Goal: Task Accomplishment & Management: Manage account settings

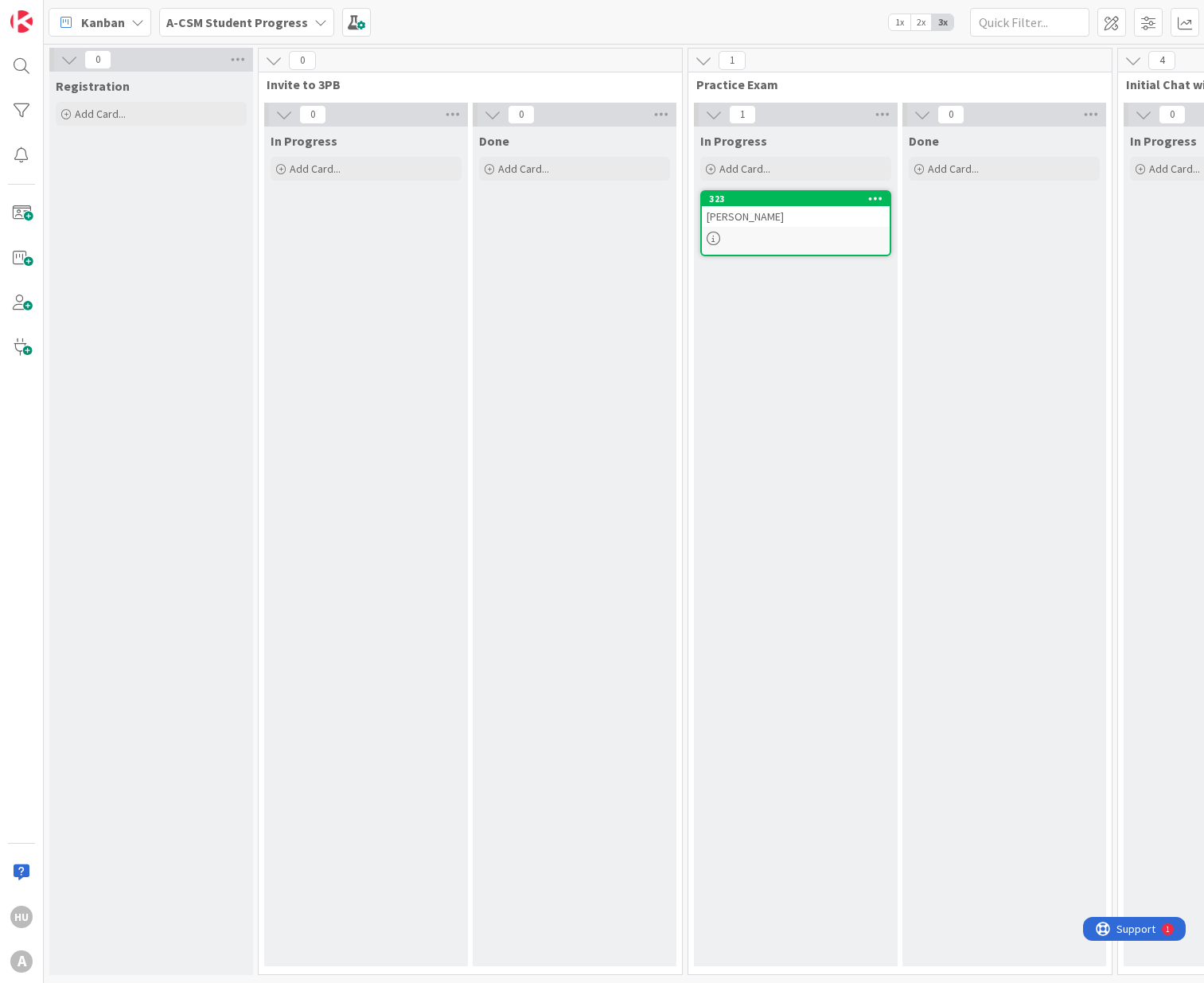
scroll to position [0, 538]
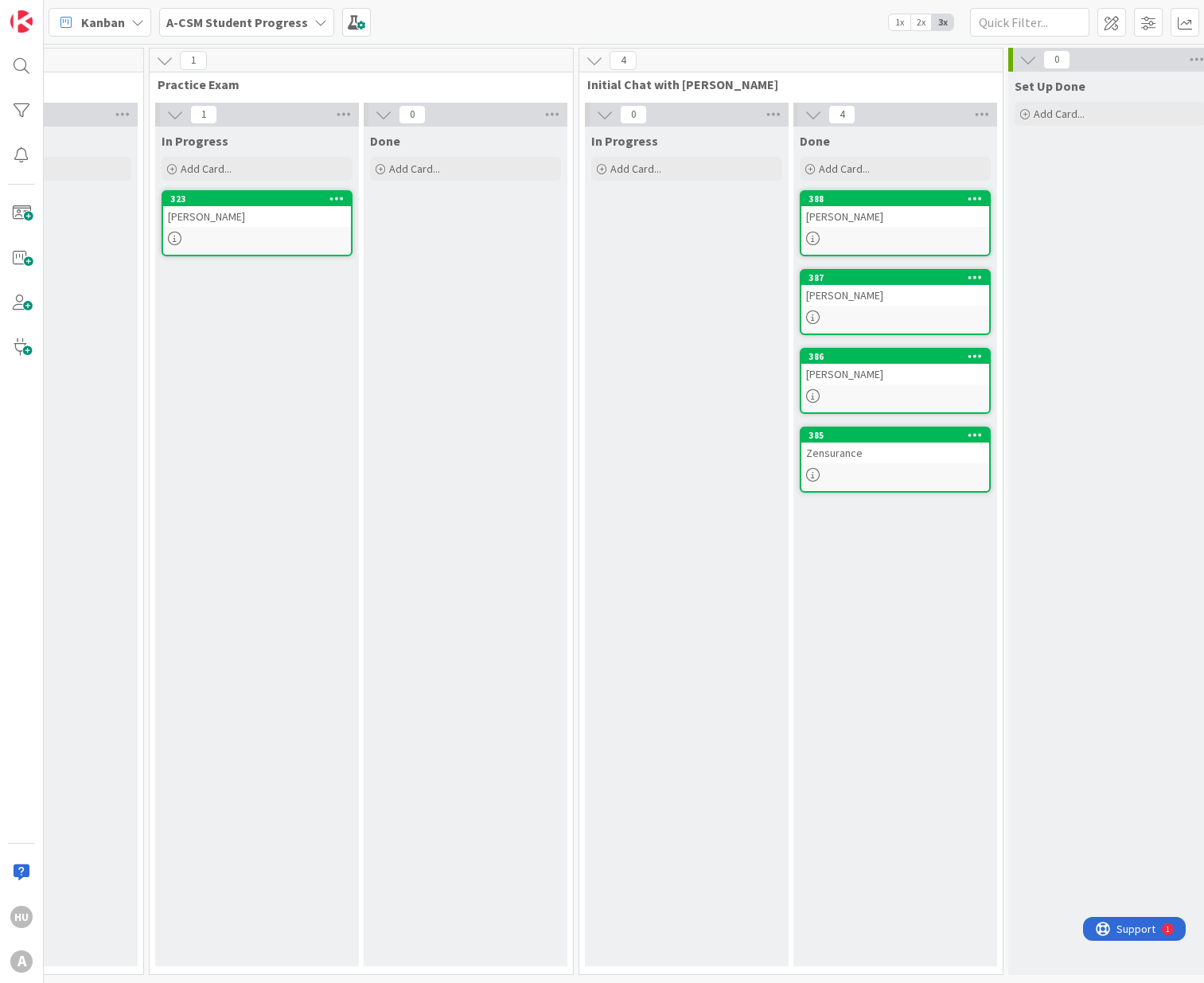
click at [847, 452] on div "Zensurance" at bounding box center [895, 453] width 188 height 21
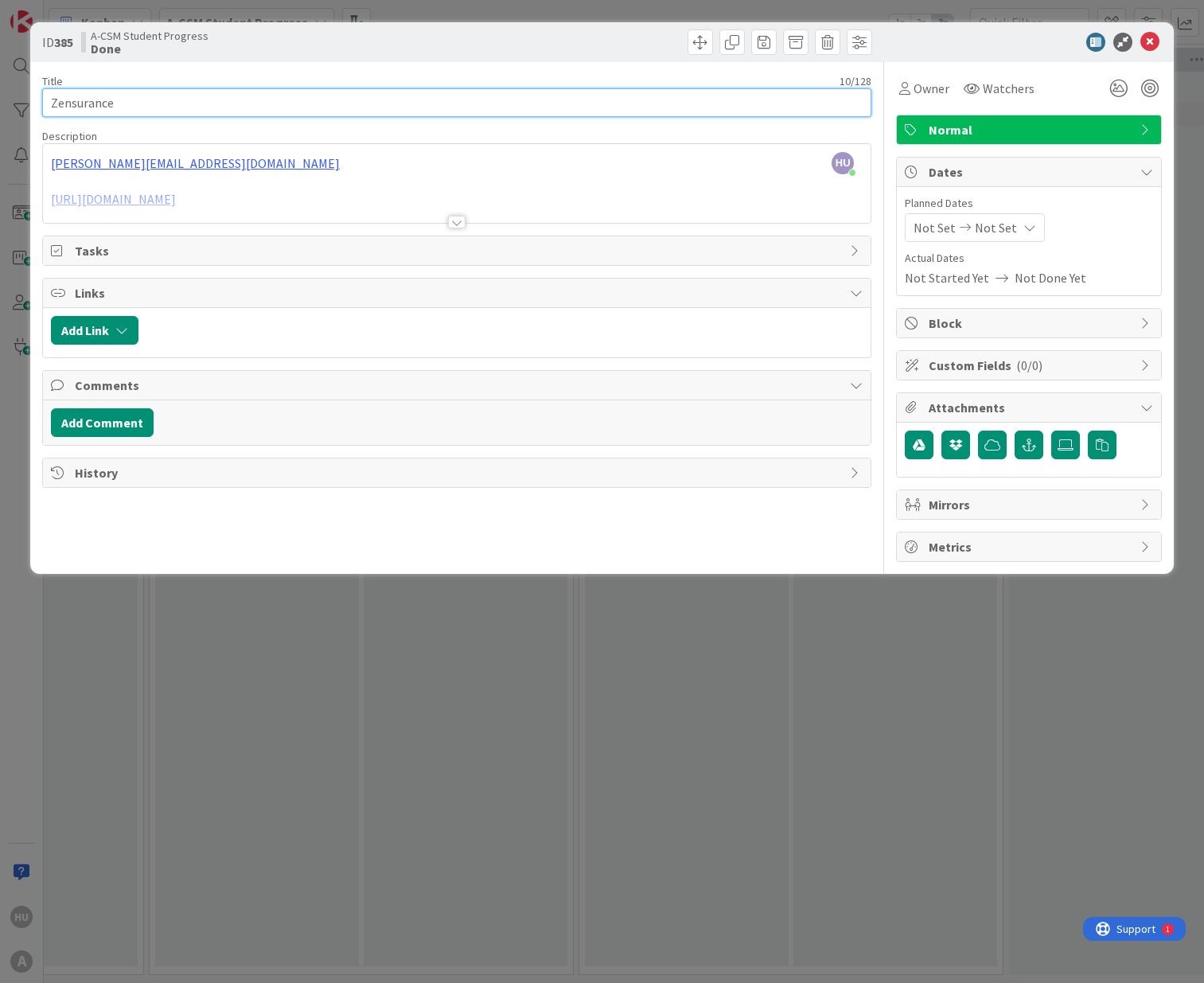
drag, startPoint x: 112, startPoint y: 105, endPoint x: 37, endPoint y: 96, distance: 75.5
click at [37, 96] on div "ID 385 A-CSM Student Progress Done Title 10 / 128 Zensurance Description HU [PE…" at bounding box center [602, 298] width 1143 height 552
type input "[PERSON_NAME]"
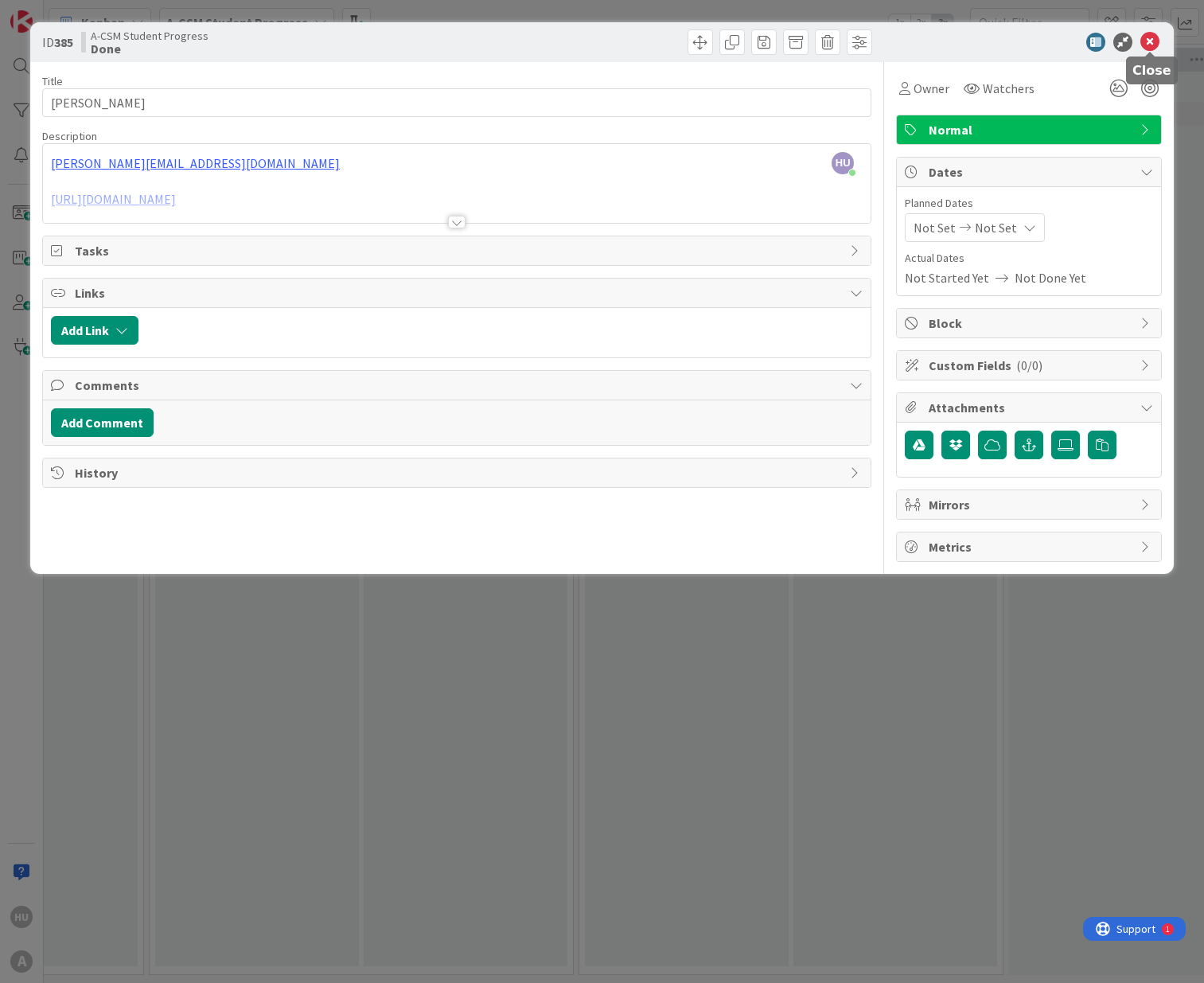
click at [1142, 45] on icon at bounding box center [1150, 42] width 19 height 19
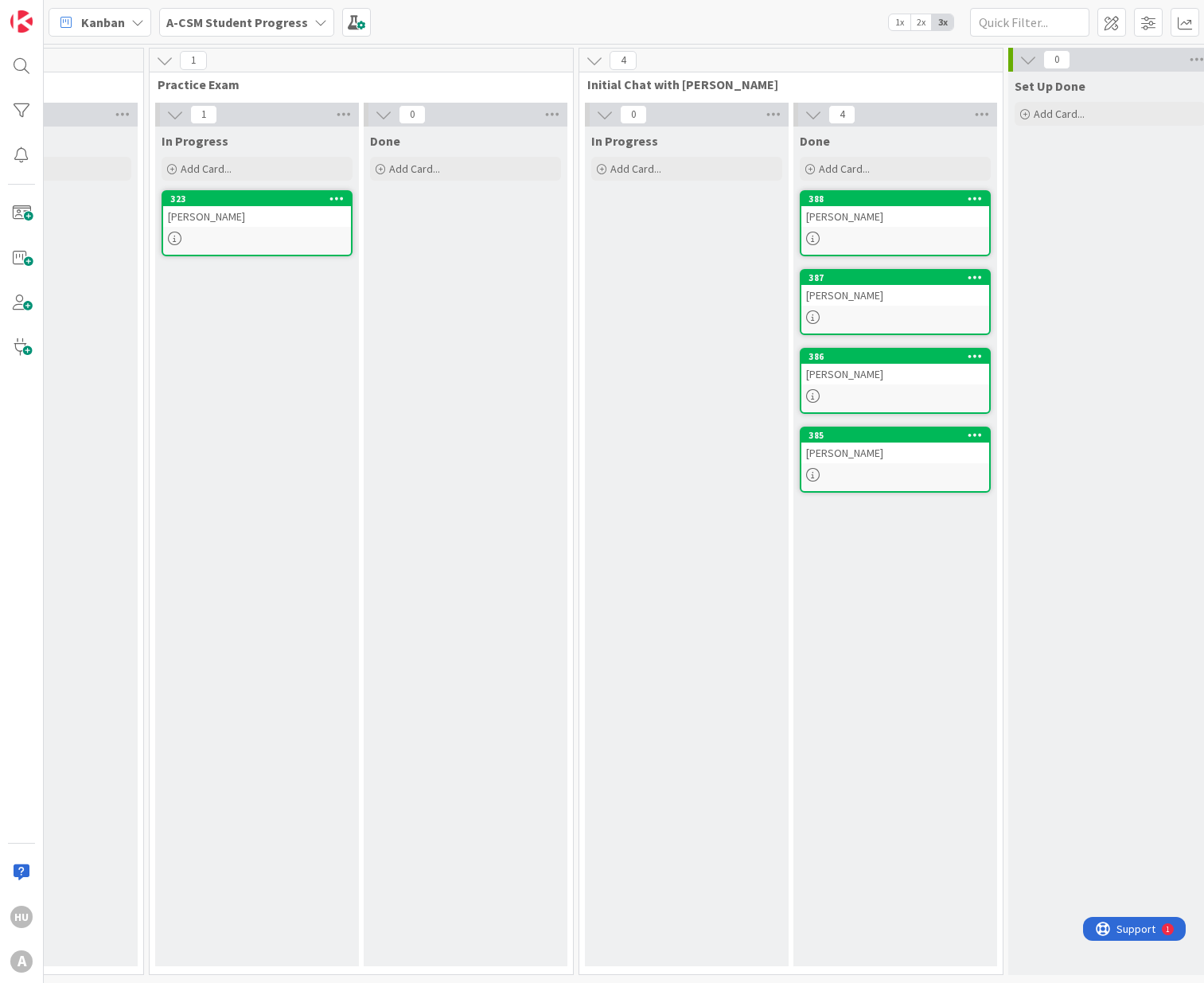
click at [881, 216] on div "[PERSON_NAME]" at bounding box center [895, 217] width 188 height 21
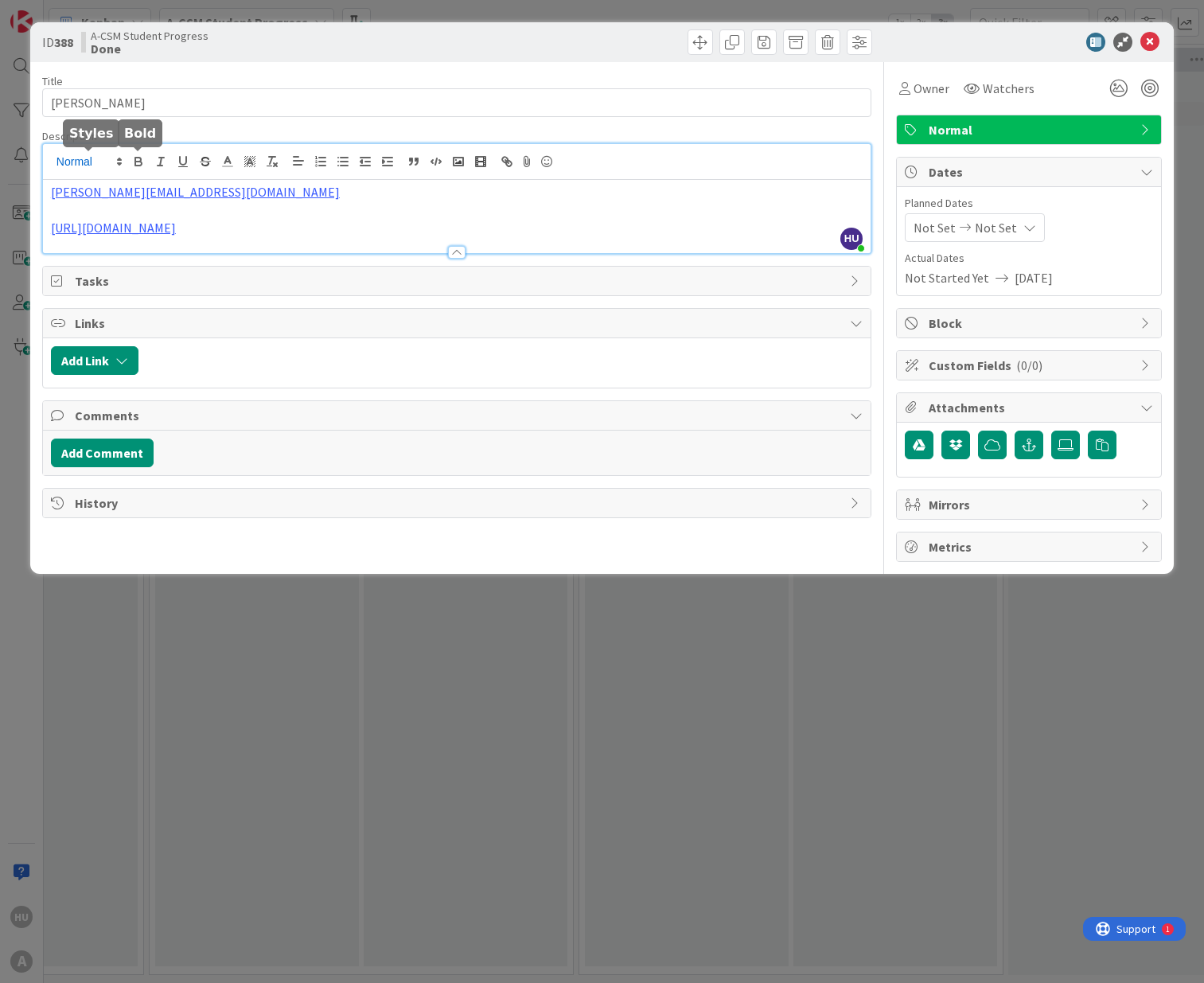
drag, startPoint x: 191, startPoint y: 163, endPoint x: 109, endPoint y: 162, distance: 82.0
click at [109, 162] on div "HU [PERSON_NAME] just joined [PERSON_NAME][EMAIL_ADDRESS][DOMAIN_NAME] [URL][DO…" at bounding box center [457, 199] width 827 height 109
drag, startPoint x: 196, startPoint y: 199, endPoint x: 40, endPoint y: 191, distance: 156.2
click at [40, 191] on div "ID 388 A-CSM Student Progress Done Title 12 / 128 [PERSON_NAME] Description HU …" at bounding box center [602, 298] width 1143 height 552
copy link "[PERSON_NAME][EMAIL_ADDRESS][DOMAIN_NAME]"
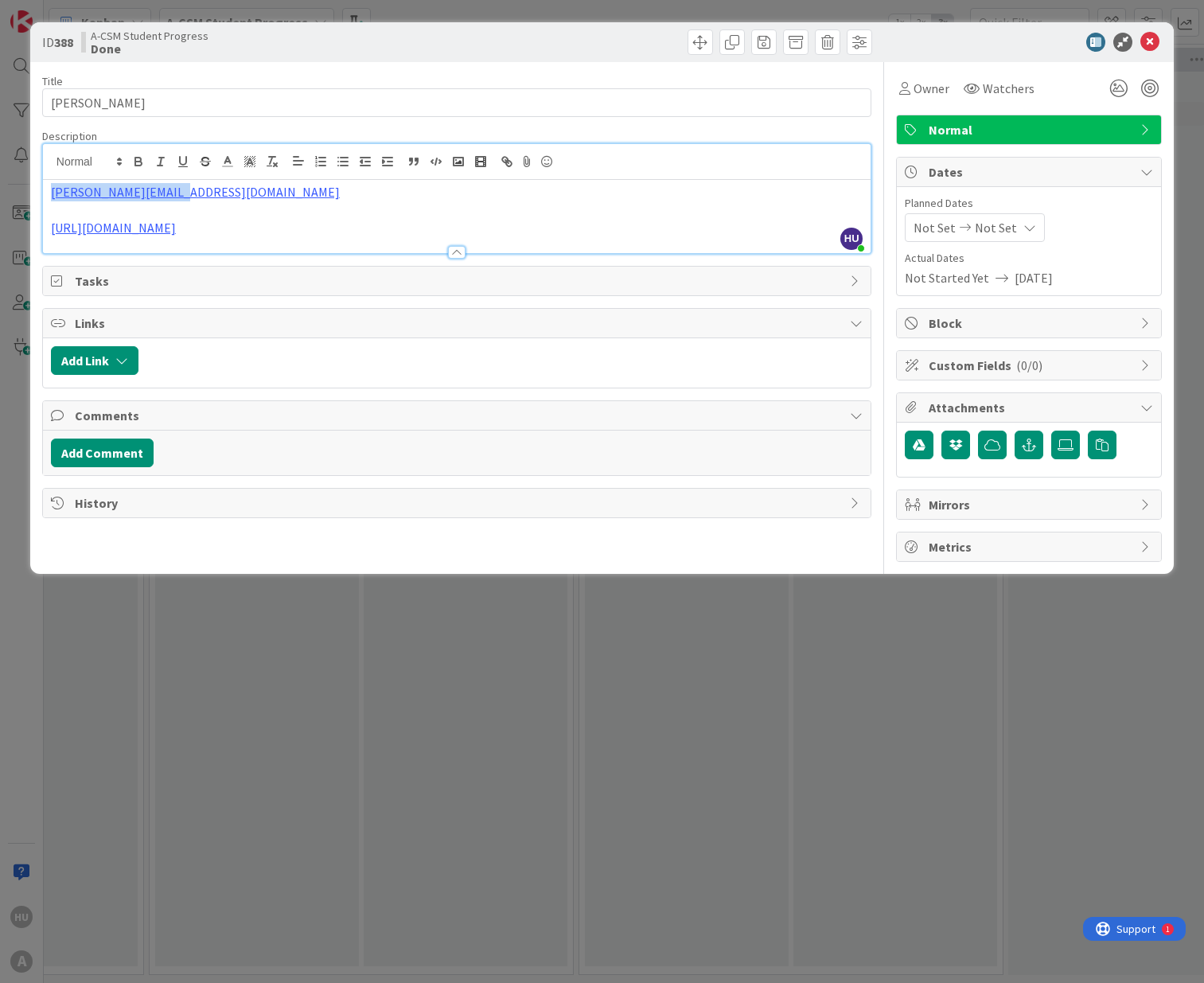
drag, startPoint x: 342, startPoint y: 249, endPoint x: 325, endPoint y: 209, distance: 43.5
click at [325, 209] on div "[PERSON_NAME][EMAIL_ADDRESS][DOMAIN_NAME] [URL][DOMAIN_NAME]" at bounding box center [457, 216] width 827 height 73
click at [1153, 45] on icon at bounding box center [1150, 42] width 19 height 19
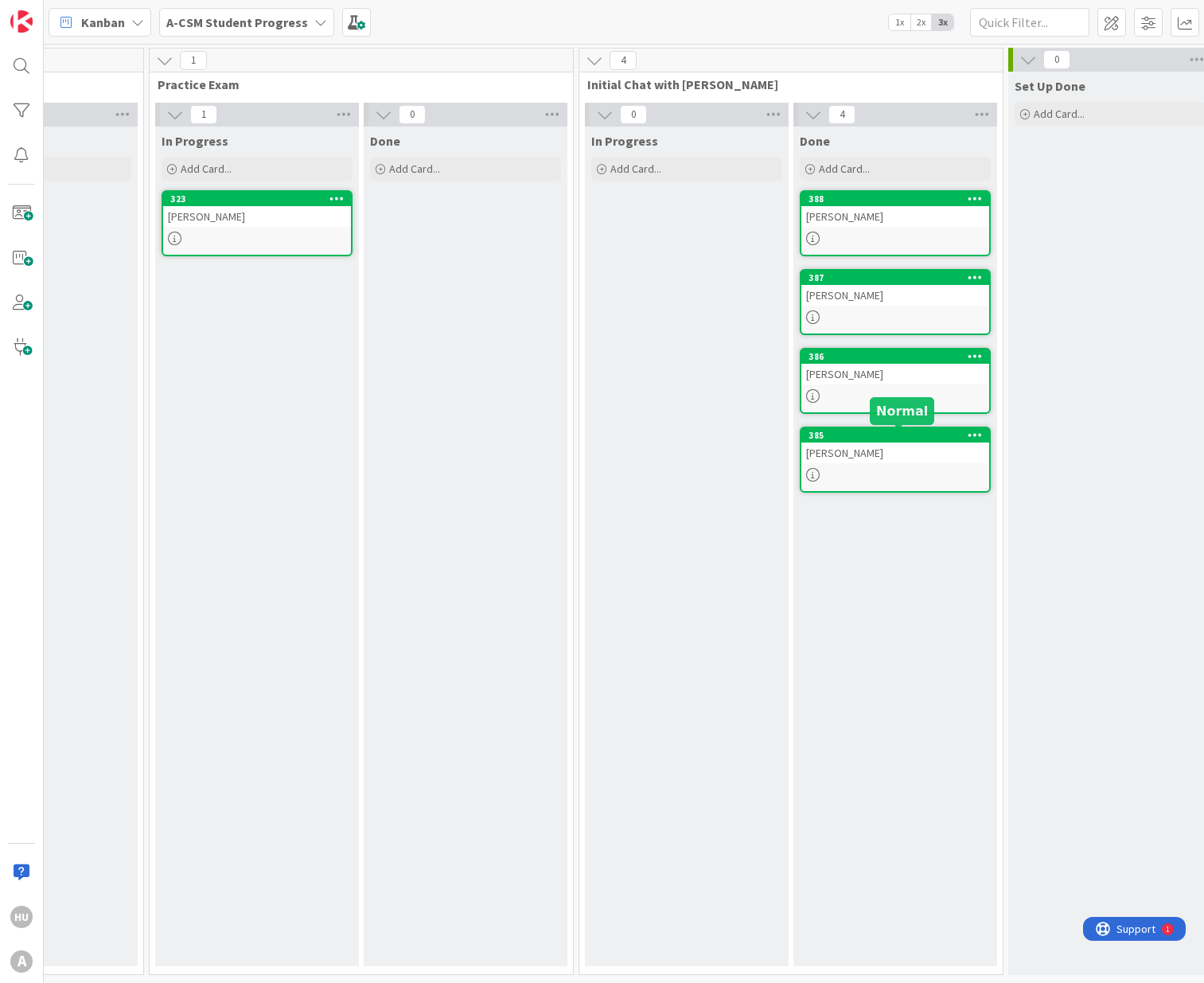
click at [876, 479] on div at bounding box center [895, 474] width 188 height 13
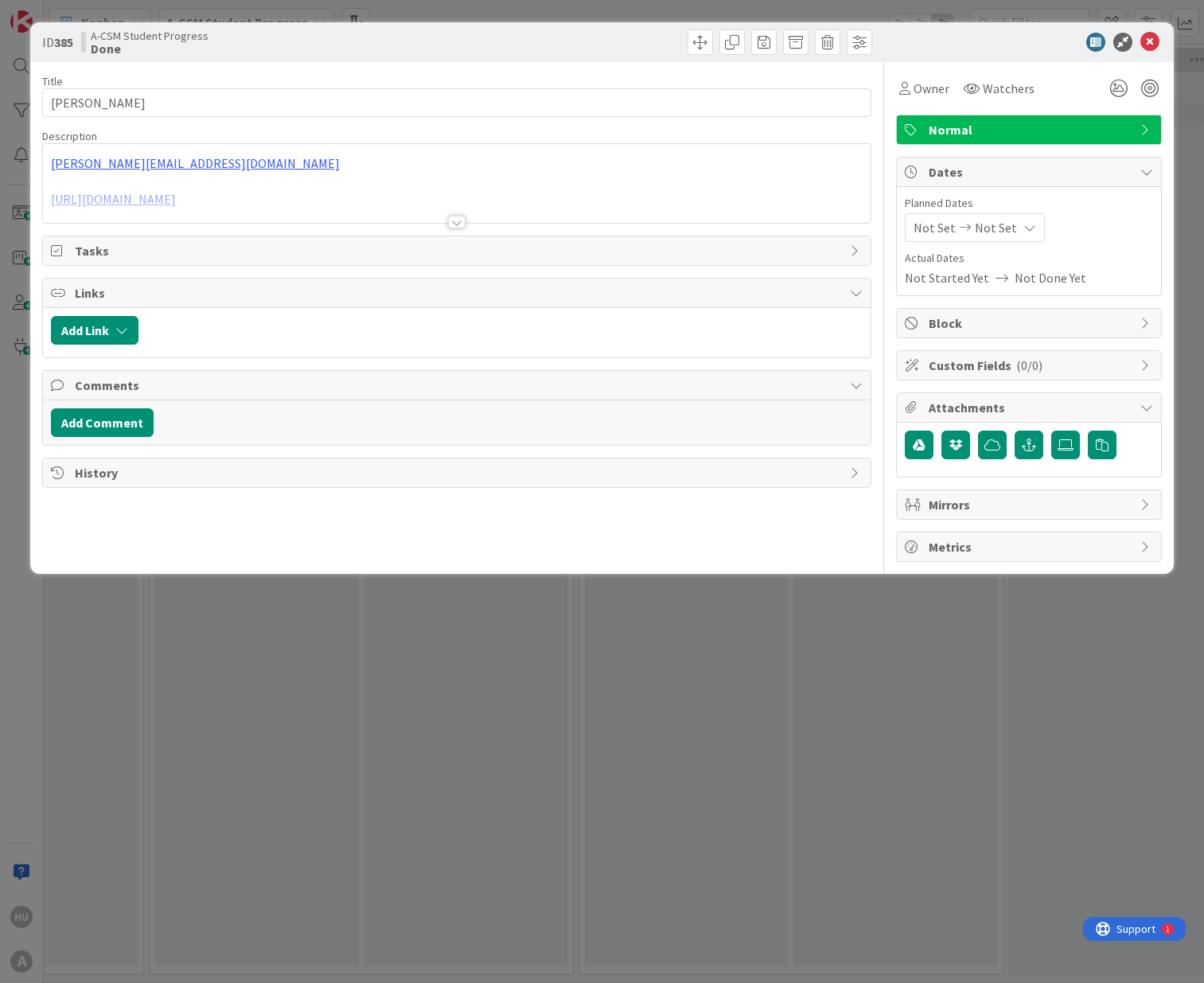
click at [417, 163] on div "[PERSON_NAME][EMAIL_ADDRESS][DOMAIN_NAME] [URL][DOMAIN_NAME]" at bounding box center [457, 184] width 827 height 79
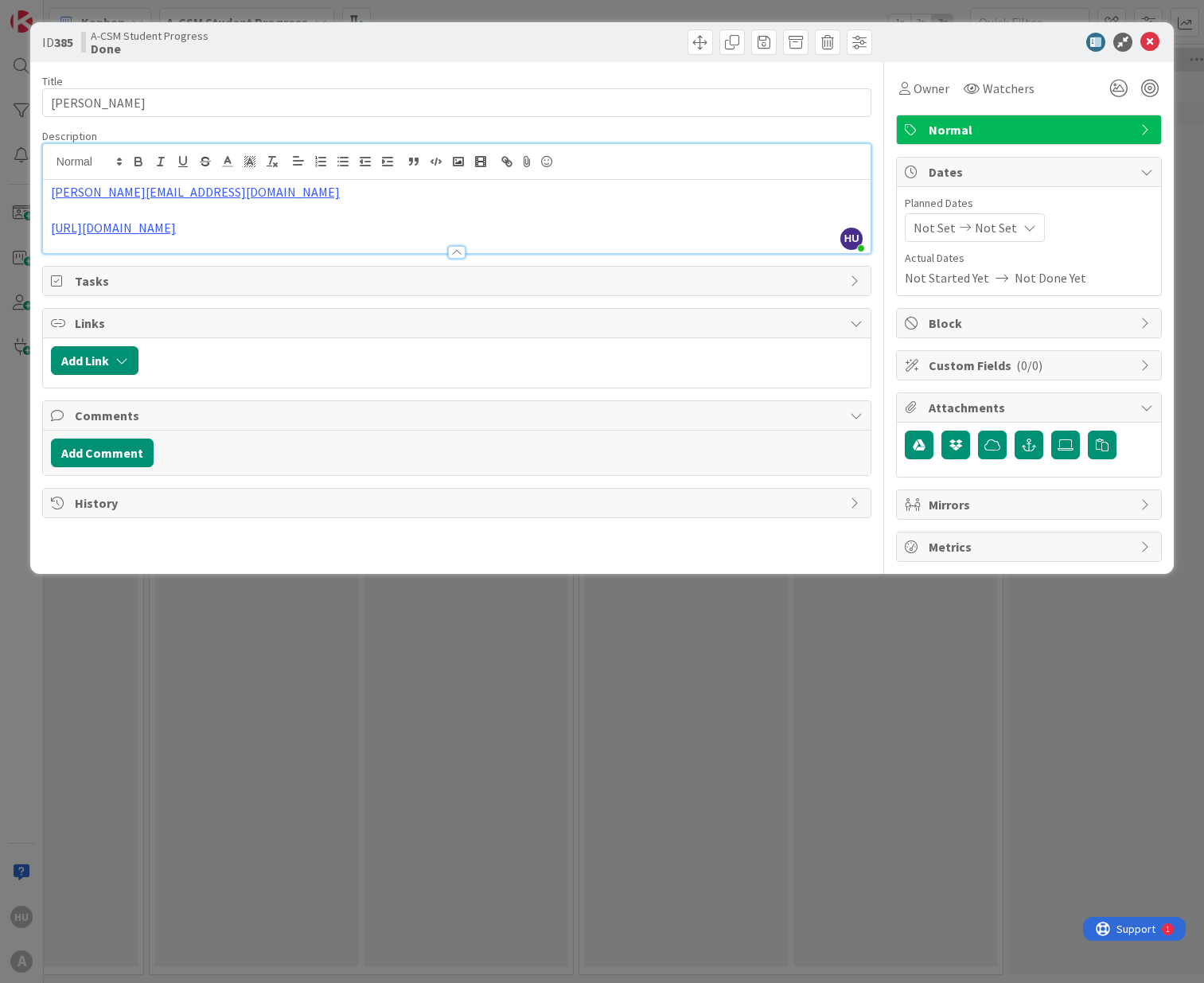
click at [293, 188] on p "[PERSON_NAME][EMAIL_ADDRESS][DOMAIN_NAME]" at bounding box center [457, 192] width 811 height 18
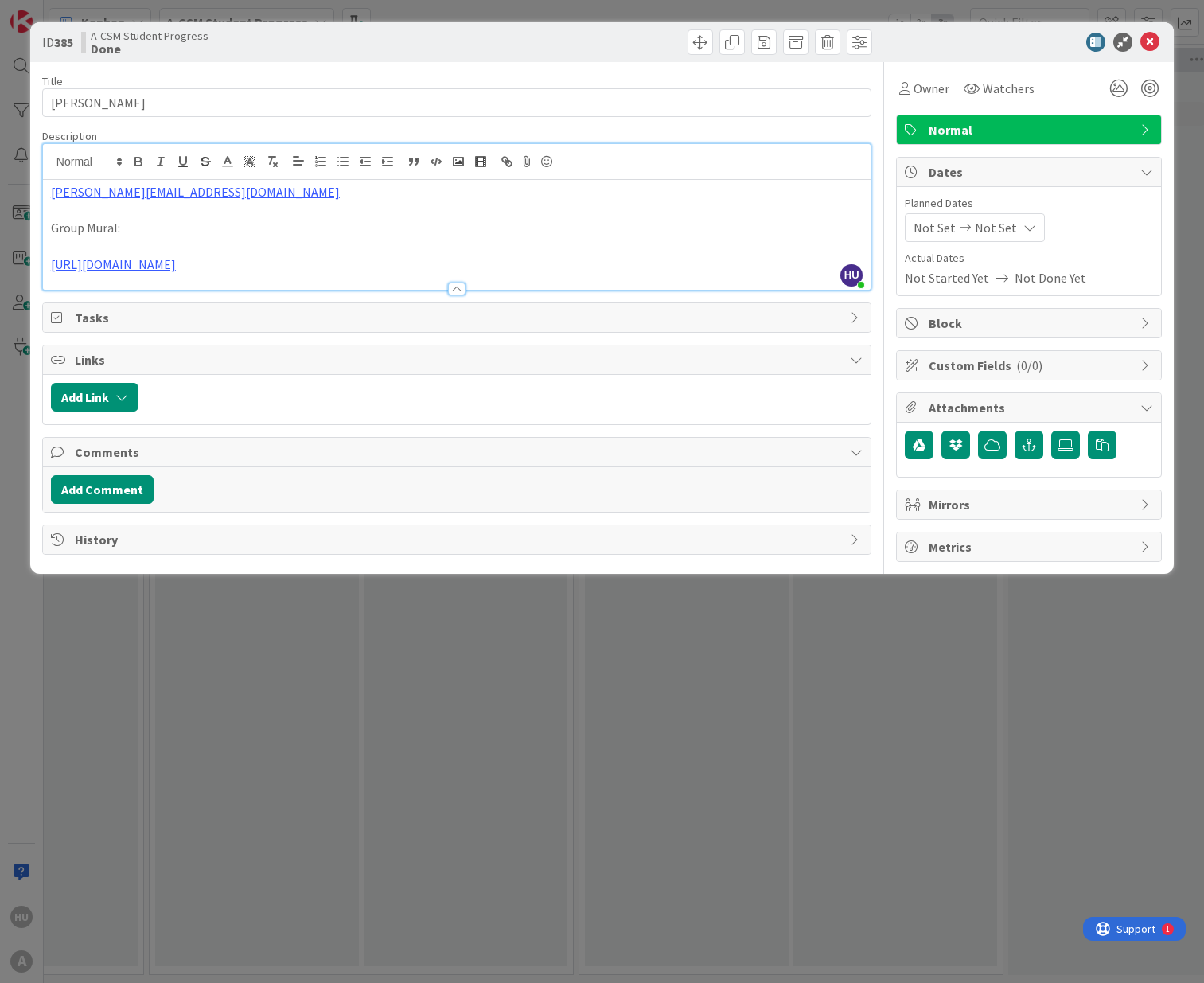
drag, startPoint x: 275, startPoint y: 287, endPoint x: 47, endPoint y: 224, distance: 236.5
click at [47, 224] on div "[PERSON_NAME][EMAIL_ADDRESS][DOMAIN_NAME] Group Mural: [URL][DOMAIN_NAME]" at bounding box center [457, 235] width 827 height 110
copy div "Group Mural: [URL][DOMAIN_NAME]"
click at [1152, 42] on icon at bounding box center [1150, 42] width 19 height 19
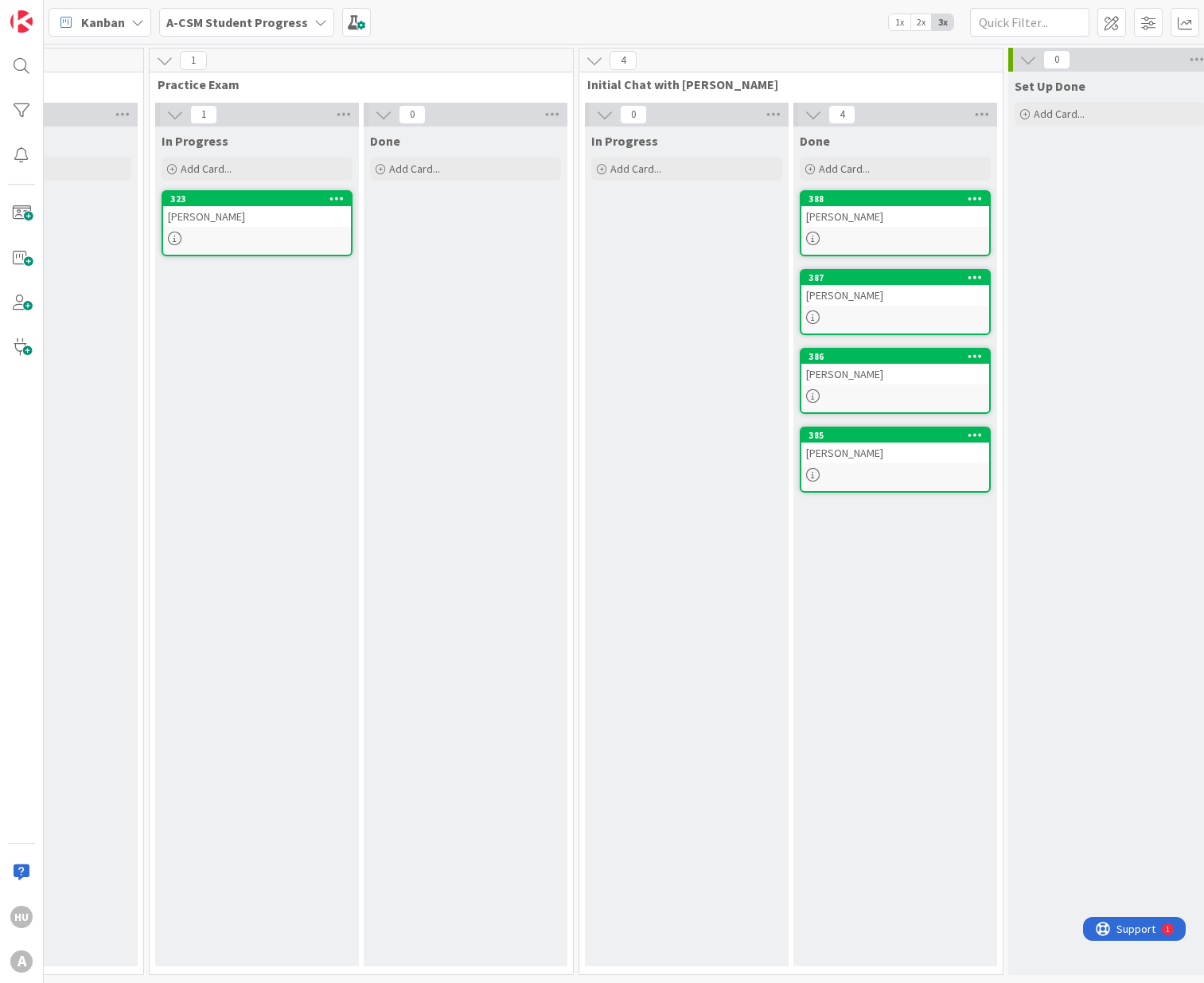
click at [880, 216] on div "[PERSON_NAME]" at bounding box center [895, 217] width 188 height 21
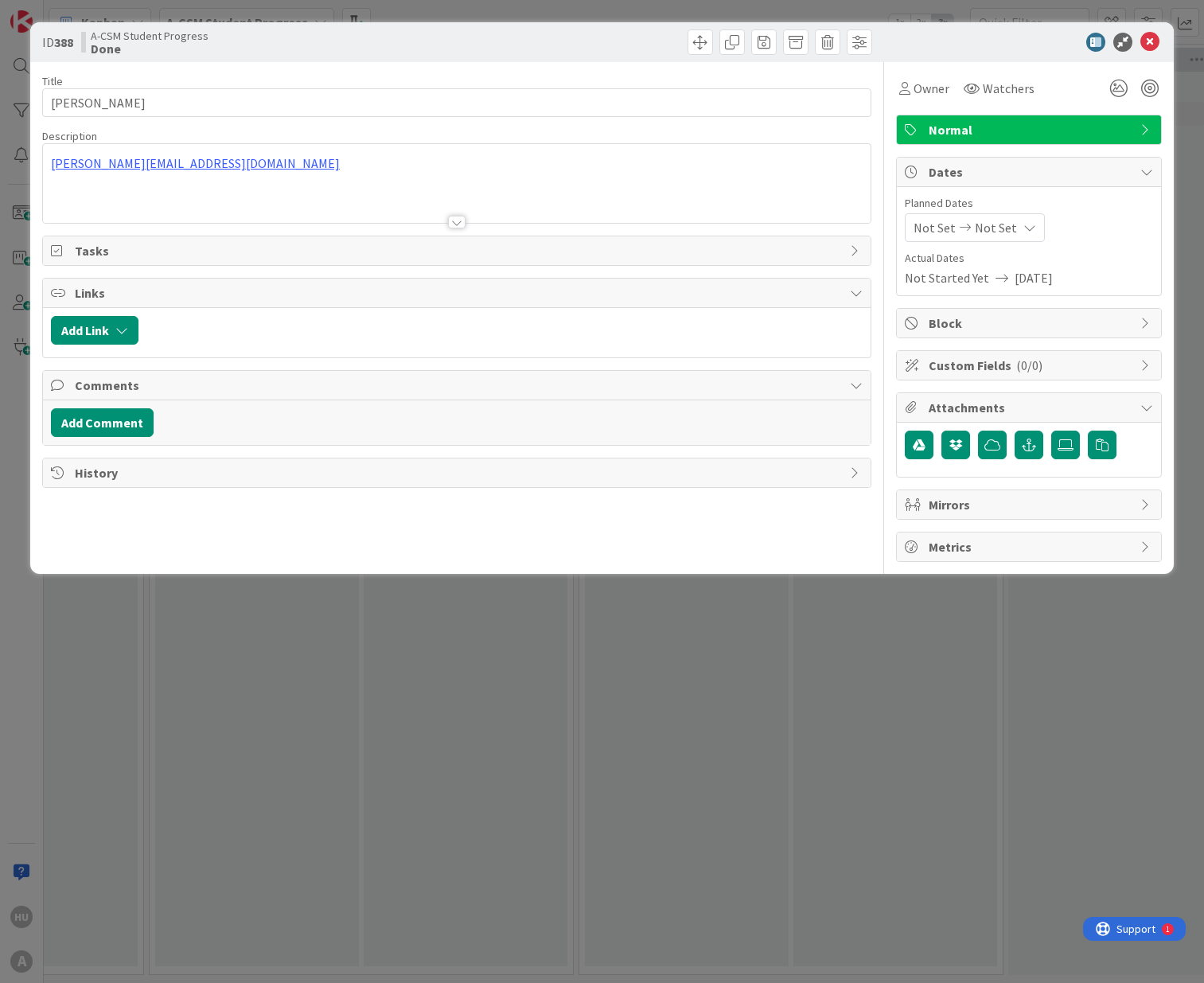
click at [140, 199] on div at bounding box center [457, 202] width 827 height 40
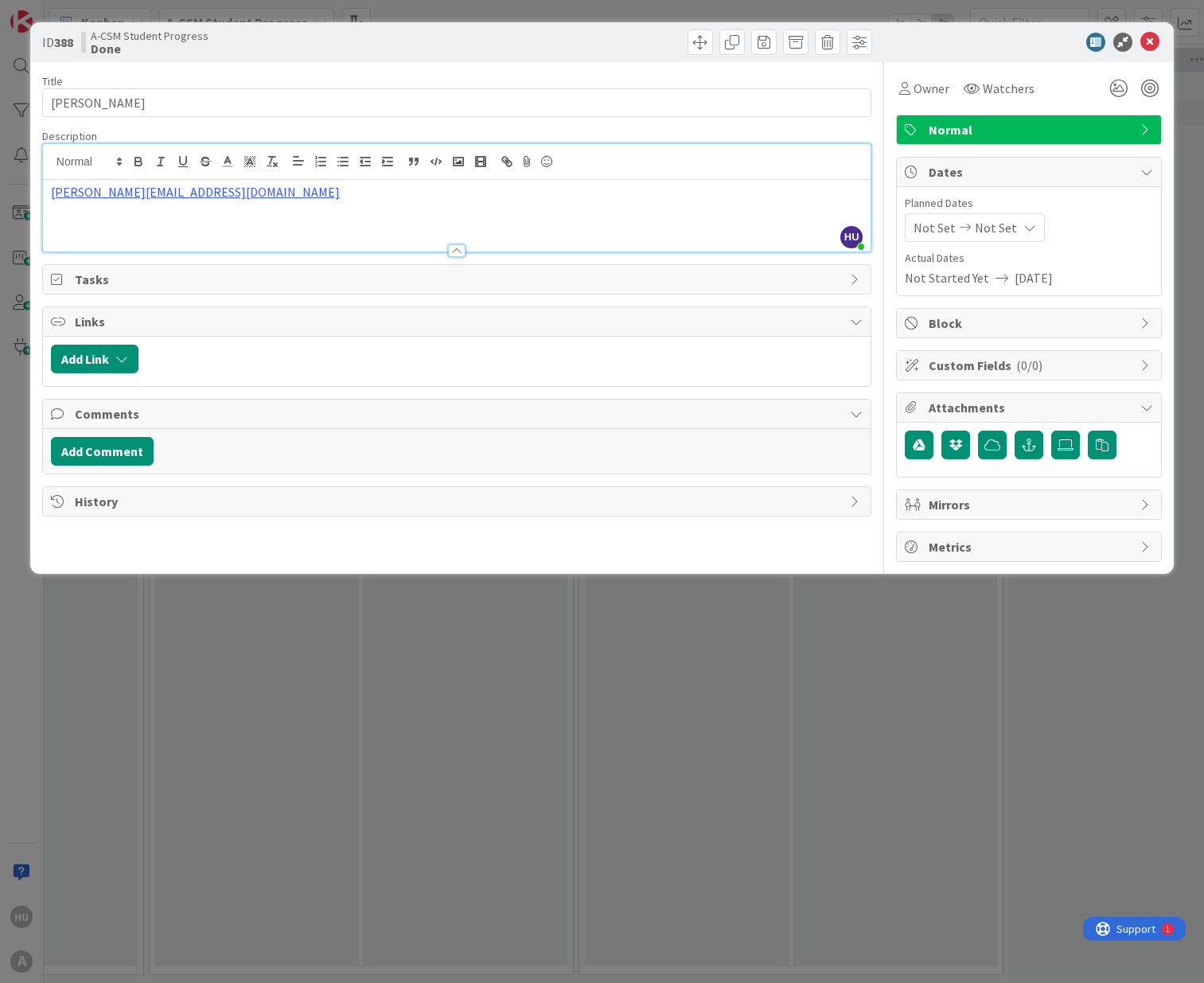
click at [119, 222] on div "[PERSON_NAME][EMAIL_ADDRESS][DOMAIN_NAME]" at bounding box center [457, 216] width 827 height 72
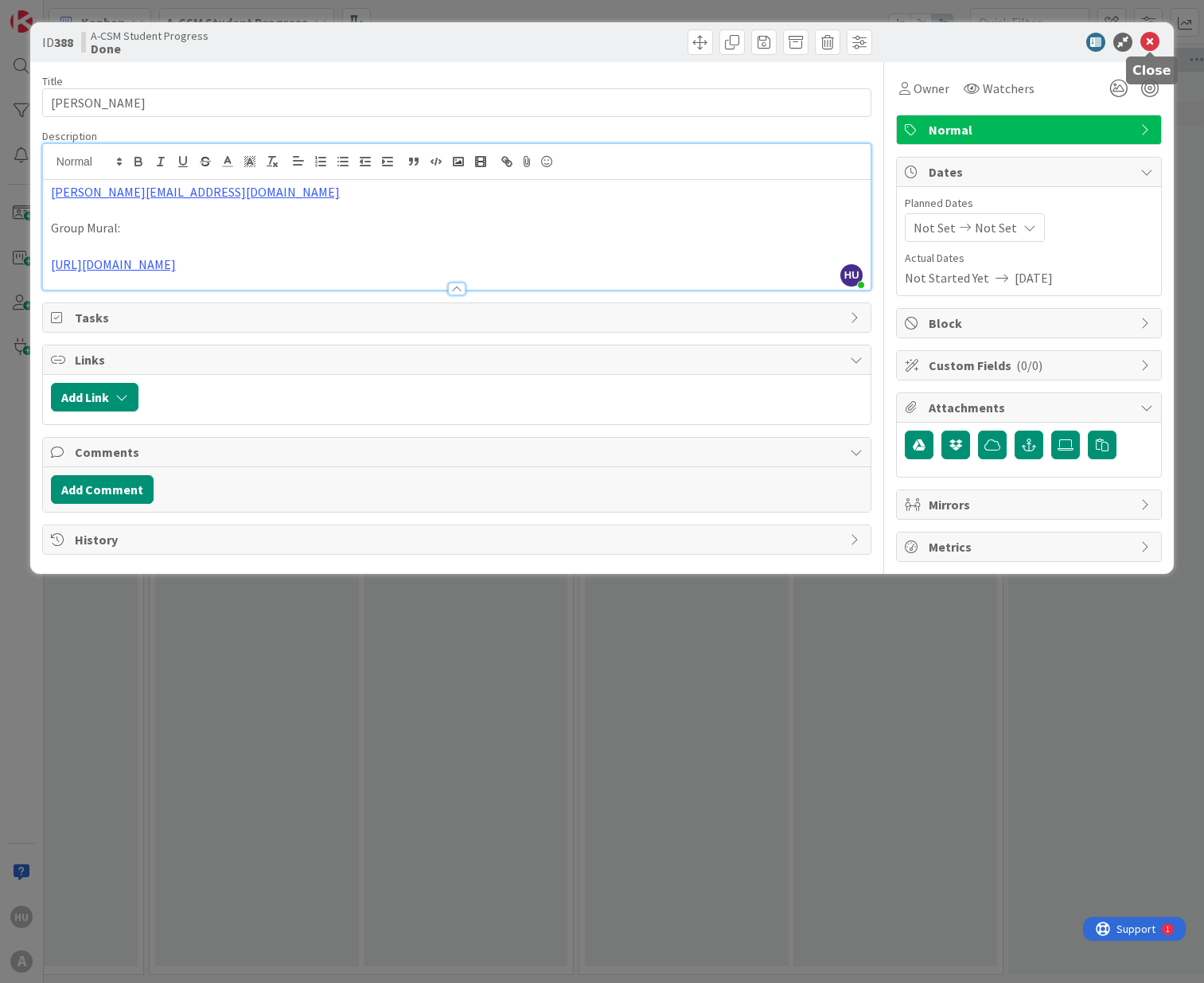
click at [1143, 41] on icon at bounding box center [1150, 42] width 19 height 19
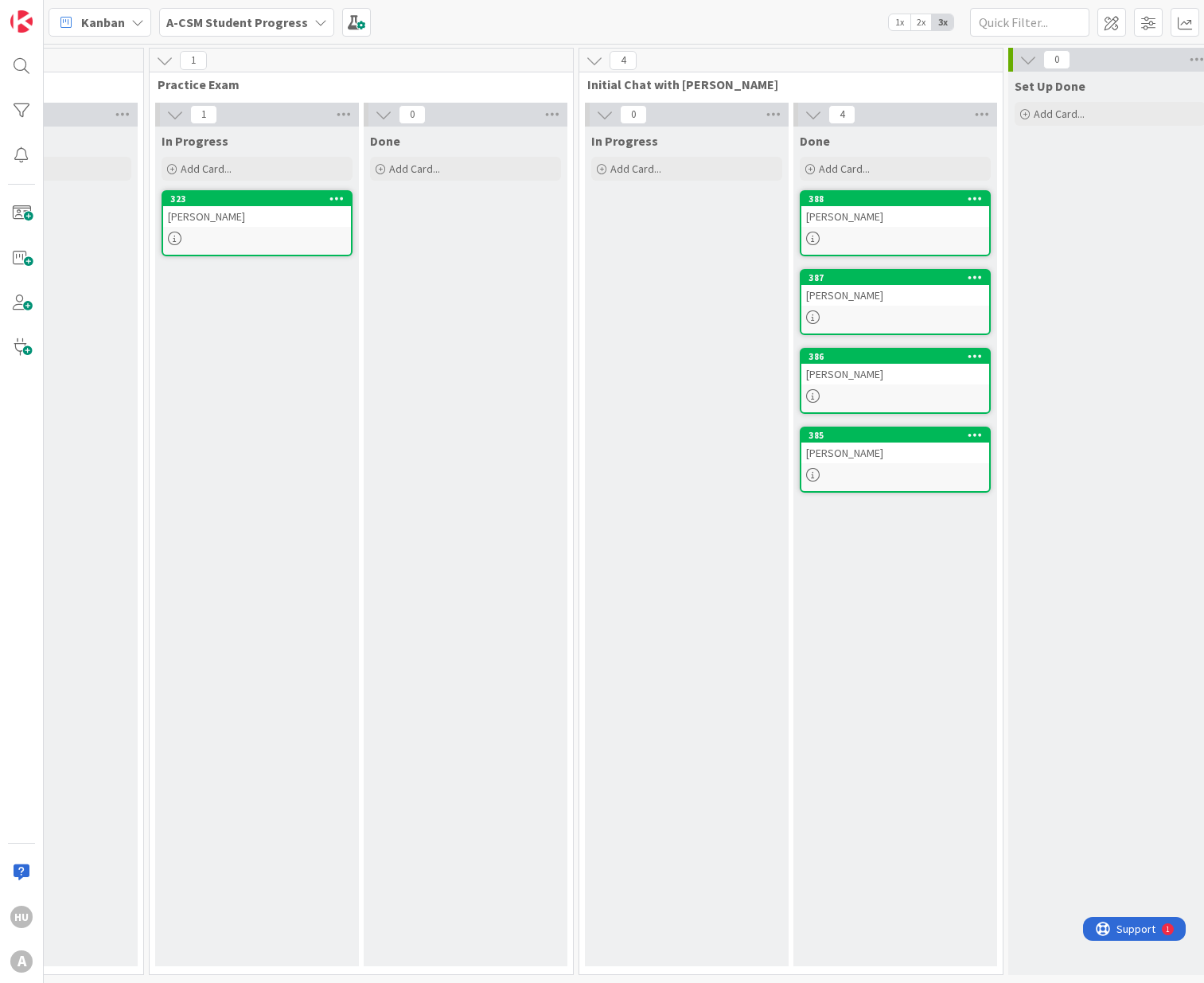
click at [866, 307] on link "387 [PERSON_NAME]" at bounding box center [895, 301] width 191 height 66
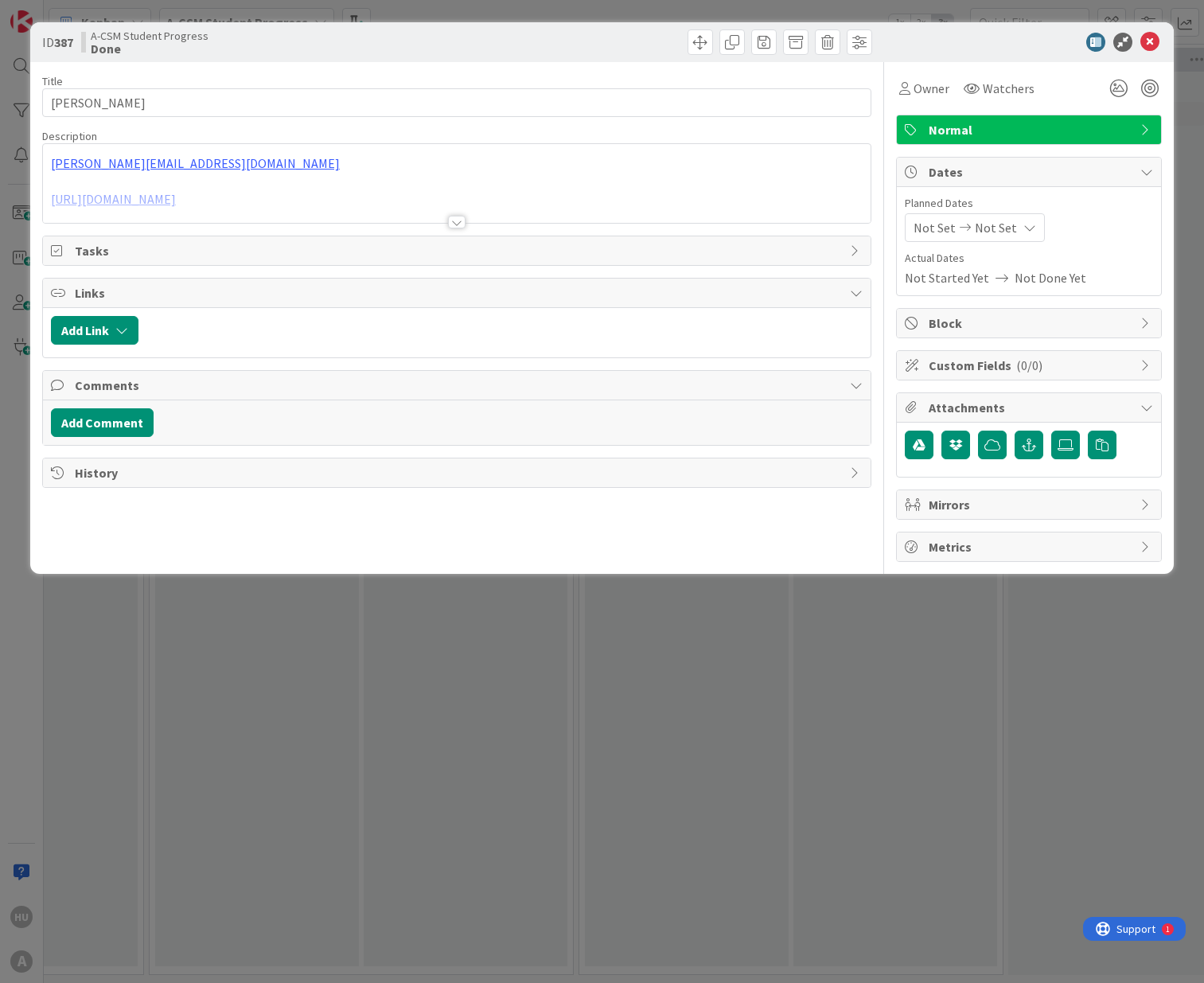
click at [314, 179] on div "[PERSON_NAME][EMAIL_ADDRESS][DOMAIN_NAME] [URL][DOMAIN_NAME]" at bounding box center [457, 187] width 827 height 72
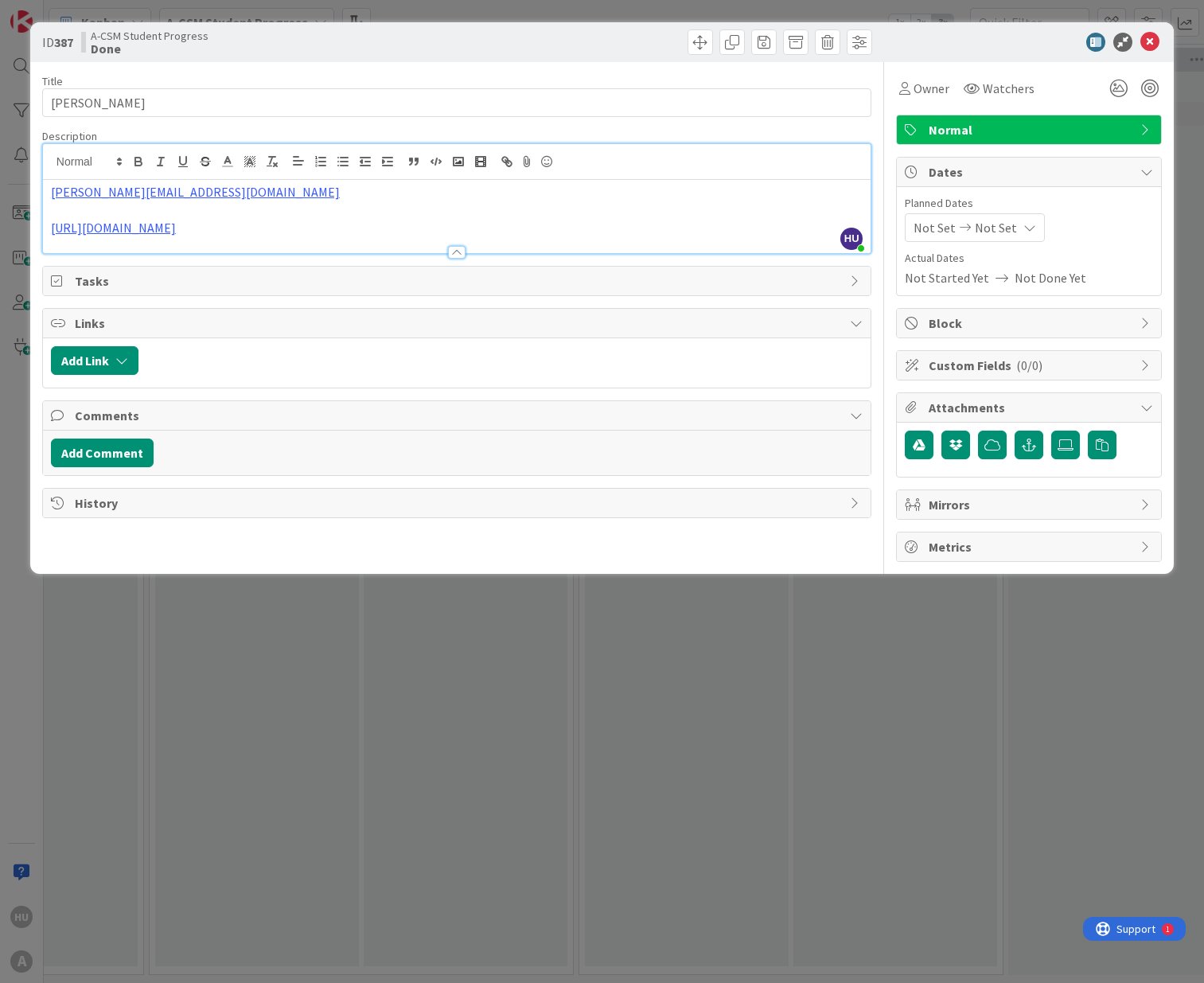
drag, startPoint x: 274, startPoint y: 252, endPoint x: 36, endPoint y: 233, distance: 238.8
click at [36, 233] on div "ID 387 A-CSM Student Progress Done Title 11 / 128 [PERSON_NAME] Description HU …" at bounding box center [602, 298] width 1143 height 552
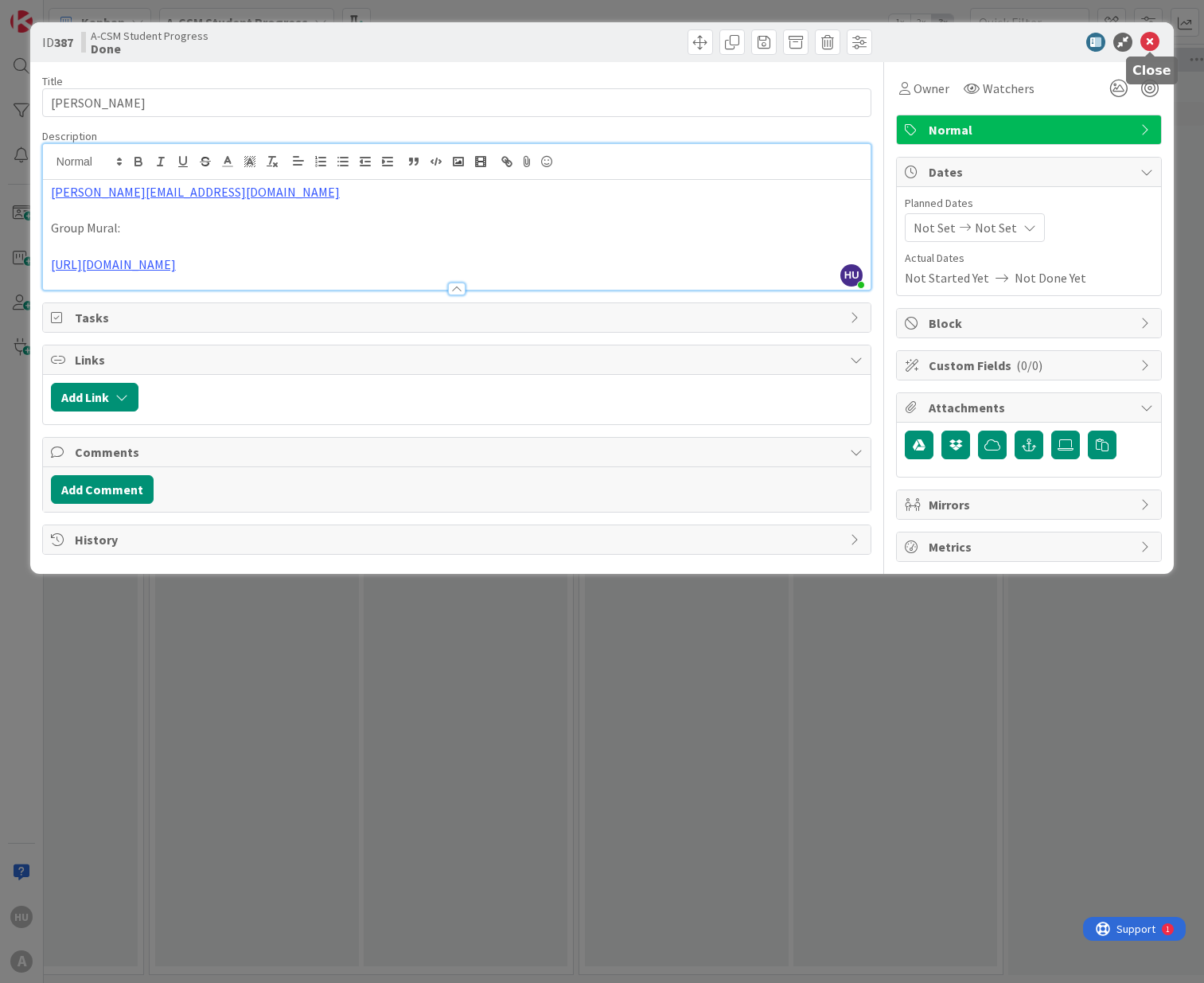
click at [1144, 43] on icon at bounding box center [1150, 42] width 19 height 19
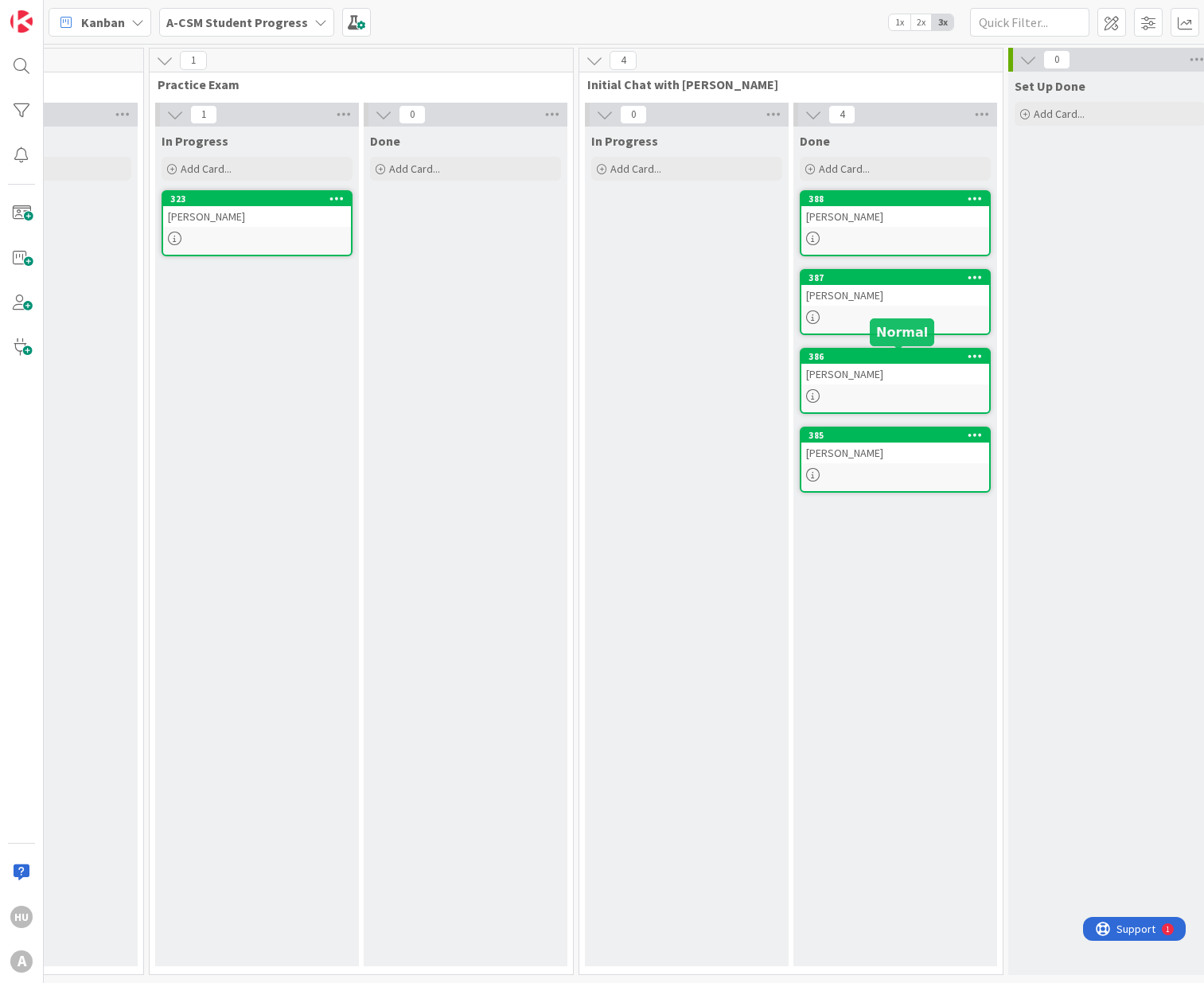
click at [896, 375] on div "[PERSON_NAME]" at bounding box center [895, 374] width 188 height 21
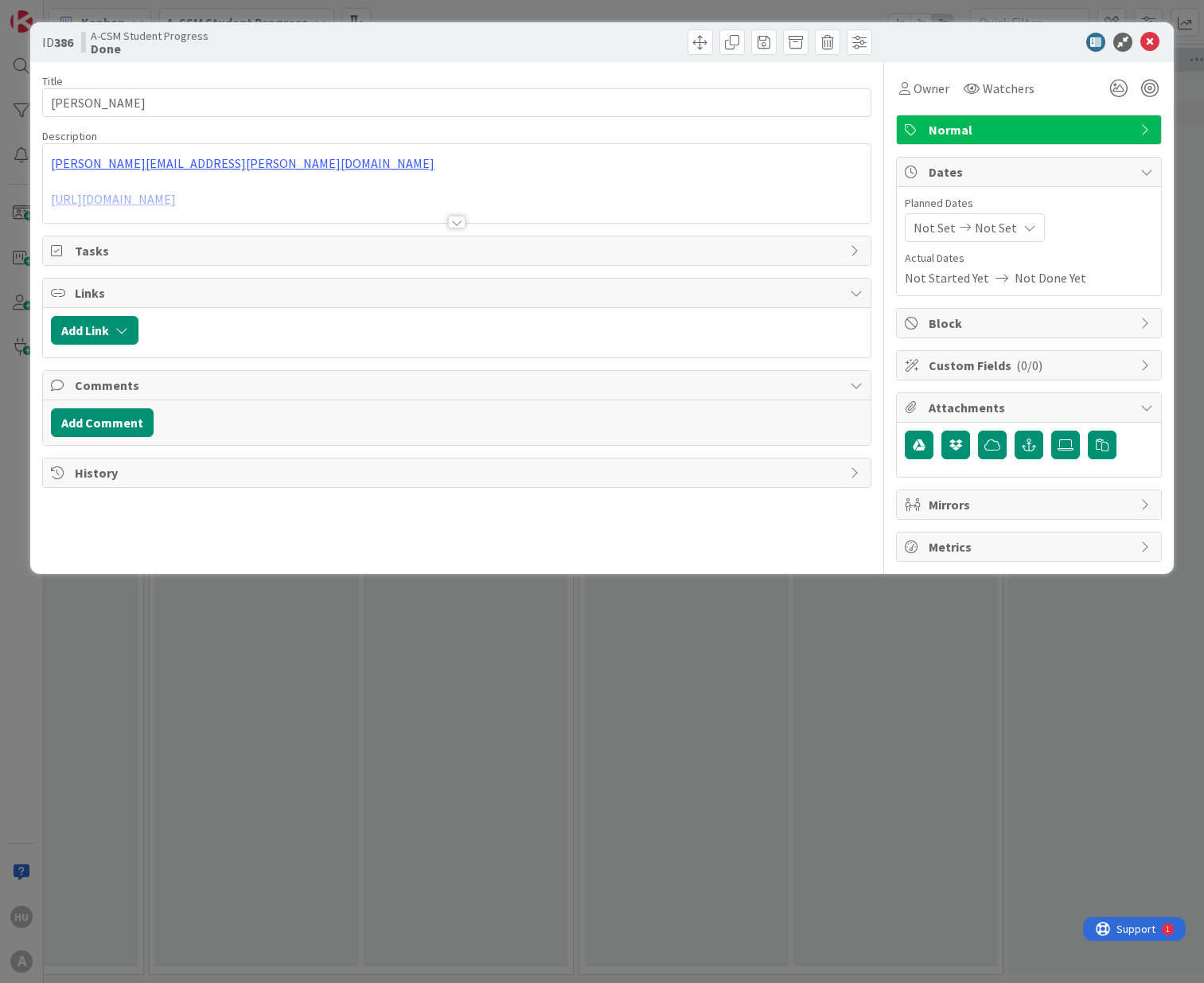
click at [302, 219] on div at bounding box center [457, 202] width 827 height 40
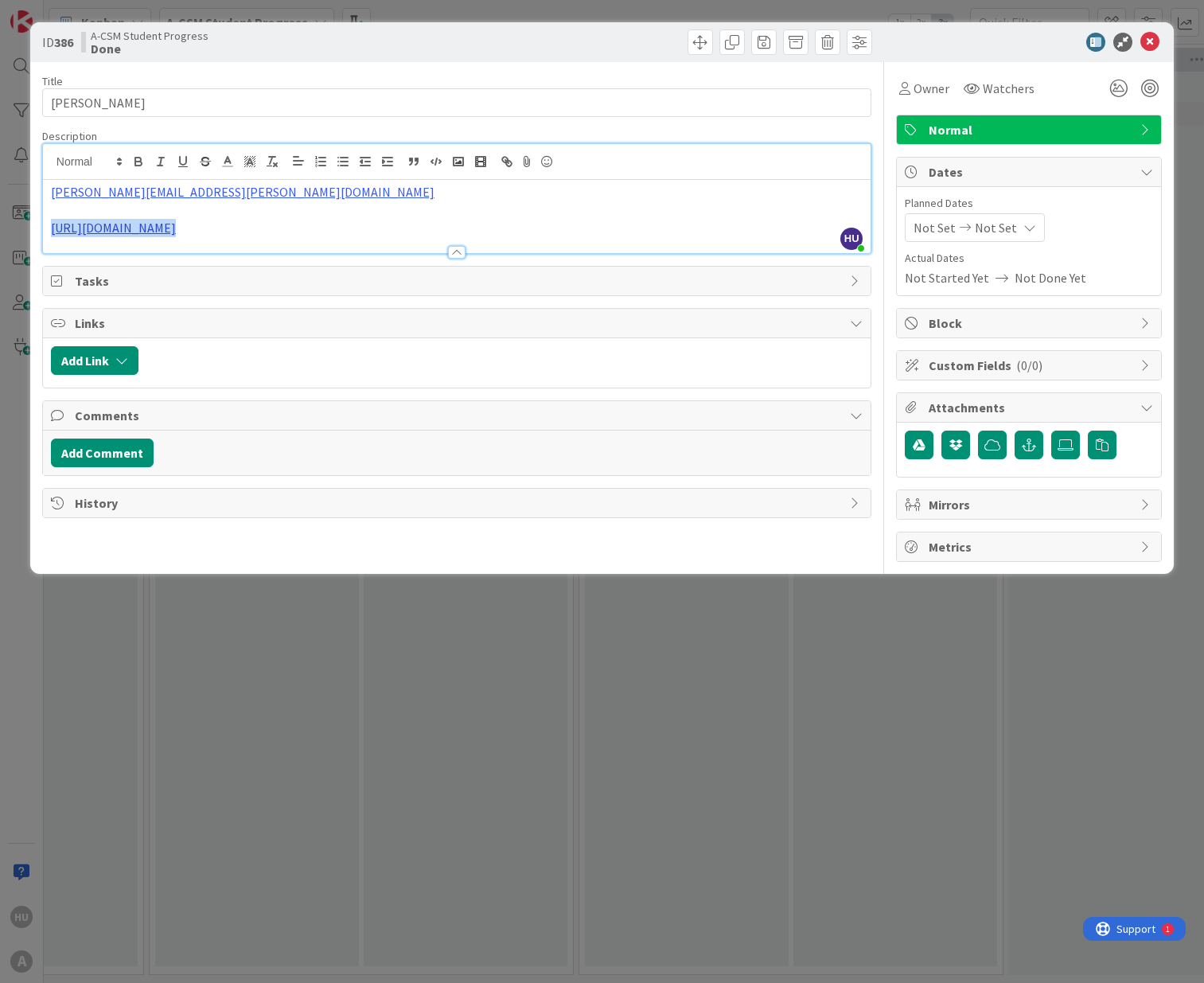
drag, startPoint x: 286, startPoint y: 256, endPoint x: 161, endPoint y: 228, distance: 128.1
click at [161, 228] on div "Description [PERSON_NAME] just joined [PERSON_NAME][EMAIL_ADDRESS][PERSON_NAME]…" at bounding box center [457, 192] width 829 height 125
drag, startPoint x: 288, startPoint y: 249, endPoint x: 34, endPoint y: 228, distance: 254.9
click at [34, 228] on div "ID 386 A-CSM Student Progress Done Title 12 / 128 [PERSON_NAME] Description HU …" at bounding box center [602, 298] width 1143 height 552
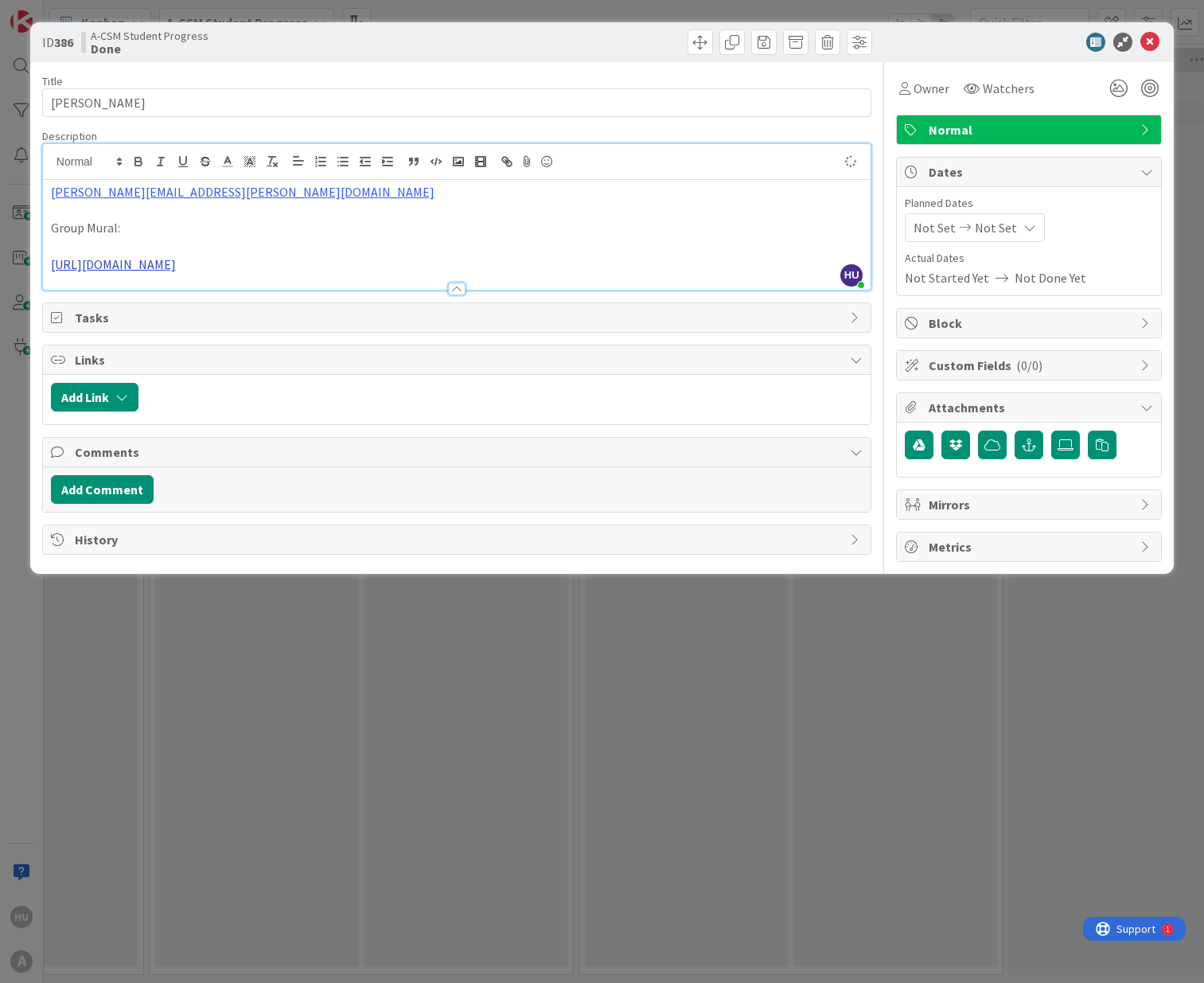
click at [176, 268] on link "[URL][DOMAIN_NAME]" at bounding box center [113, 264] width 125 height 16
click at [355, 317] on link "[URL][DOMAIN_NAME]" at bounding box center [356, 314] width 109 height 21
drag, startPoint x: 270, startPoint y: 281, endPoint x: 41, endPoint y: 267, distance: 229.4
click at [42, 267] on div "HU [PERSON_NAME] just joined [PERSON_NAME][EMAIL_ADDRESS][PERSON_NAME][DOMAIN_N…" at bounding box center [457, 217] width 829 height 148
copy link "[URL][DOMAIN_NAME]"
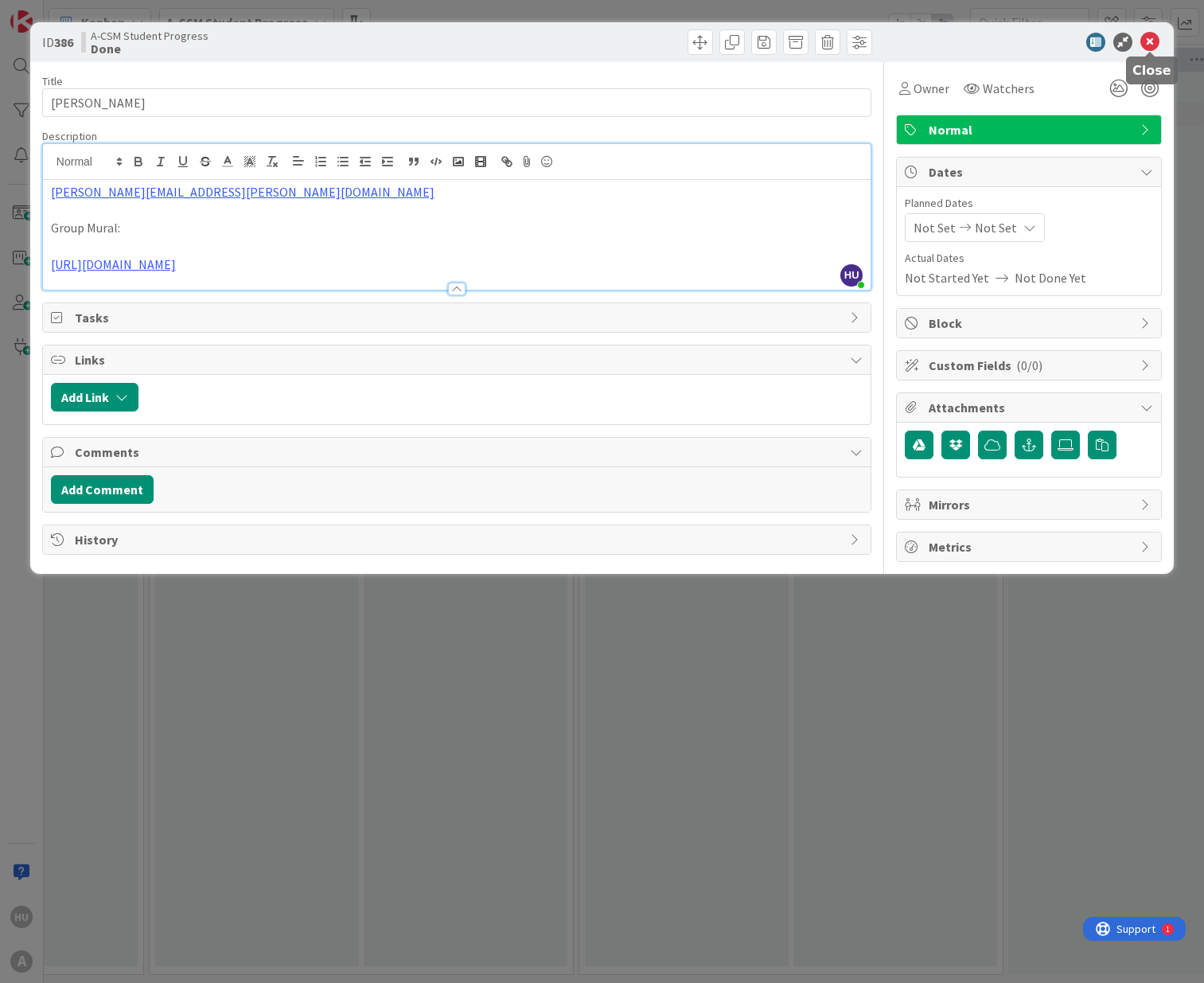
click at [1148, 42] on icon at bounding box center [1150, 42] width 19 height 19
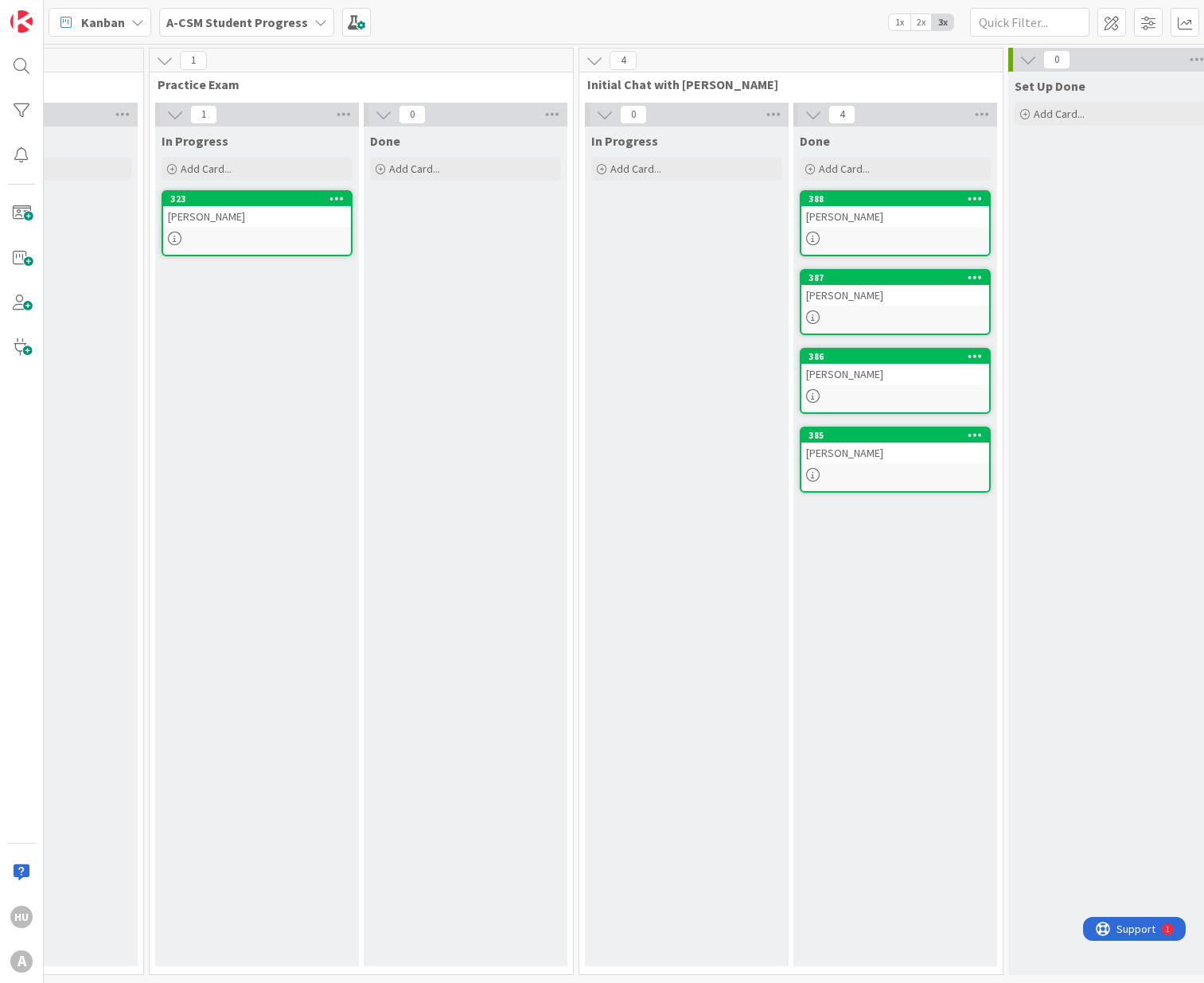
click at [845, 462] on div "[PERSON_NAME]" at bounding box center [895, 453] width 188 height 21
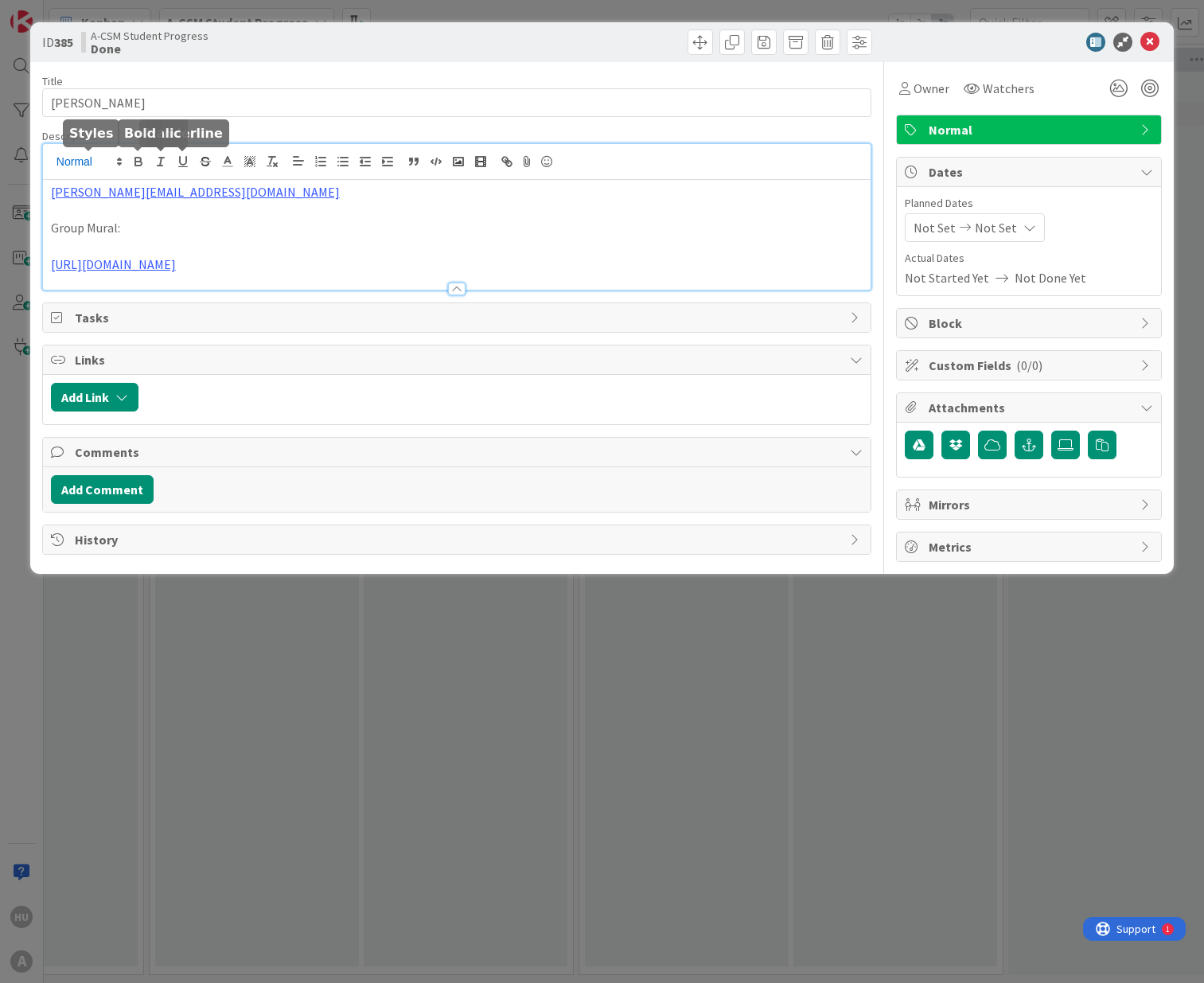
drag, startPoint x: 249, startPoint y: 164, endPoint x: 120, endPoint y: 164, distance: 129.0
click at [120, 164] on div "[PERSON_NAME][EMAIL_ADDRESS][DOMAIN_NAME] Group Mural: [URL][DOMAIN_NAME]" at bounding box center [457, 217] width 827 height 146
drag, startPoint x: 250, startPoint y: 191, endPoint x: 24, endPoint y: 192, distance: 226.0
click at [24, 192] on div "ID 385 A-CSM Student Progress Done Title 15 / 128 [PERSON_NAME] Description HU …" at bounding box center [602, 491] width 1204 height 983
copy link "[PERSON_NAME][EMAIL_ADDRESS][DOMAIN_NAME]"
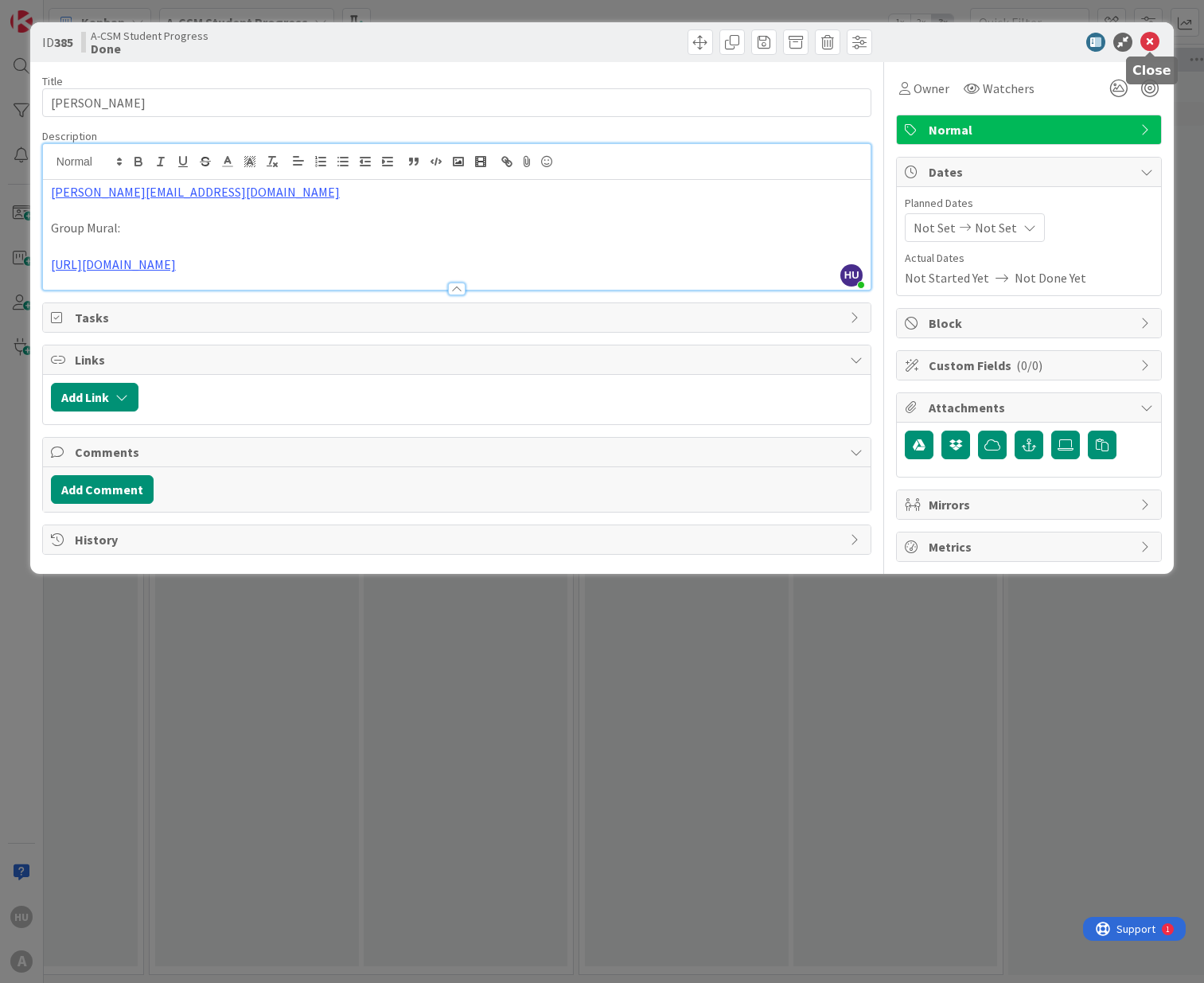
click at [1149, 39] on icon at bounding box center [1150, 42] width 19 height 19
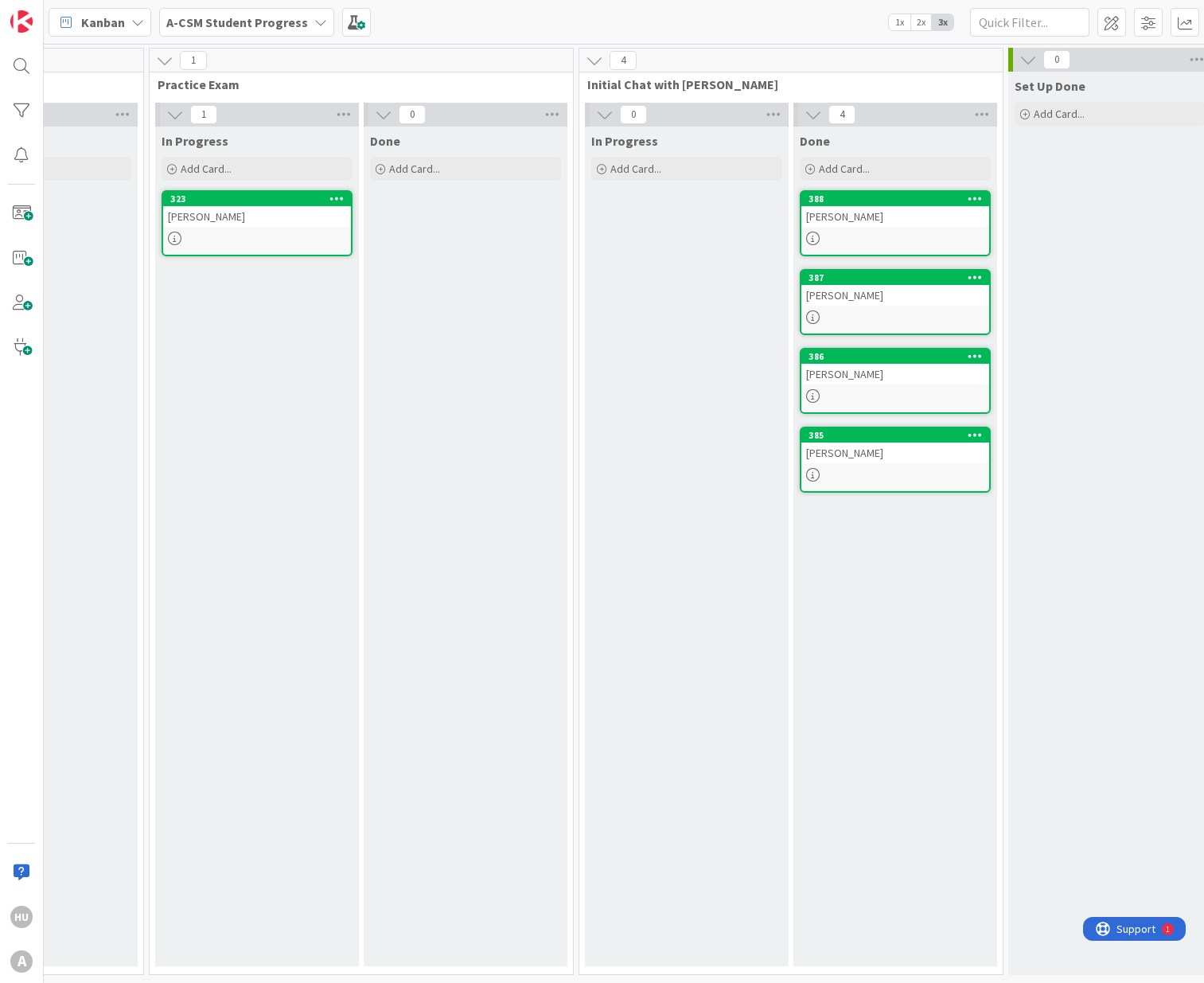
click at [876, 379] on div "[PERSON_NAME]" at bounding box center [895, 374] width 188 height 21
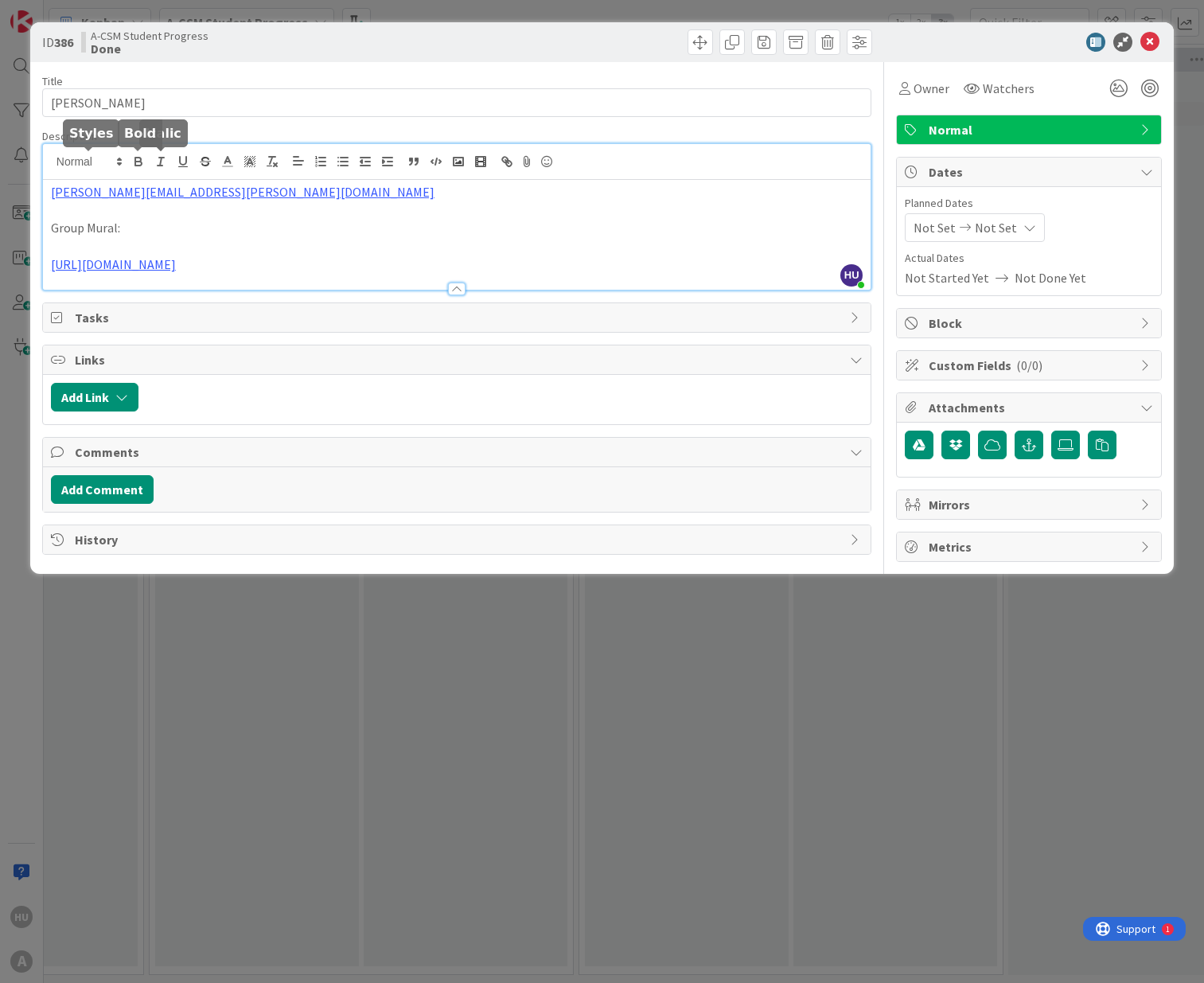
drag, startPoint x: 239, startPoint y: 163, endPoint x: 47, endPoint y: 174, distance: 192.3
click at [47, 174] on div "HU [PERSON_NAME] just joined [PERSON_NAME][EMAIL_ADDRESS][PERSON_NAME][DOMAIN_N…" at bounding box center [457, 217] width 827 height 146
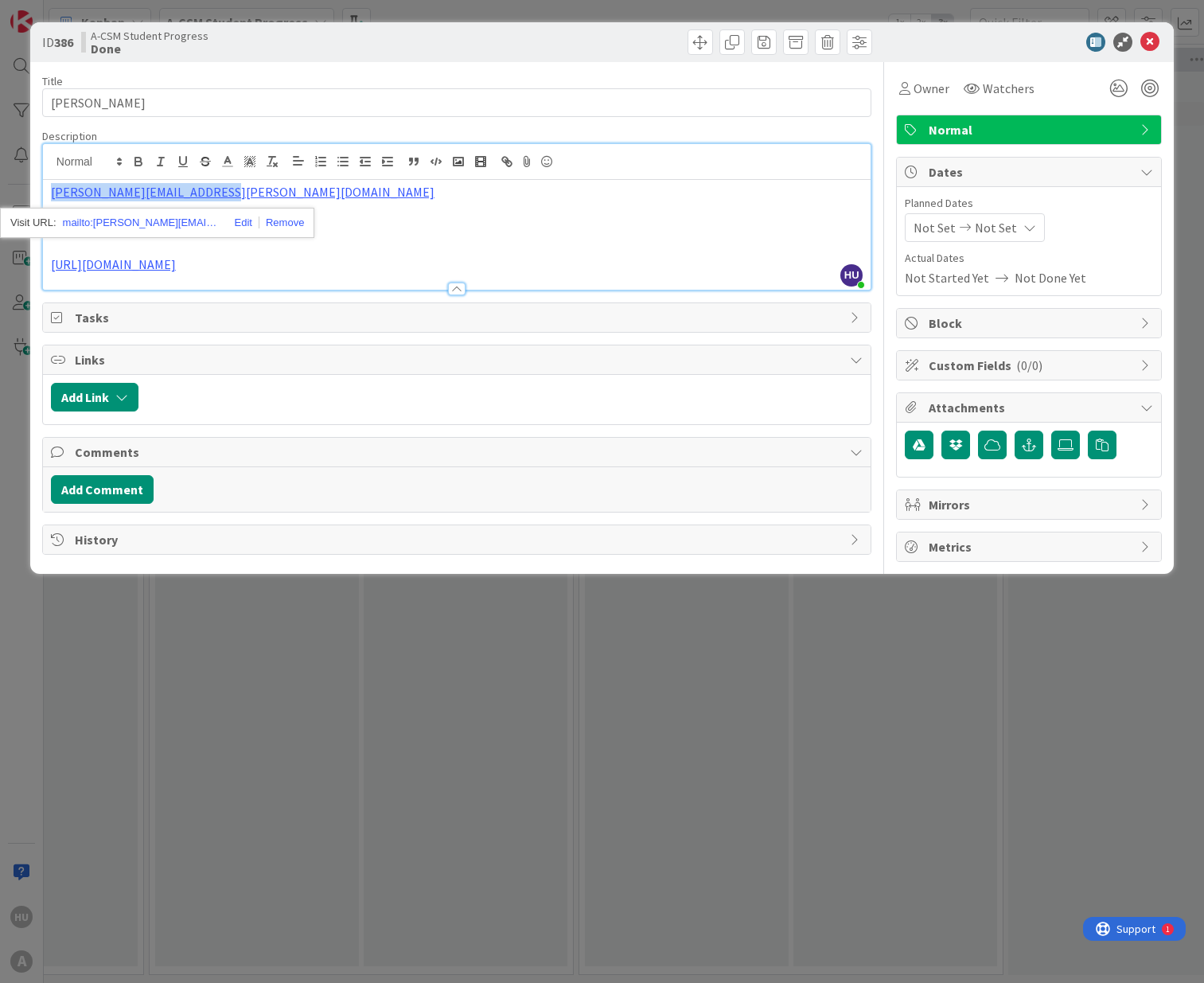
drag, startPoint x: 228, startPoint y: 192, endPoint x: 13, endPoint y: 189, distance: 215.0
click at [13, 189] on div "ID 386 A-CSM Student Progress Done Title 12 / 128 [PERSON_NAME] Description HU …" at bounding box center [602, 491] width 1204 height 983
copy link "[PERSON_NAME][EMAIL_ADDRESS][PERSON_NAME][DOMAIN_NAME]"
click at [1147, 42] on icon at bounding box center [1150, 42] width 19 height 19
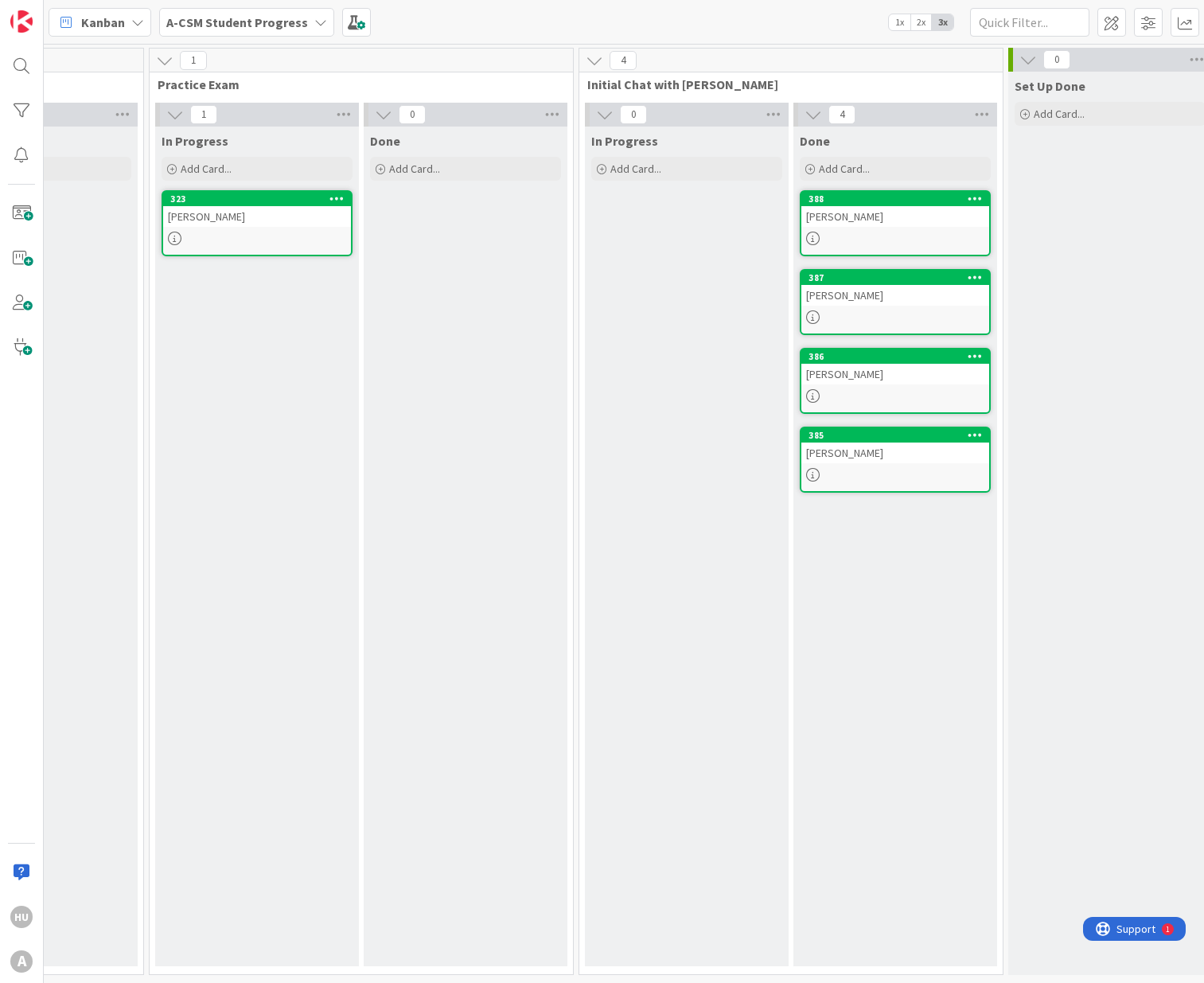
click at [875, 322] on div at bounding box center [895, 316] width 188 height 13
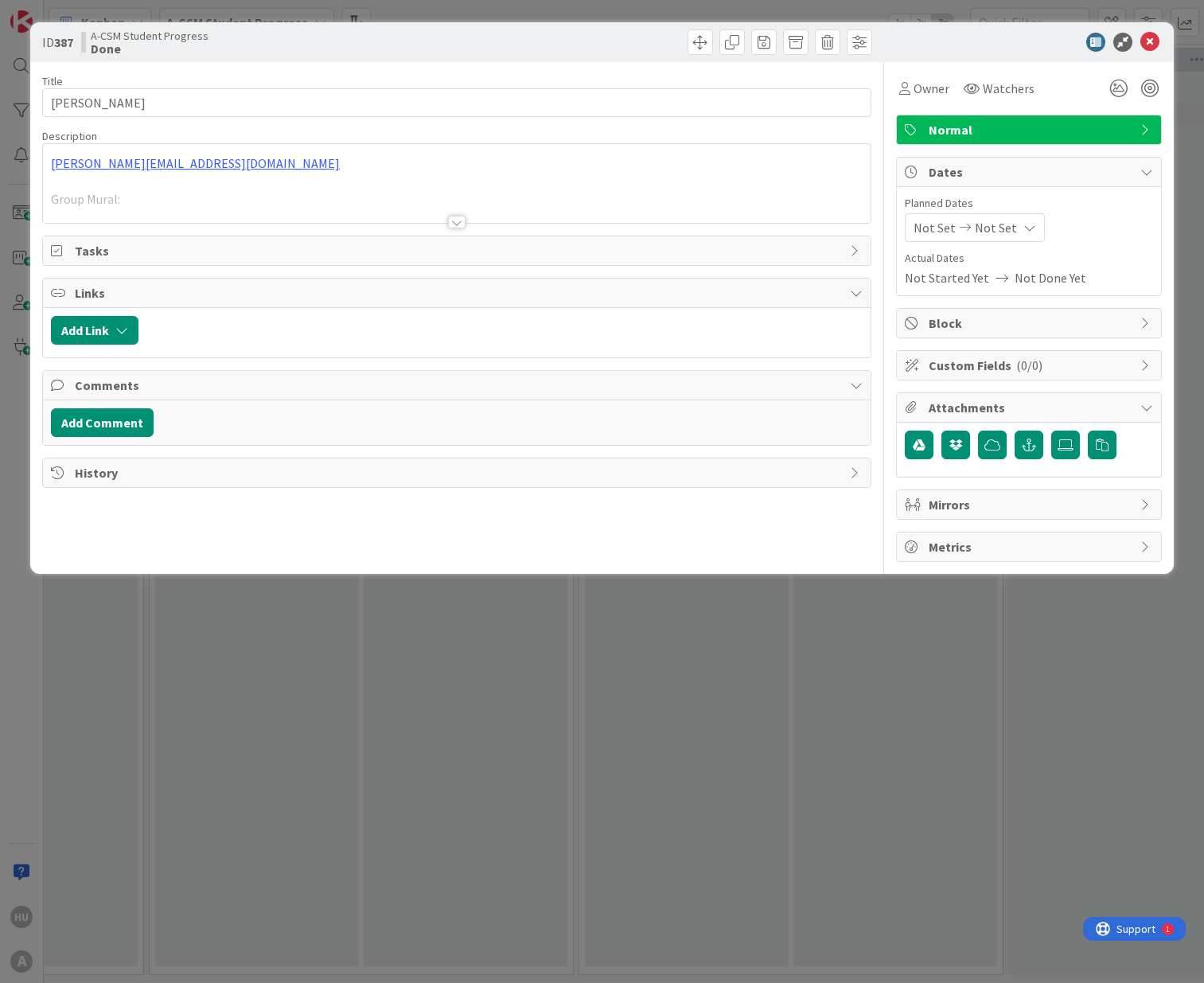
click at [203, 165] on div "[PERSON_NAME][EMAIL_ADDRESS][DOMAIN_NAME] Group Mural: [URL][DOMAIN_NAME]" at bounding box center [457, 184] width 827 height 79
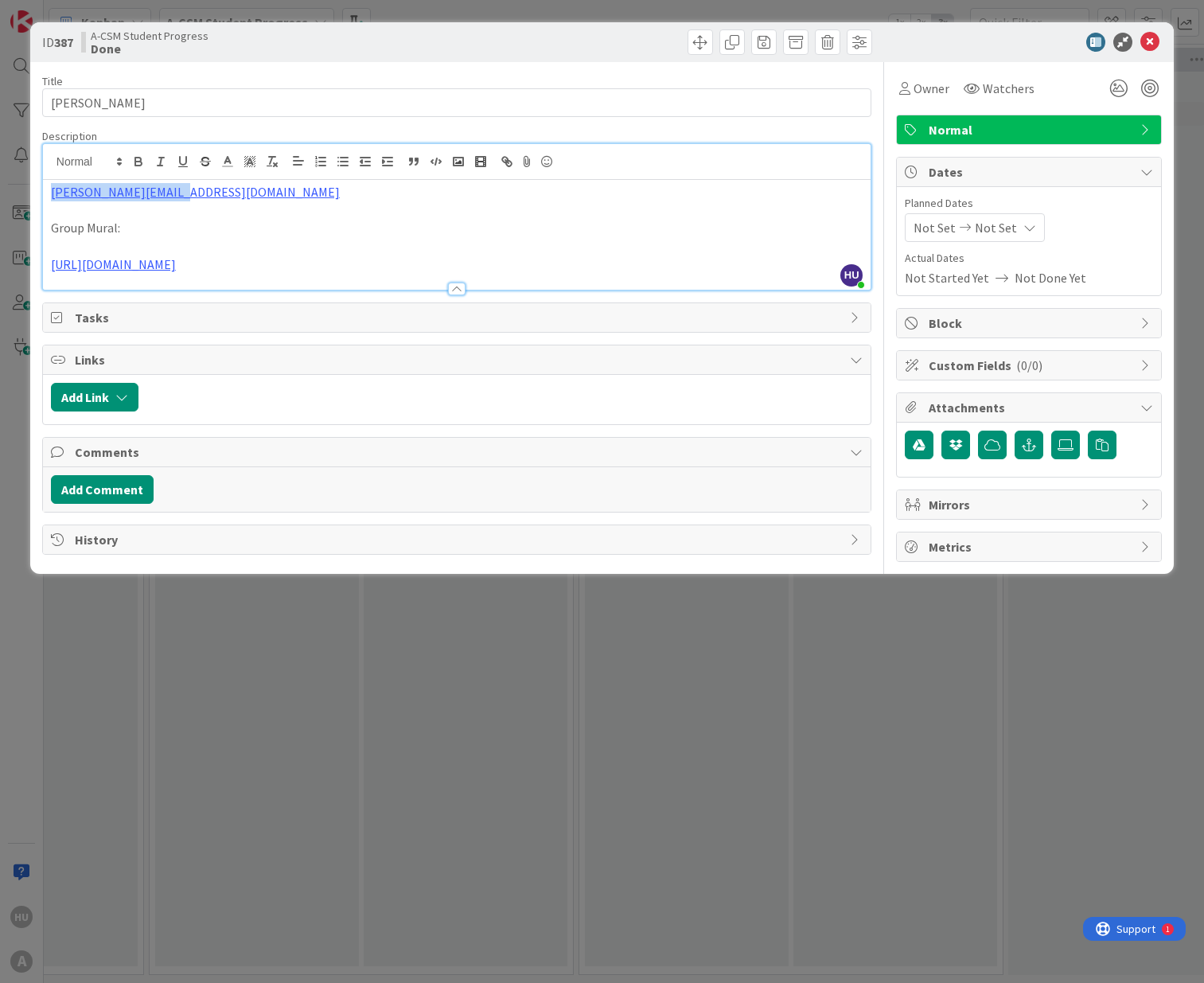
drag, startPoint x: 202, startPoint y: 192, endPoint x: 4, endPoint y: 190, distance: 198.0
click at [4, 190] on div "ID 387 A-CSM Student Progress Done Title 11 / 128 [PERSON_NAME] Description HU …" at bounding box center [602, 491] width 1204 height 983
copy link "[PERSON_NAME][EMAIL_ADDRESS][DOMAIN_NAME]"
click at [1152, 41] on icon at bounding box center [1150, 42] width 19 height 19
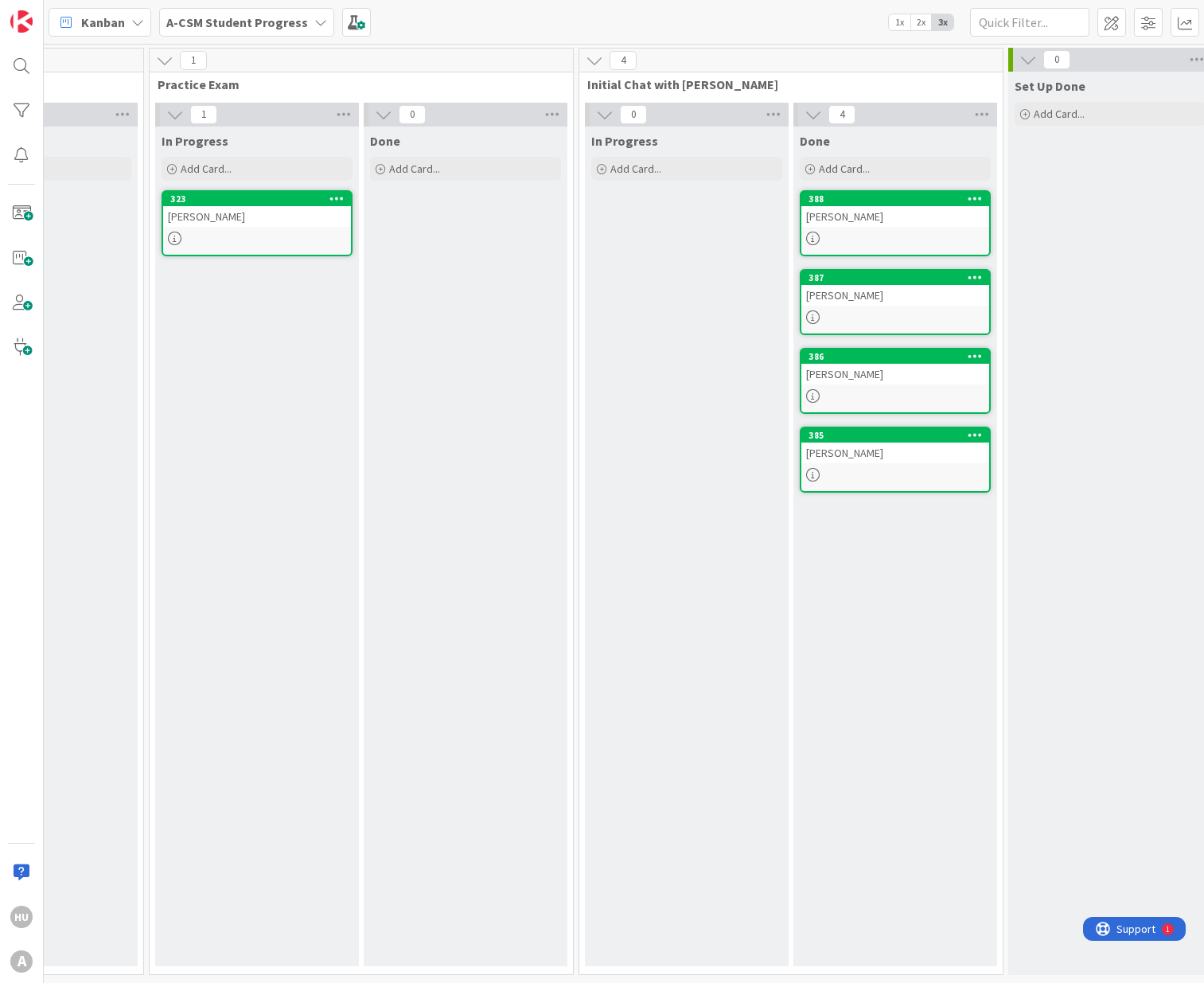
click at [846, 223] on div "[PERSON_NAME]" at bounding box center [895, 217] width 188 height 21
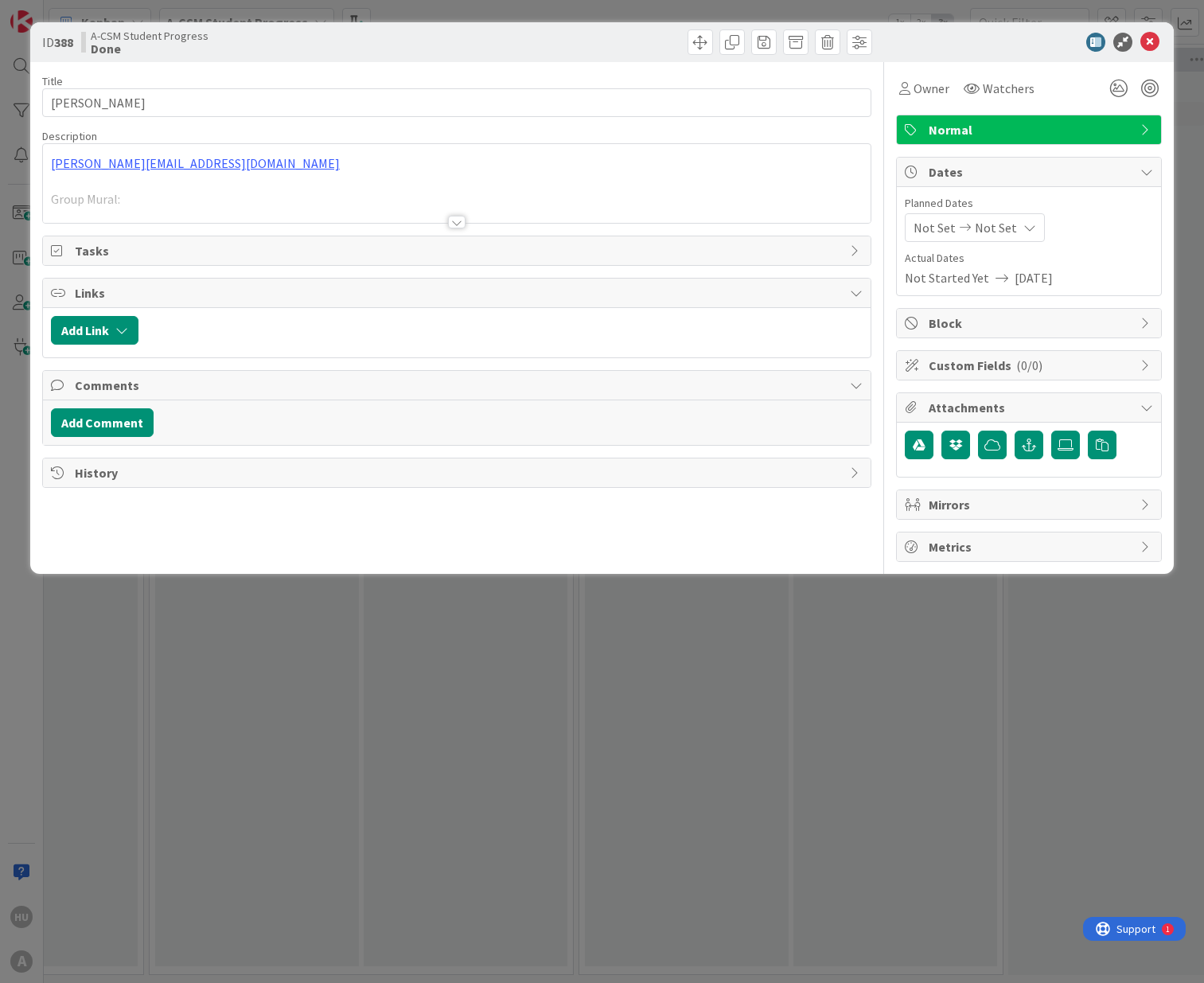
click at [245, 165] on p "[PERSON_NAME][EMAIL_ADDRESS][DOMAIN_NAME]" at bounding box center [457, 163] width 811 height 18
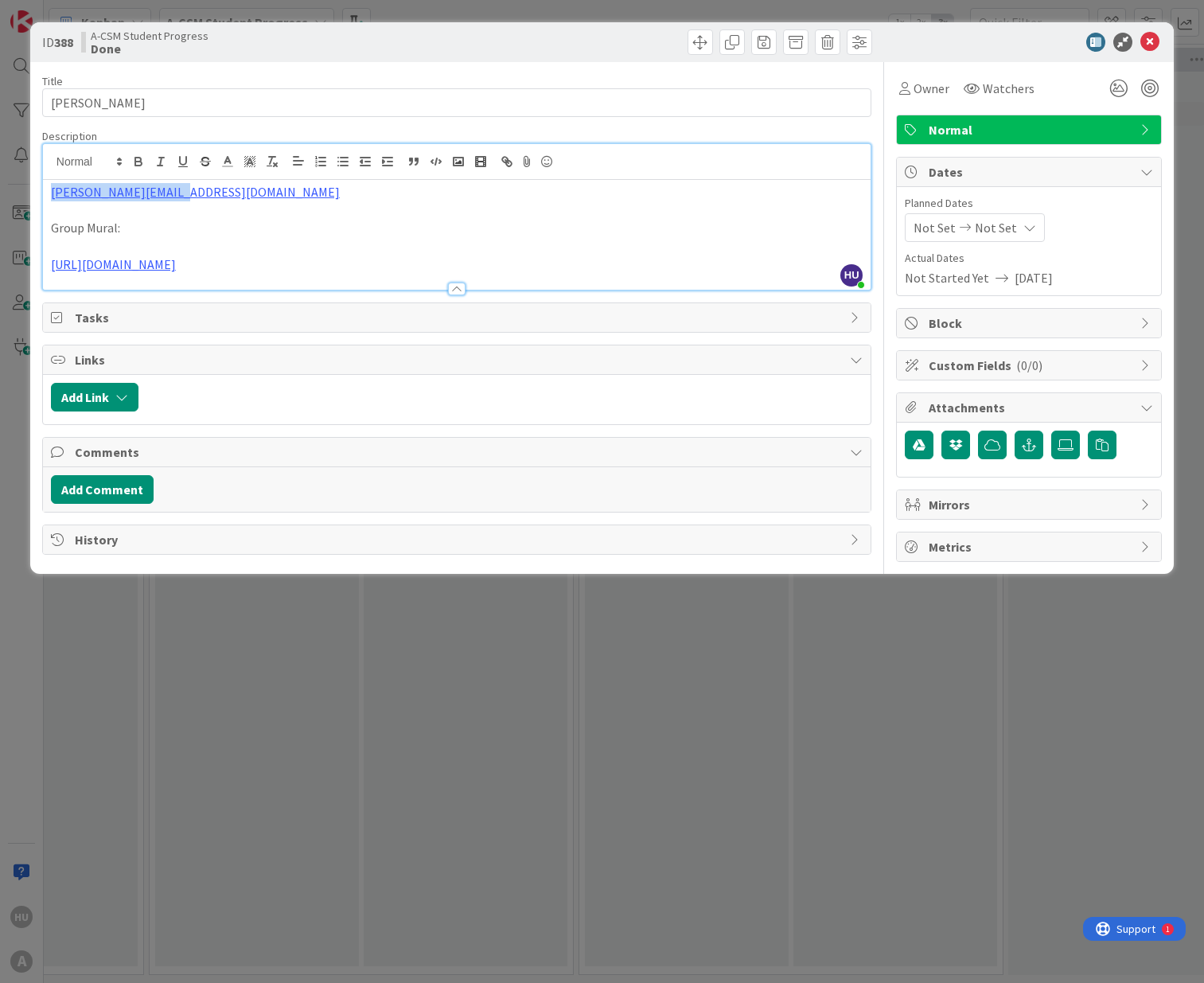
drag, startPoint x: 203, startPoint y: 196, endPoint x: 4, endPoint y: 189, distance: 199.1
click at [4, 189] on div "ID 388 A-CSM Student Progress Done Title 12 / 128 [PERSON_NAME] Description HU …" at bounding box center [602, 491] width 1204 height 983
copy link "[PERSON_NAME][EMAIL_ADDRESS][DOMAIN_NAME]"
click at [1152, 43] on icon at bounding box center [1150, 42] width 19 height 19
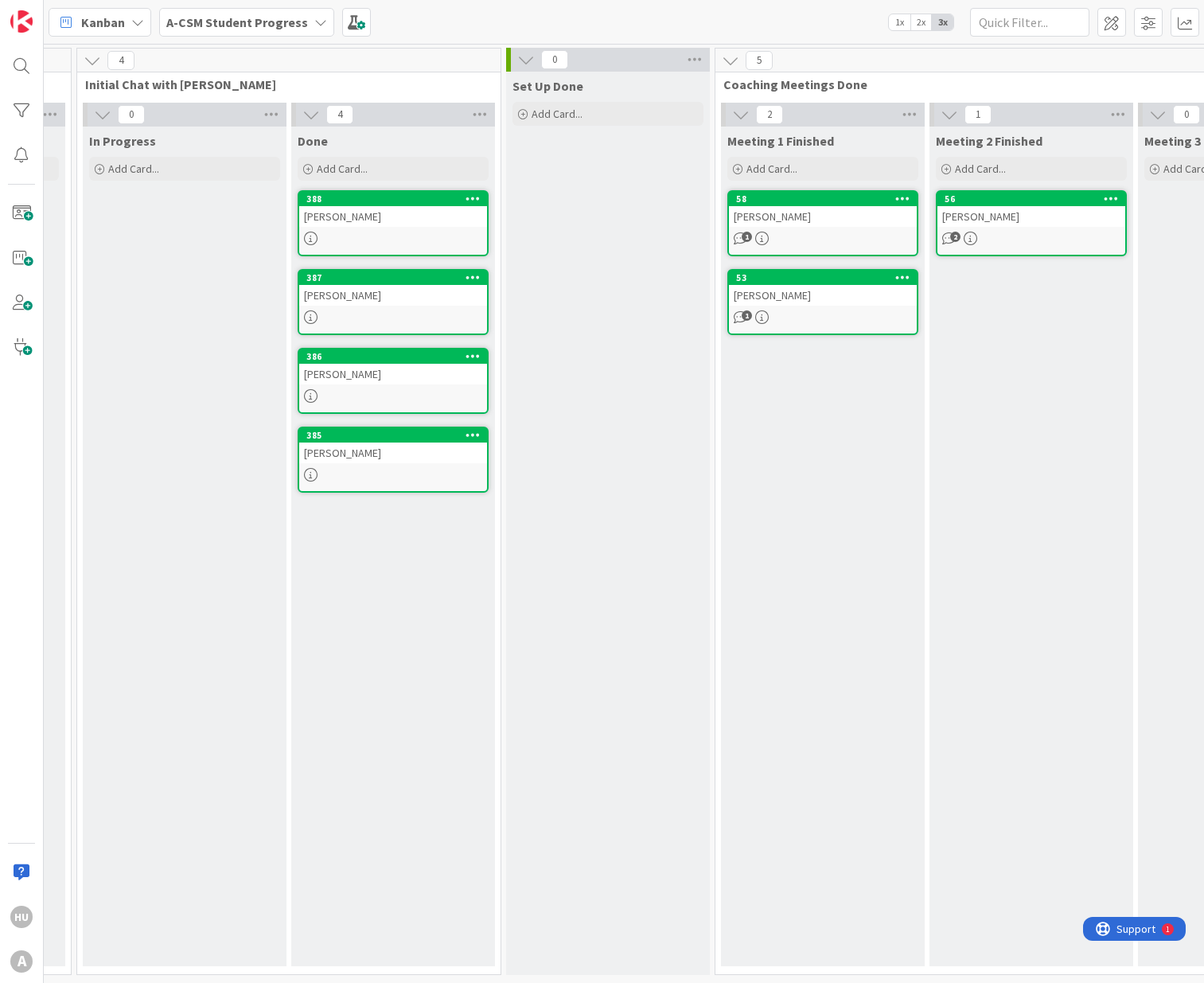
scroll to position [0, 1050]
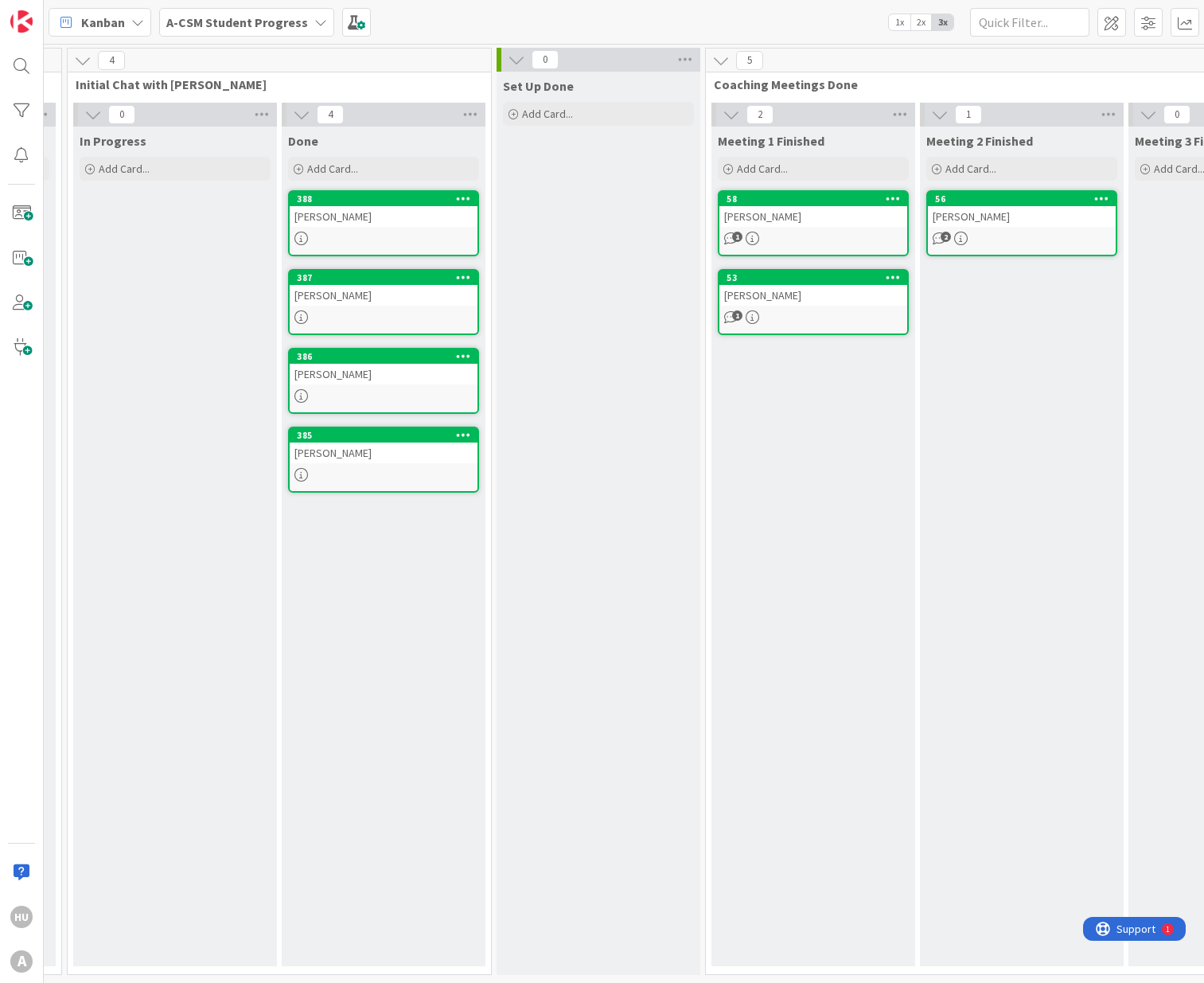
click at [354, 218] on div "[PERSON_NAME]" at bounding box center [384, 217] width 188 height 21
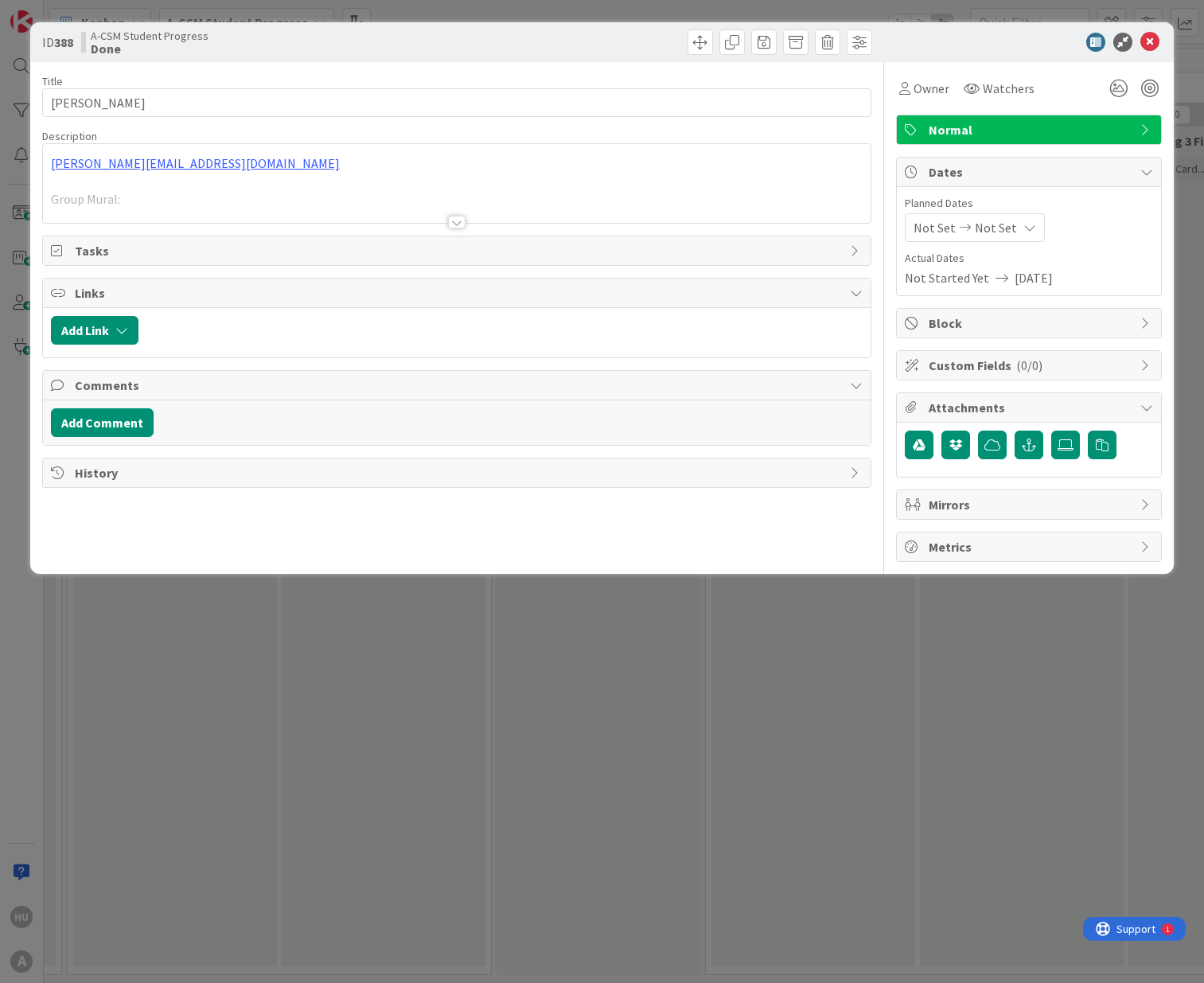
click at [132, 197] on div at bounding box center [457, 202] width 827 height 40
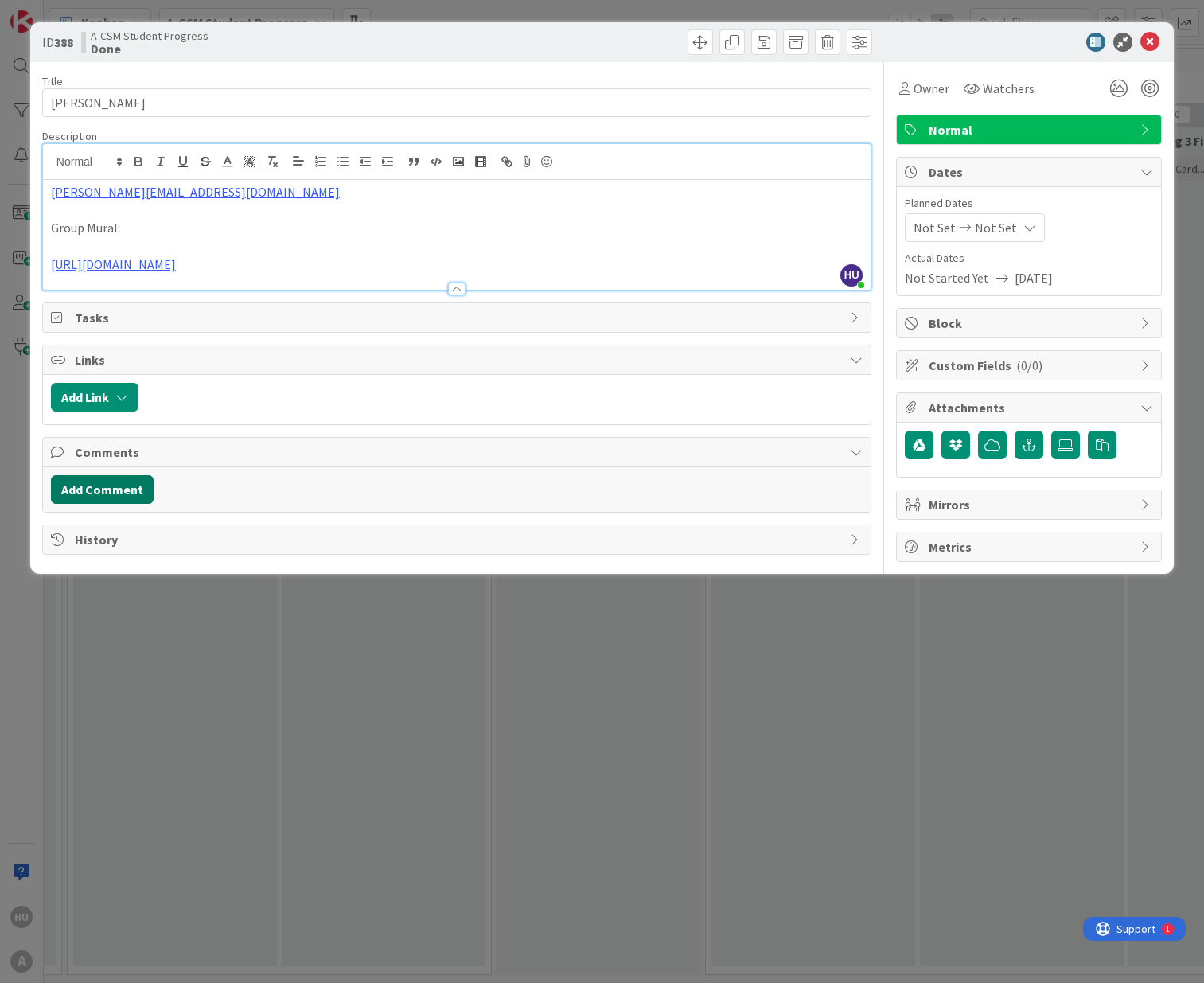
click at [87, 504] on button "Add Comment" at bounding box center [102, 489] width 103 height 29
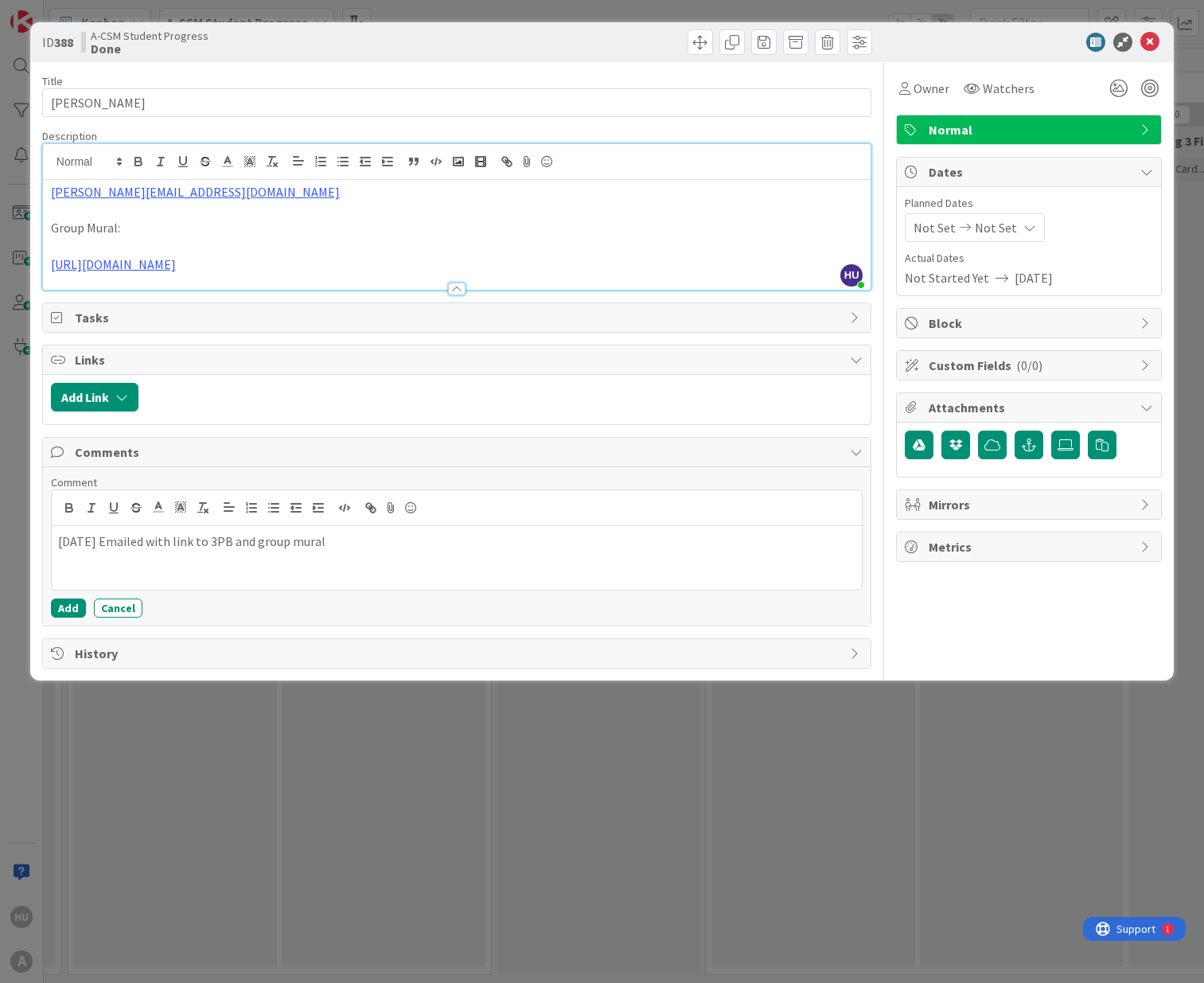
drag, startPoint x: 347, startPoint y: 557, endPoint x: -66, endPoint y: 555, distance: 413.0
click at [0, 555] on html "HU A Kanban A-CSM Student Progress 1x 2x 3x 0 Registration Add Card... 0 Invite…" at bounding box center [602, 491] width 1204 height 983
copy p "[DATE] Emailed with link to 3PB and group mural"
click at [66, 618] on button "Add" at bounding box center [68, 608] width 35 height 19
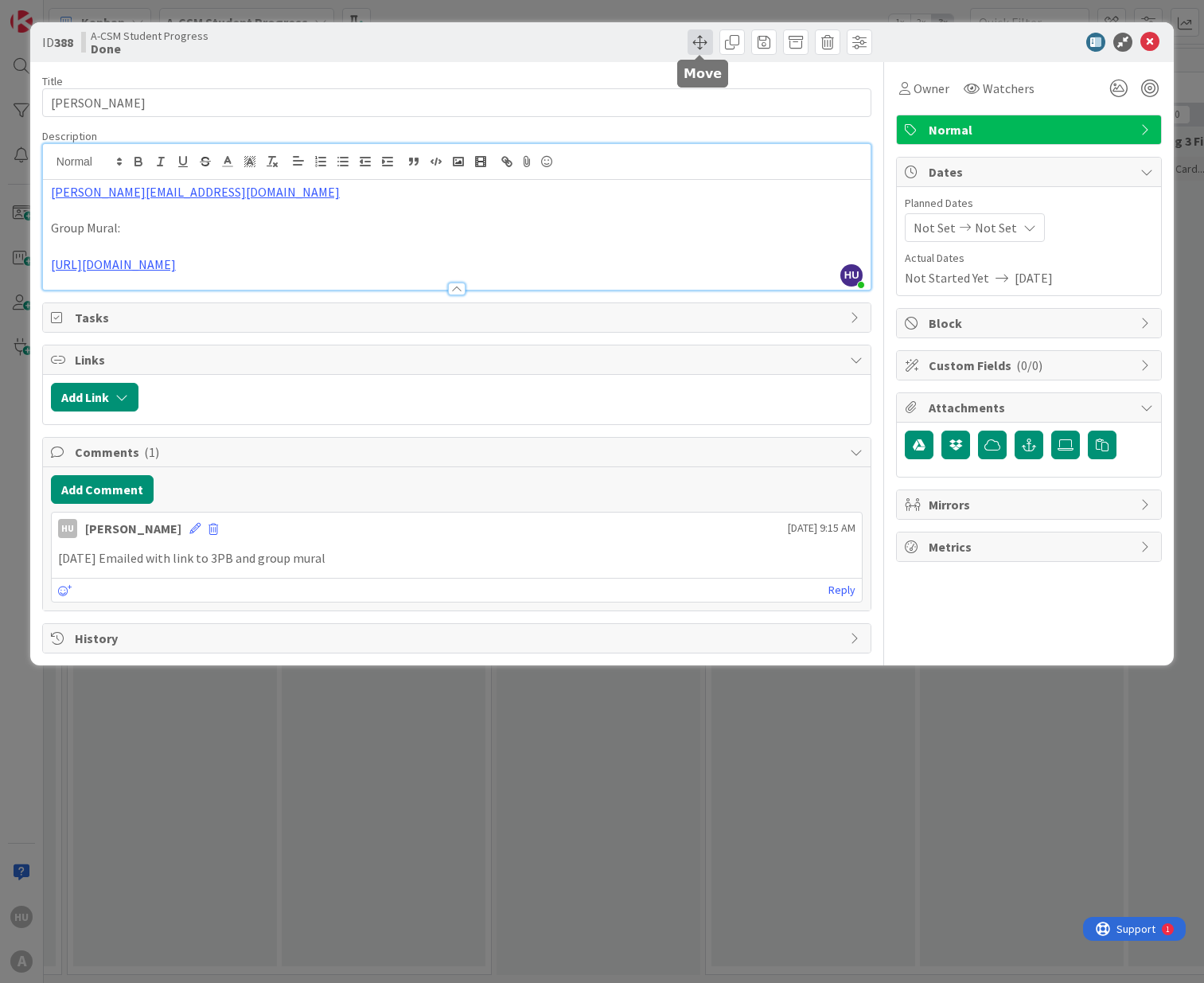
click at [698, 44] on span at bounding box center [700, 42] width 25 height 25
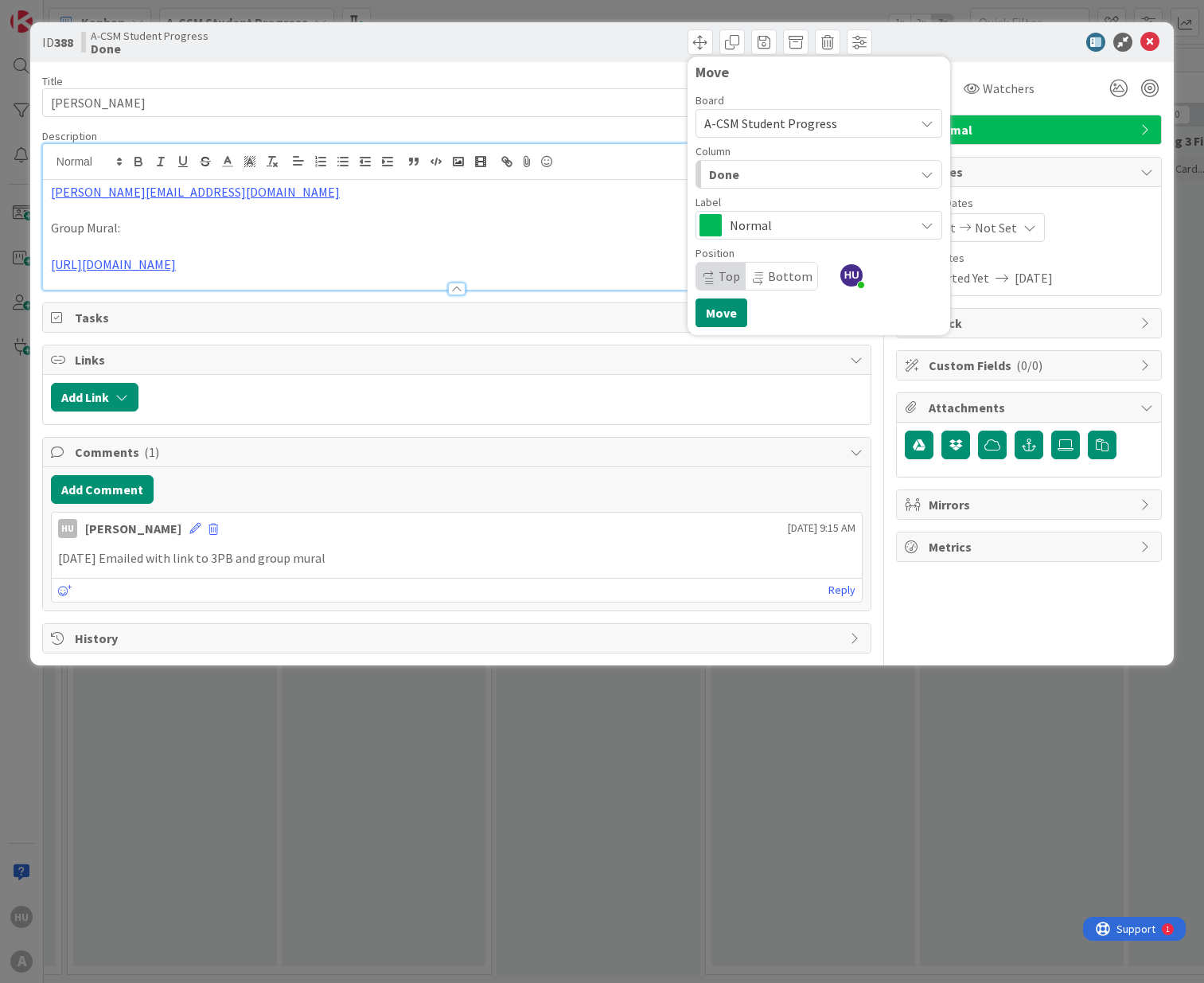
click at [753, 175] on div "Done" at bounding box center [810, 174] width 209 height 25
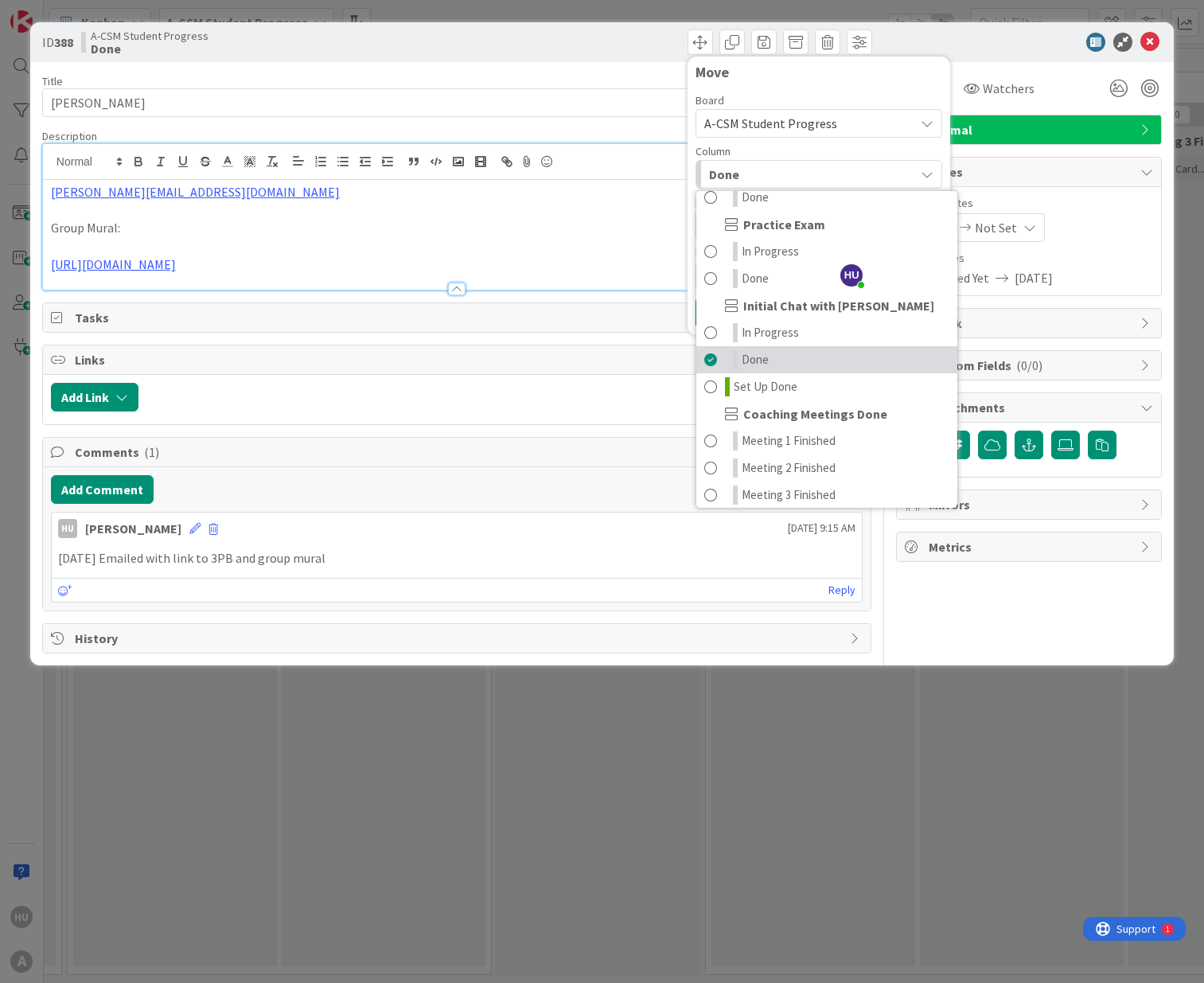
scroll to position [97, 0]
click at [778, 383] on span "Set Up Done" at bounding box center [765, 386] width 63 height 19
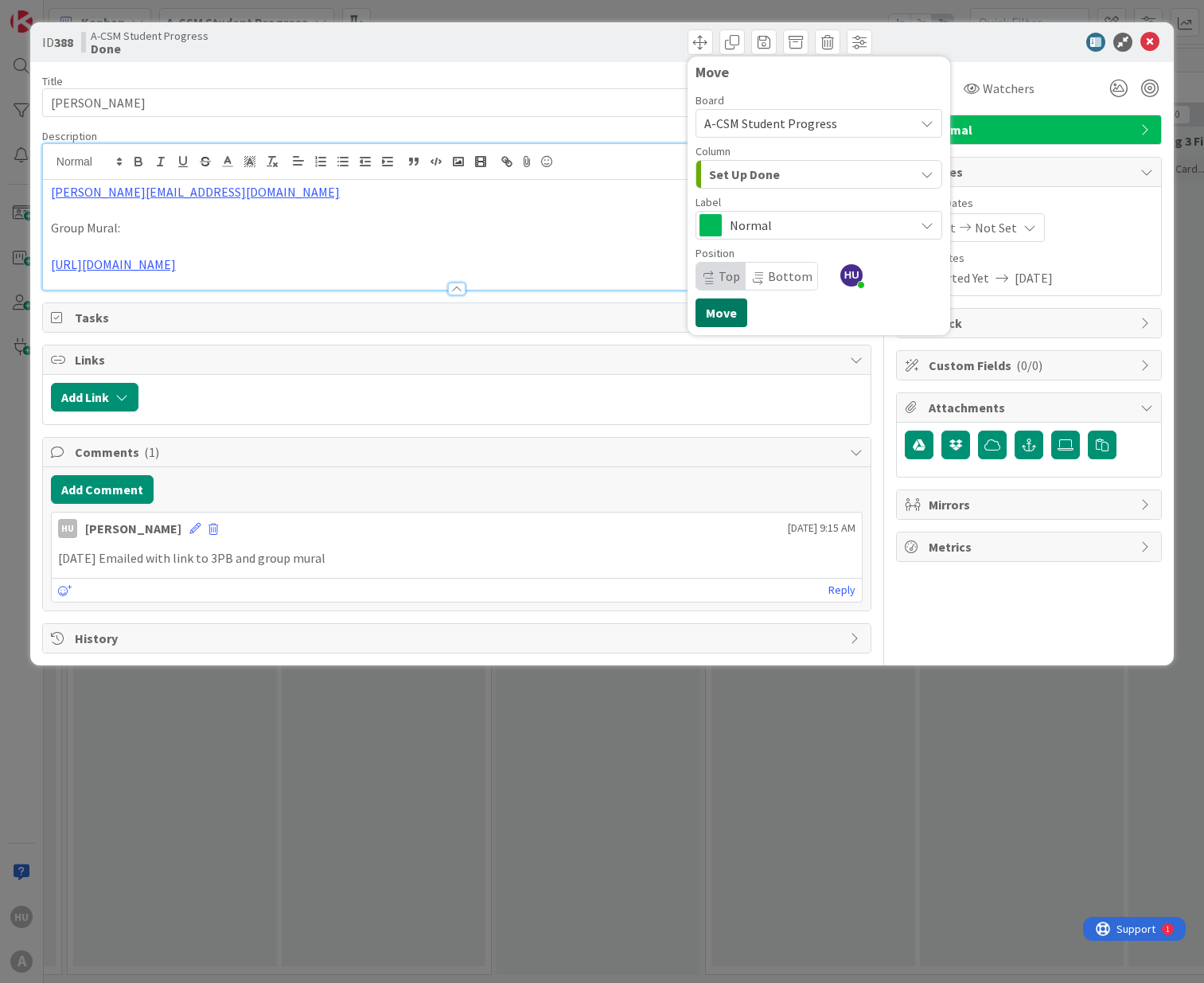
click at [729, 316] on button "Move" at bounding box center [721, 313] width 52 height 29
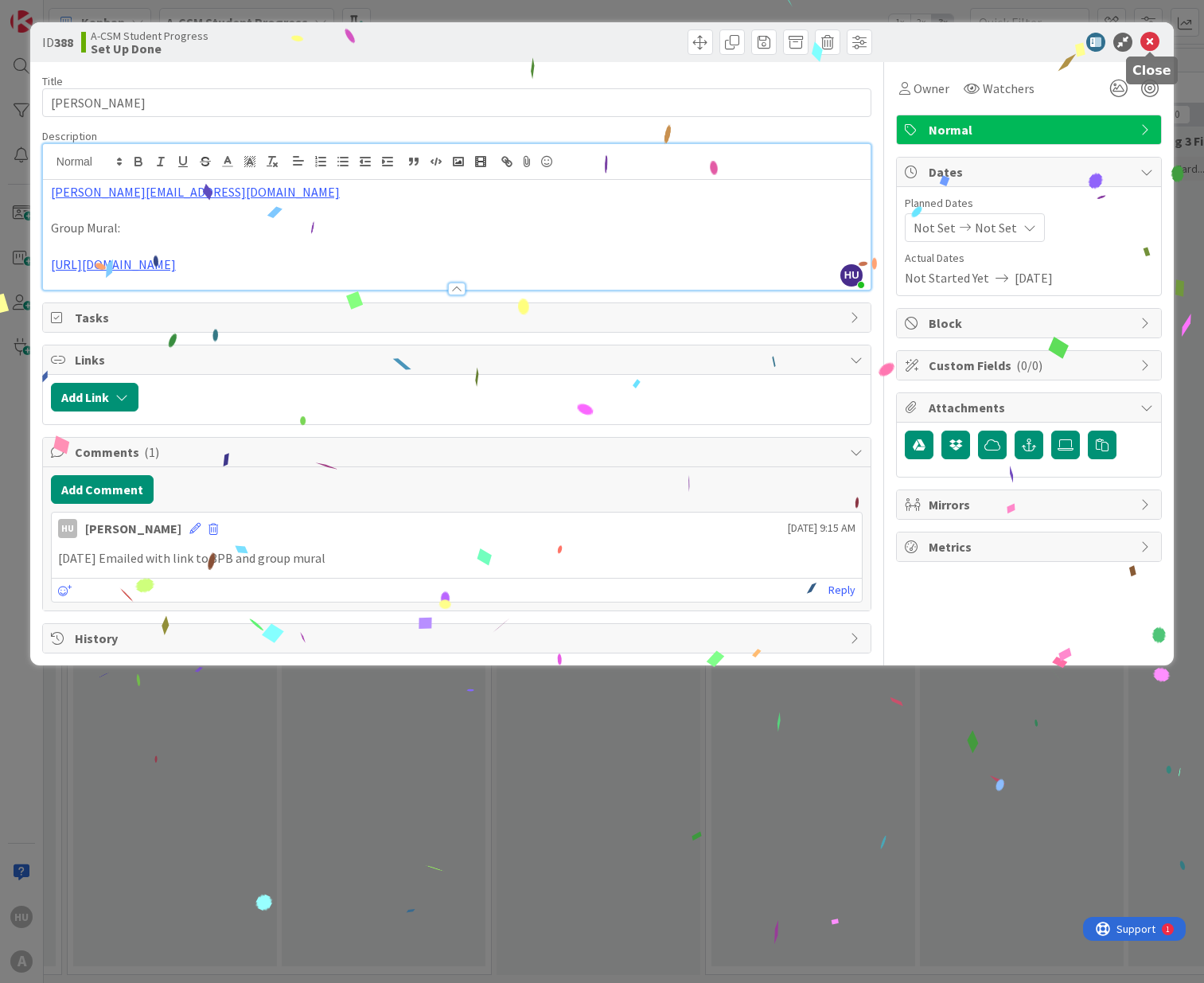
click at [1153, 46] on icon at bounding box center [1150, 42] width 19 height 19
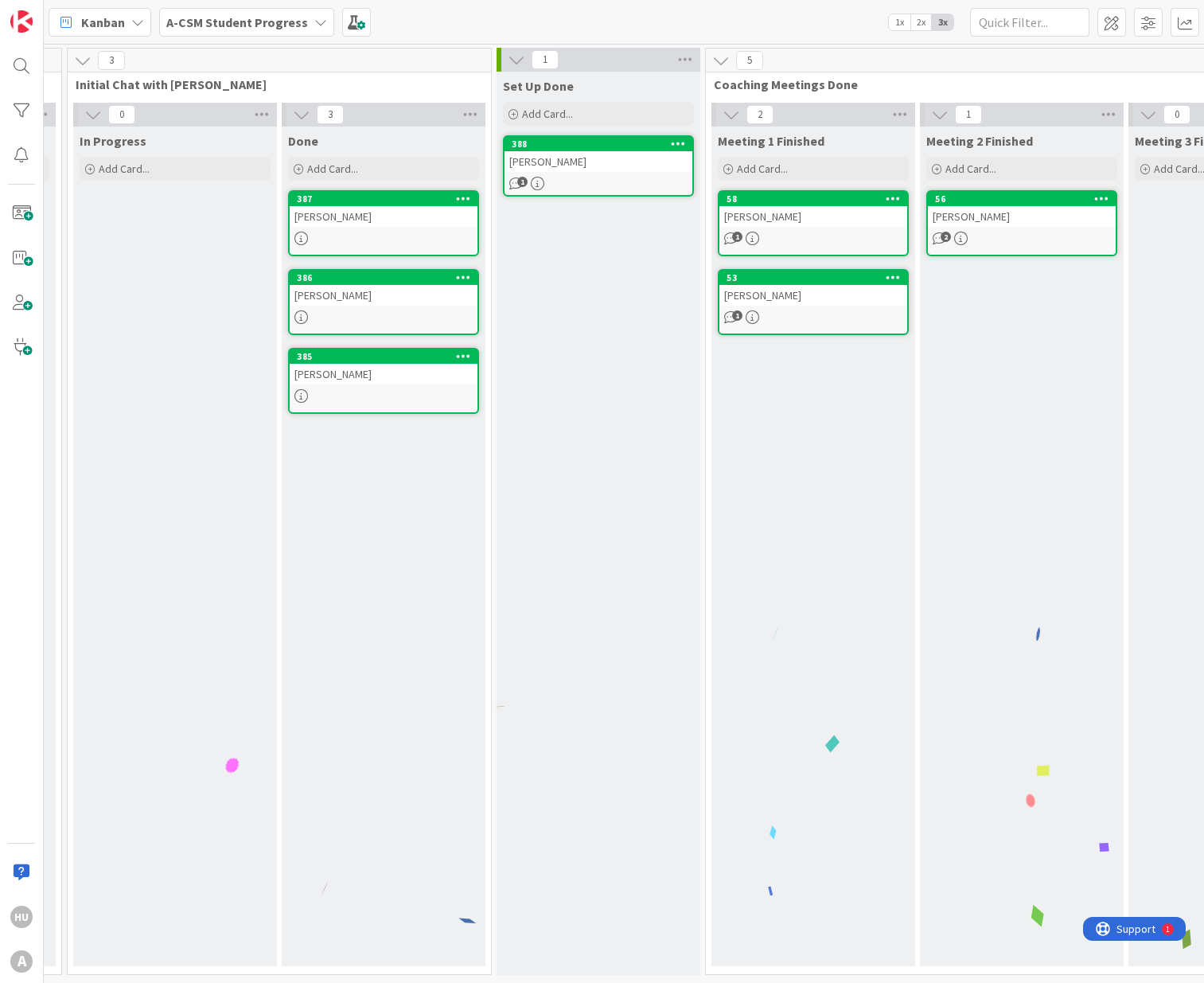
click at [350, 223] on div "[PERSON_NAME]" at bounding box center [384, 217] width 188 height 21
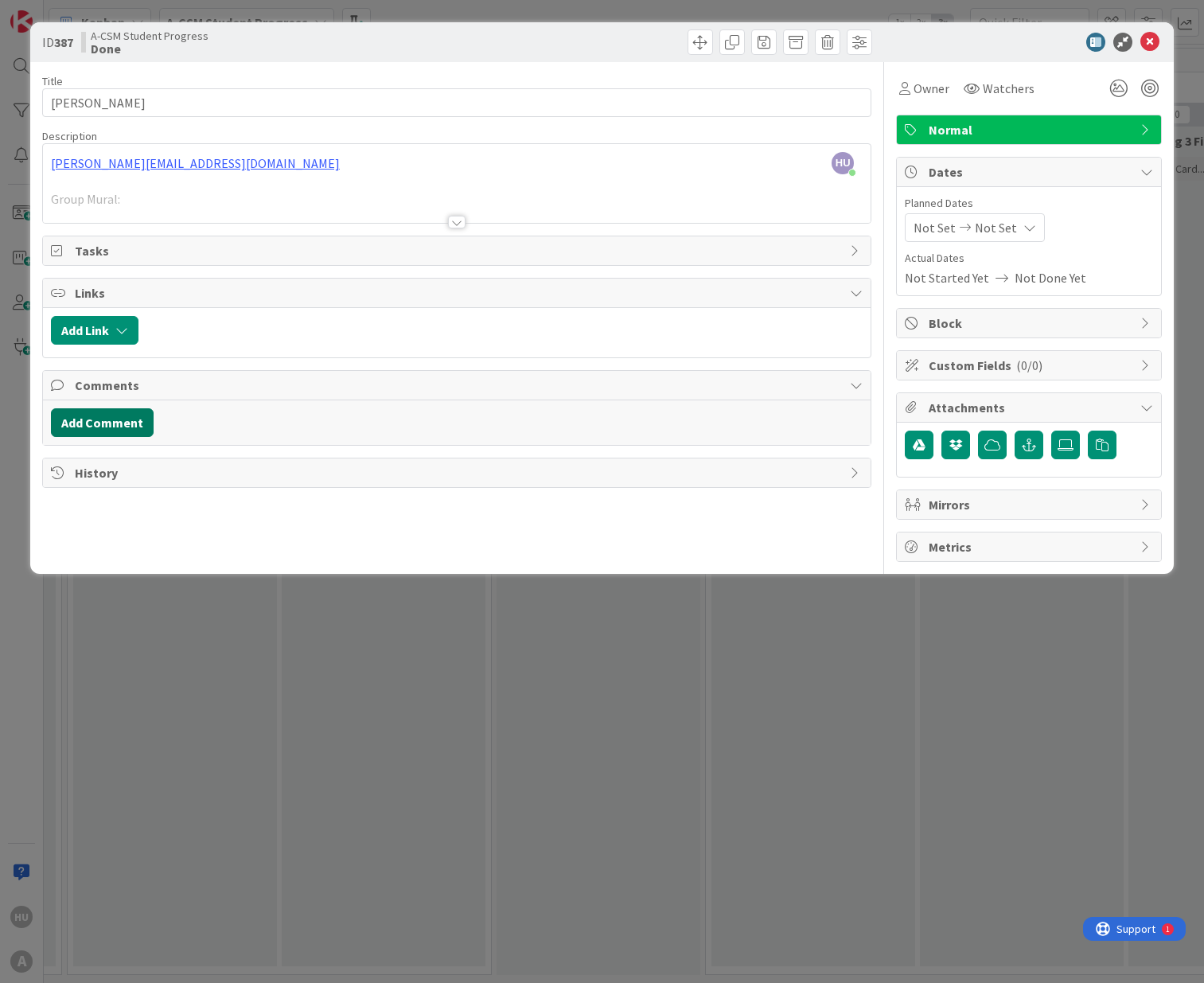
click at [95, 430] on button "Add Comment" at bounding box center [102, 423] width 103 height 29
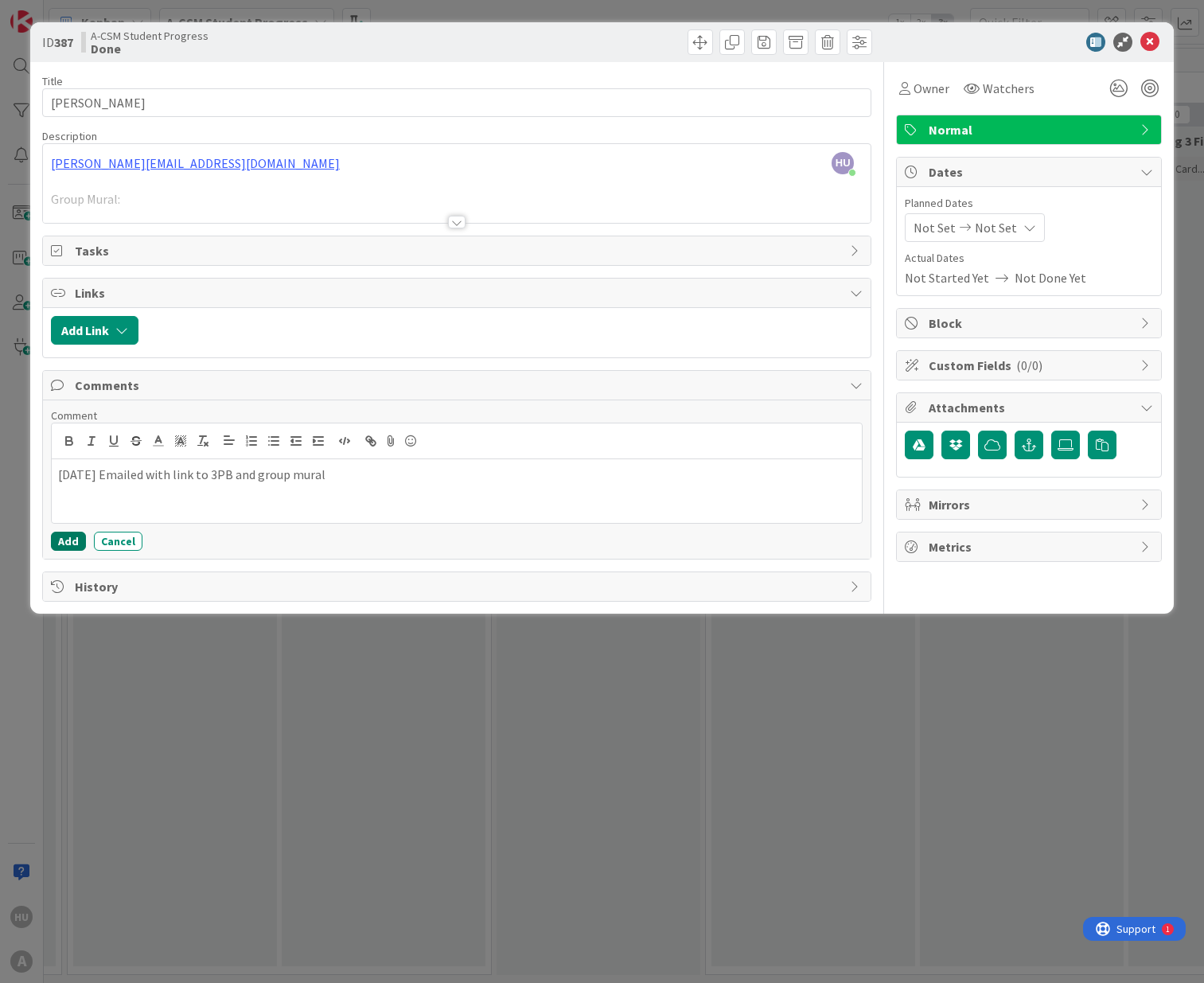
click at [58, 548] on button "Add" at bounding box center [68, 541] width 35 height 19
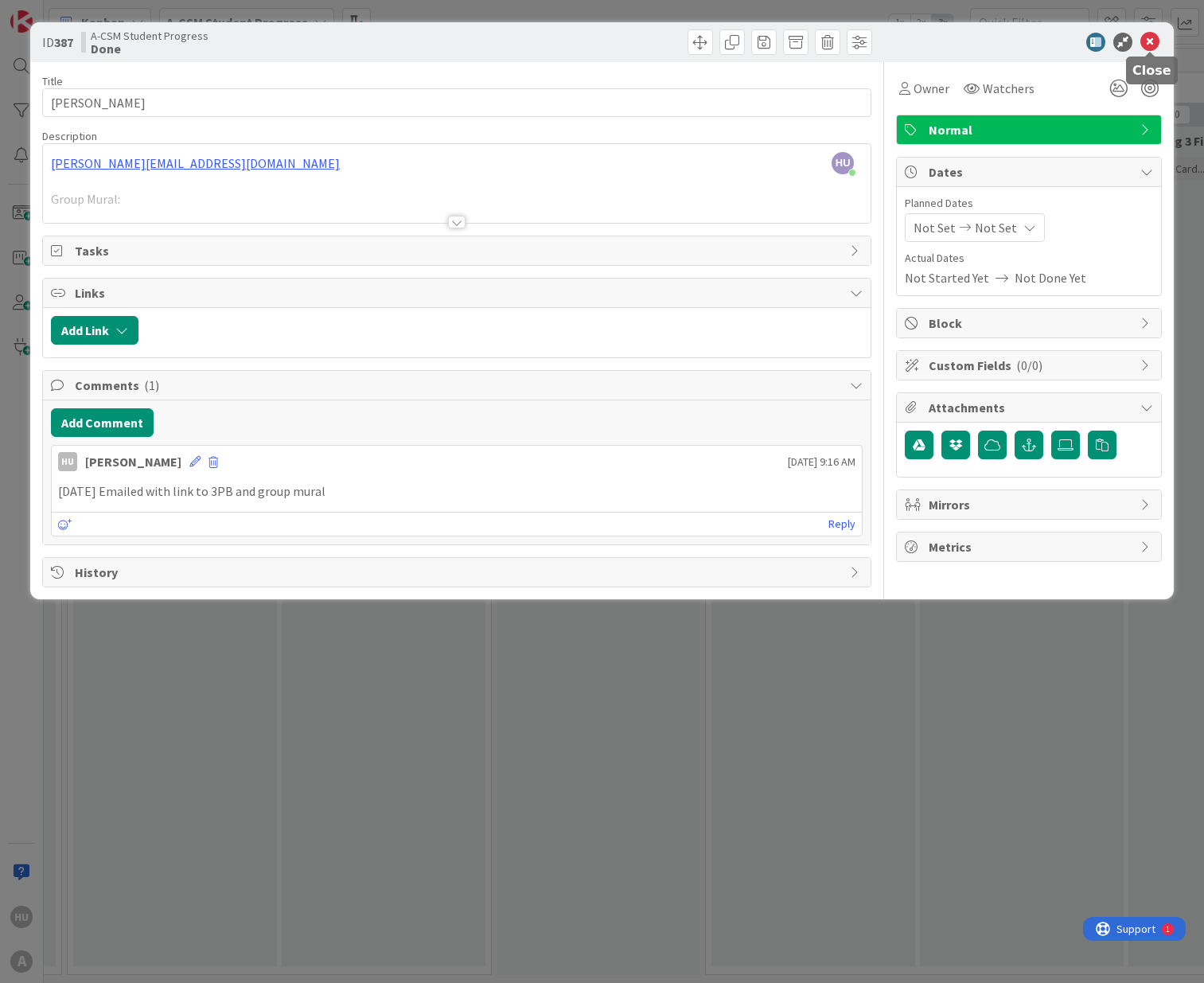
click at [1152, 47] on icon at bounding box center [1150, 42] width 19 height 19
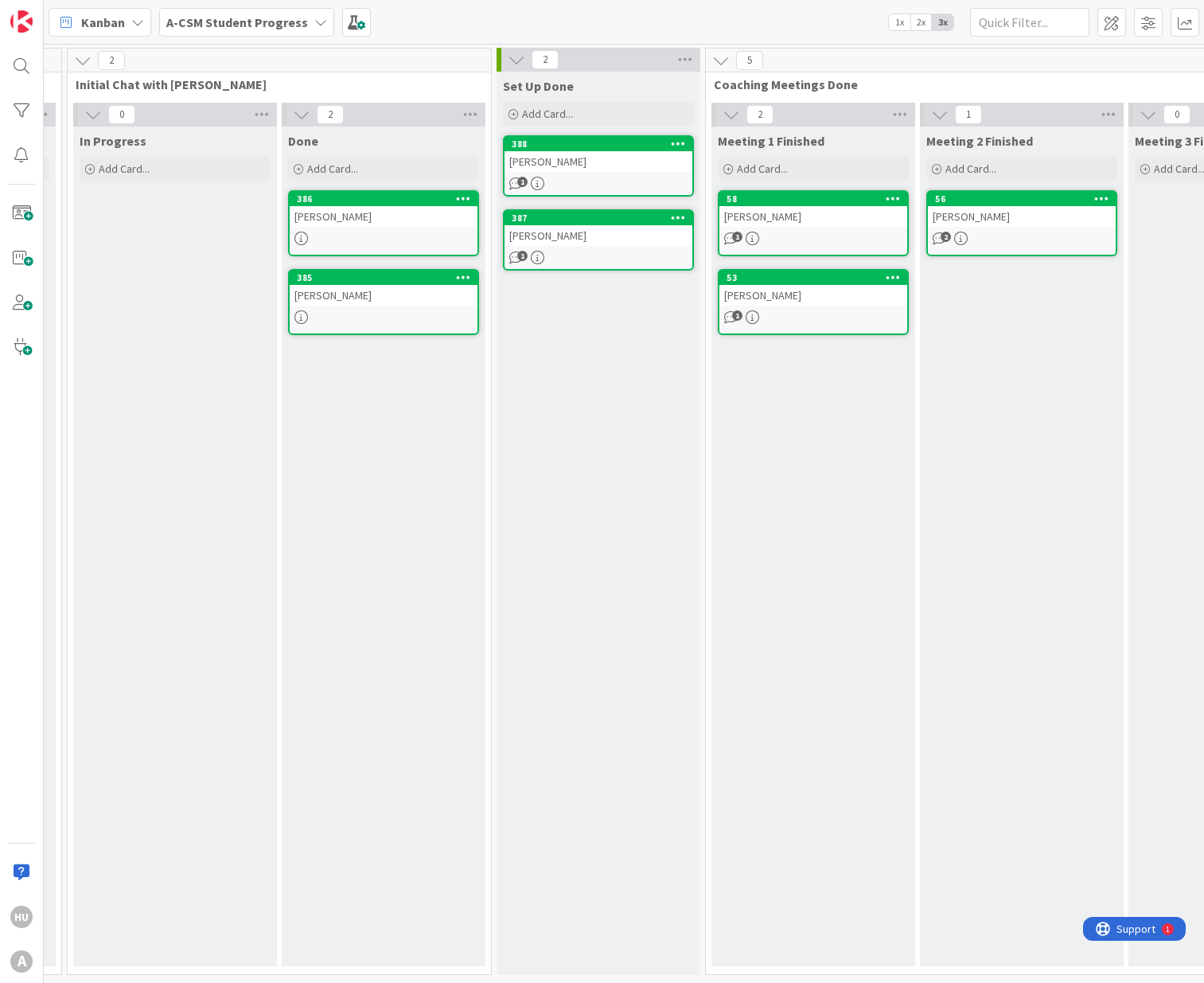
click at [387, 209] on div "[PERSON_NAME]" at bounding box center [384, 217] width 188 height 21
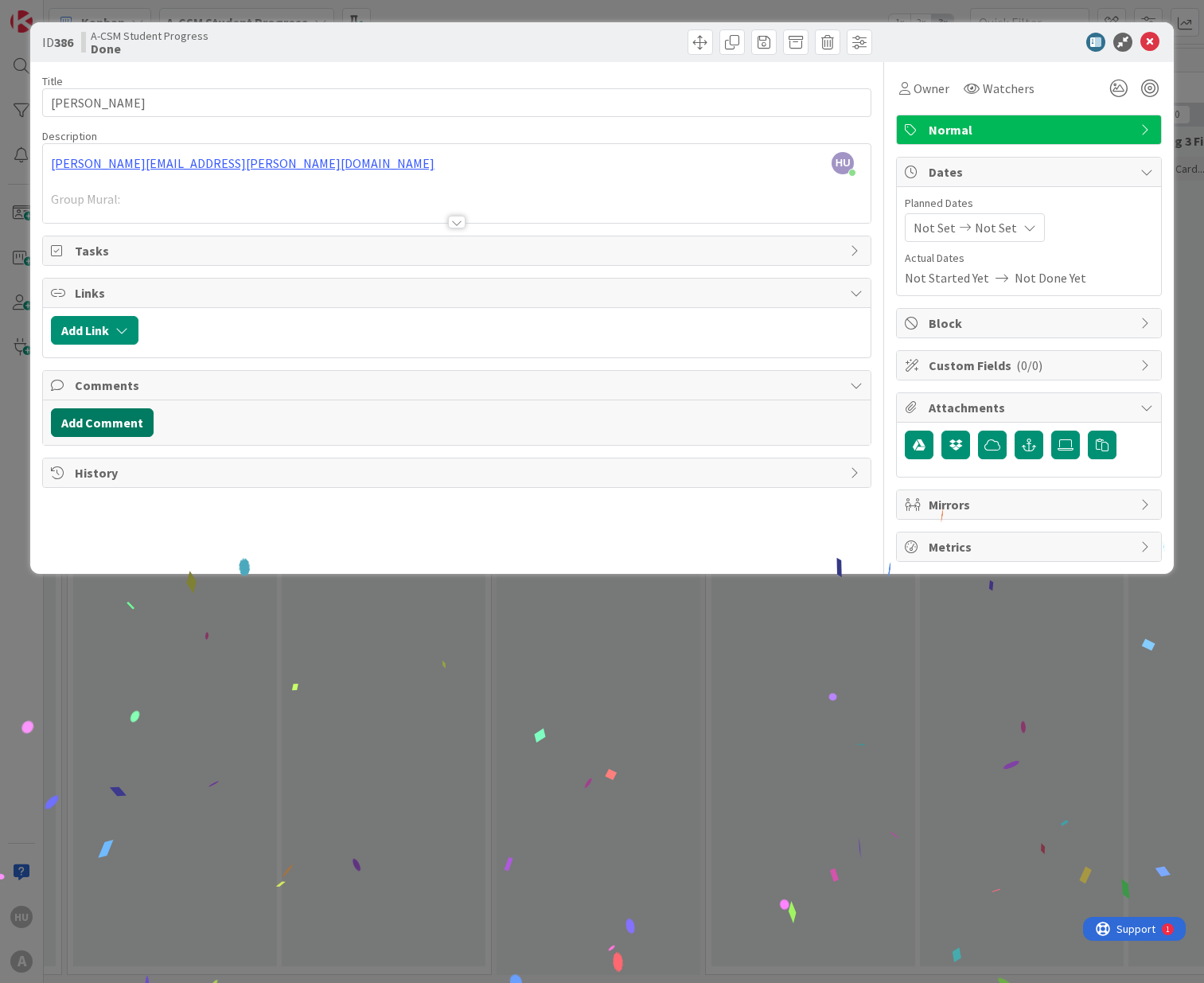
click at [106, 420] on button "Add Comment" at bounding box center [102, 423] width 103 height 29
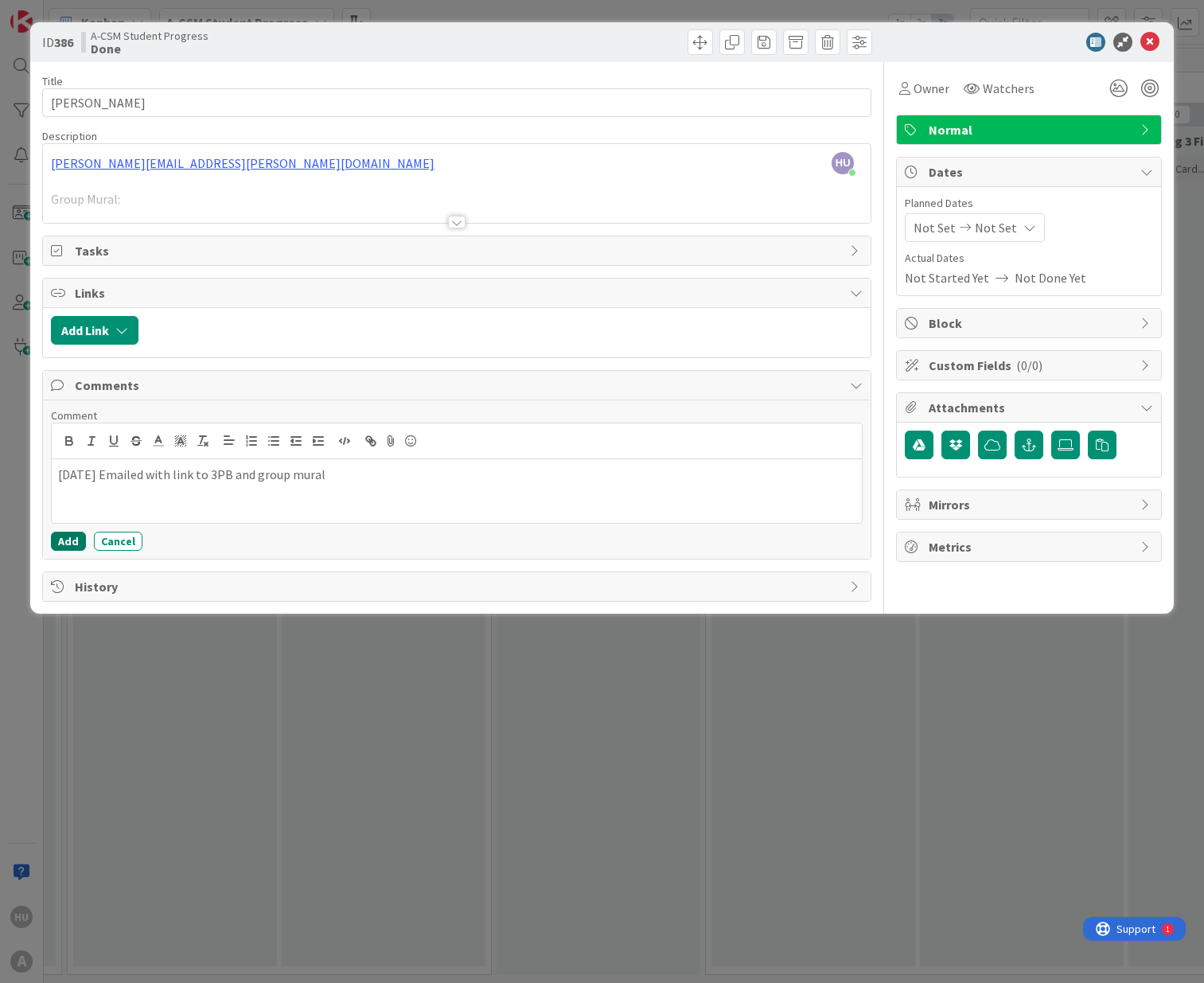
click at [65, 547] on button "Add" at bounding box center [68, 541] width 35 height 19
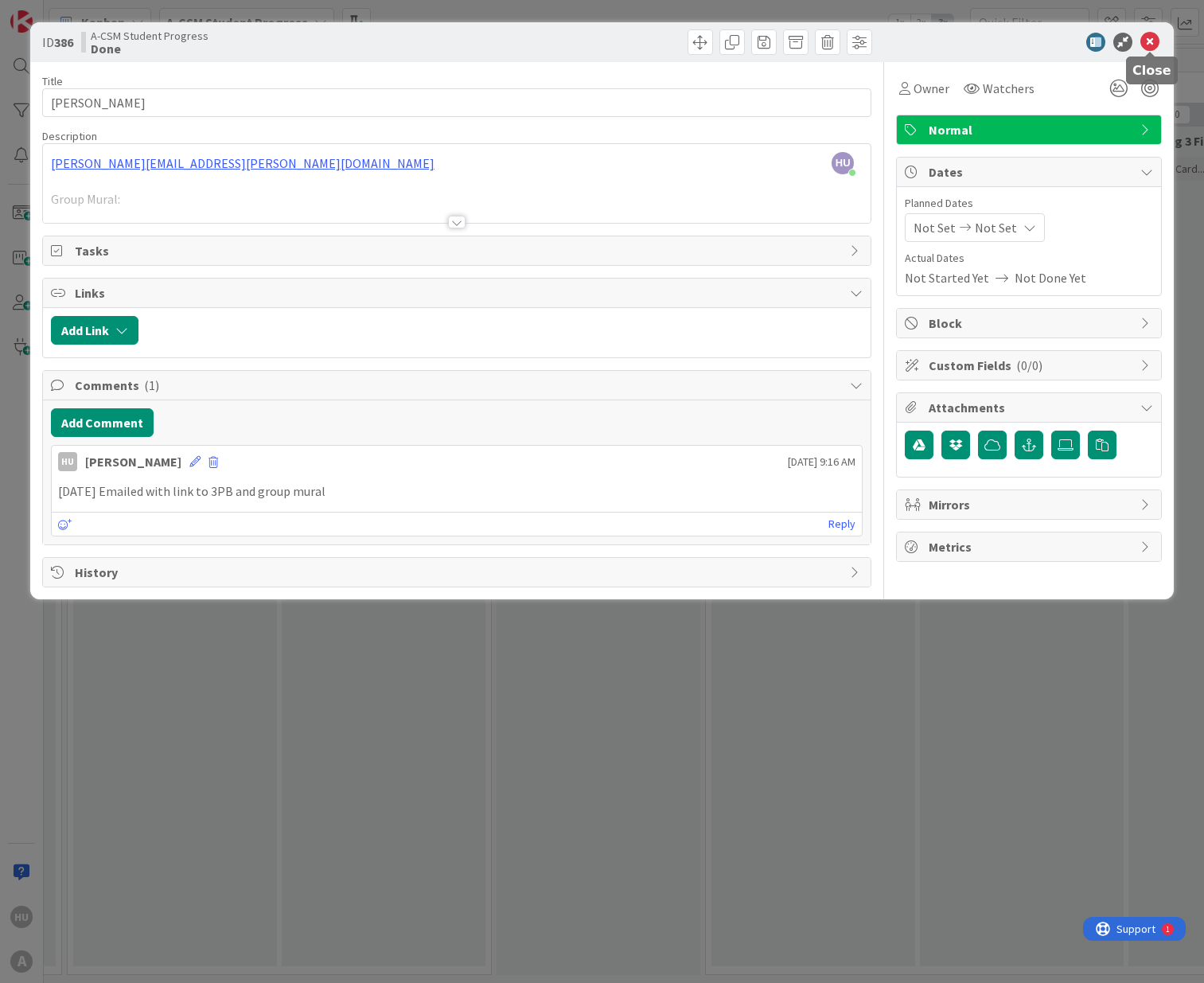
click at [1147, 42] on icon at bounding box center [1150, 42] width 19 height 19
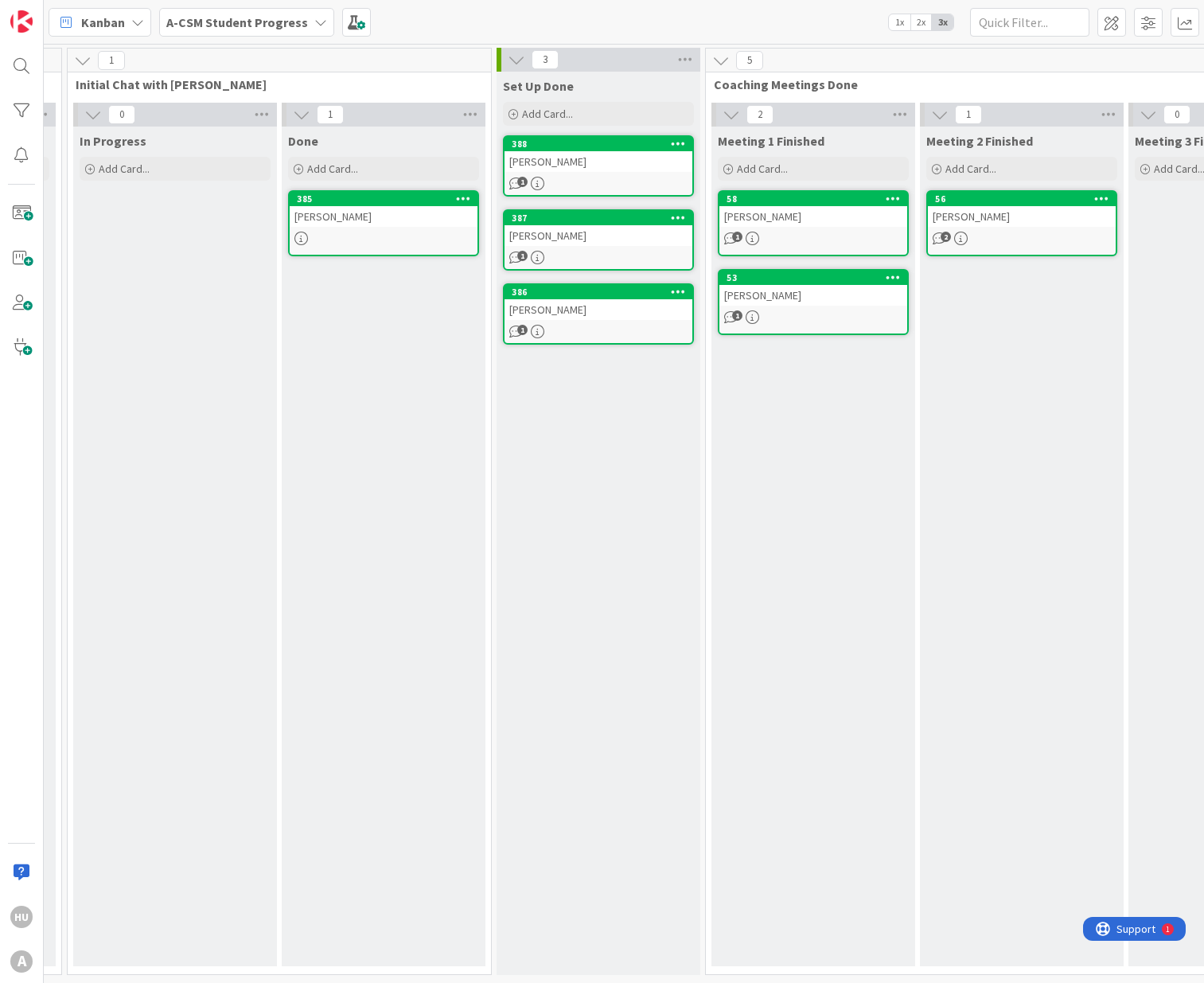
click at [335, 220] on div "[PERSON_NAME]" at bounding box center [384, 217] width 188 height 21
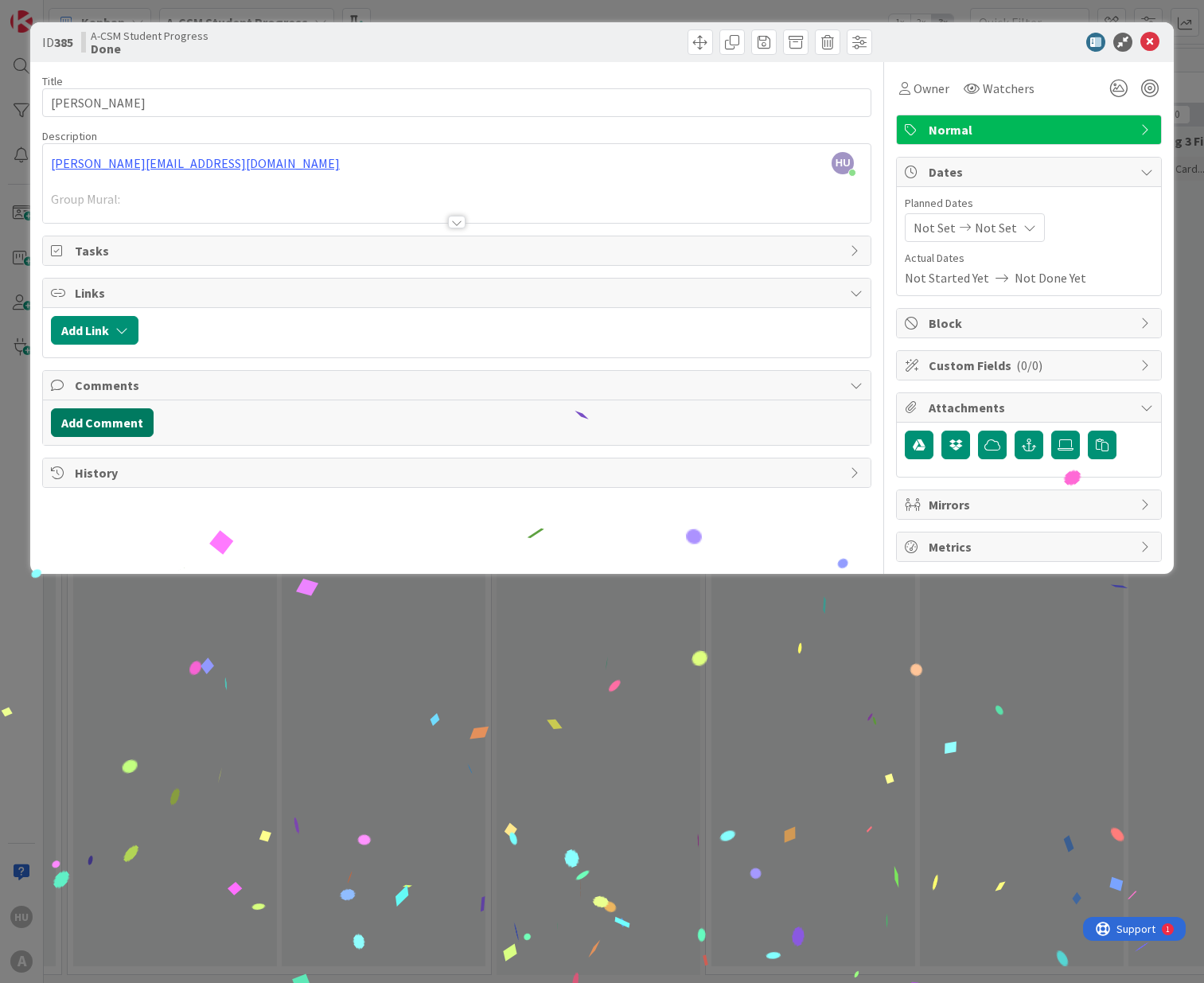
click at [91, 421] on button "Add Comment" at bounding box center [102, 423] width 103 height 29
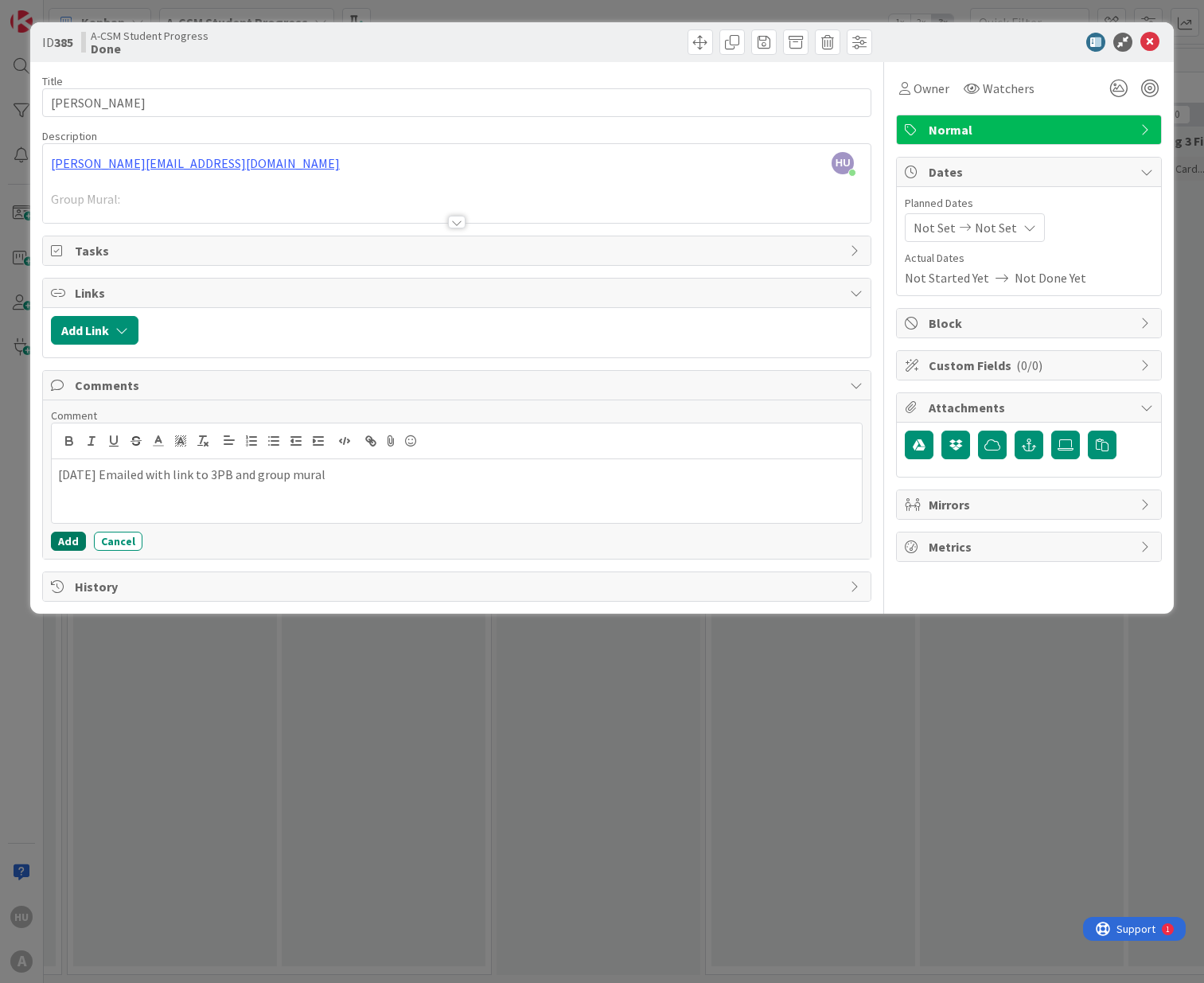
click at [69, 545] on button "Add" at bounding box center [68, 541] width 35 height 19
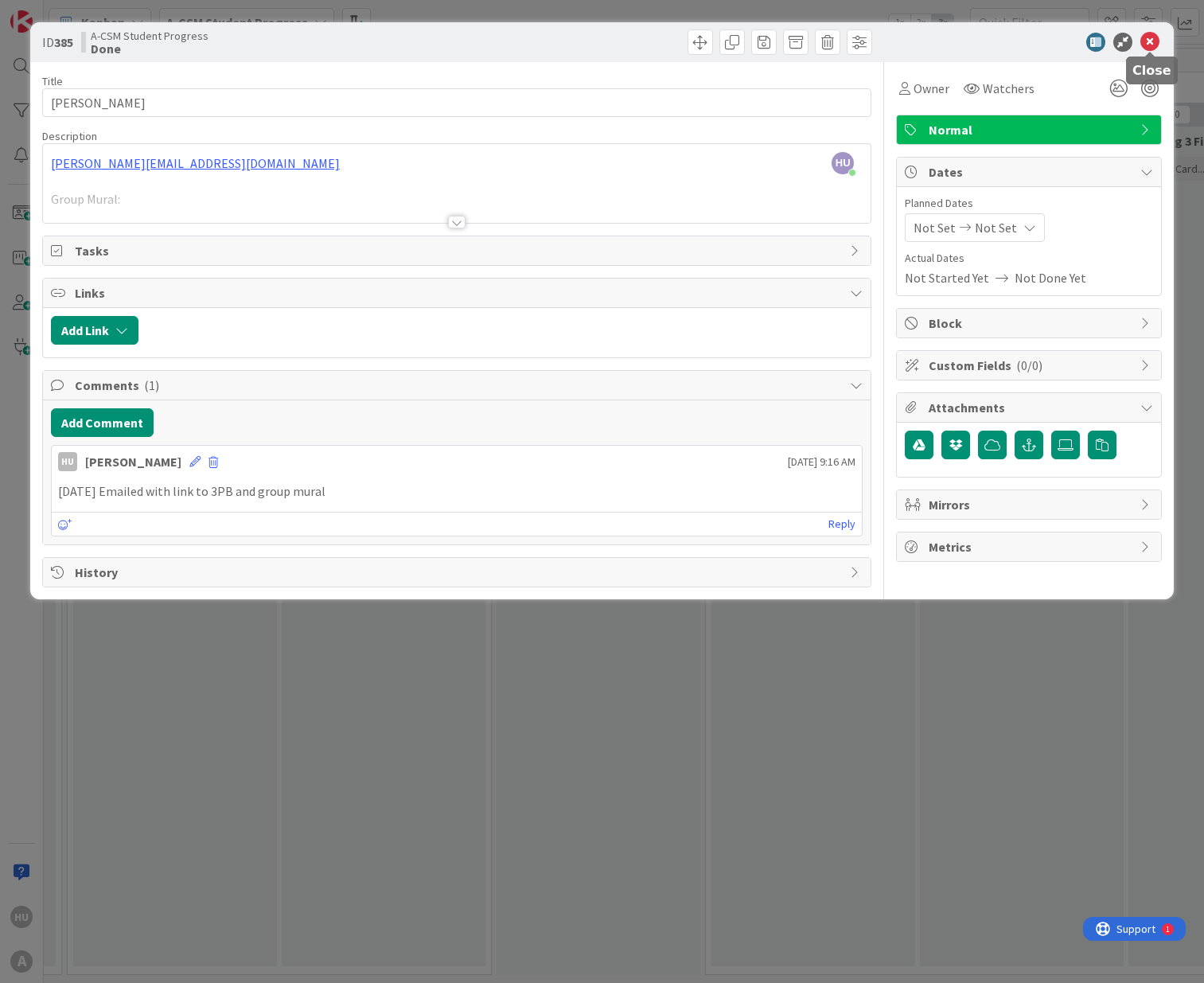
click at [1152, 46] on icon at bounding box center [1150, 42] width 19 height 19
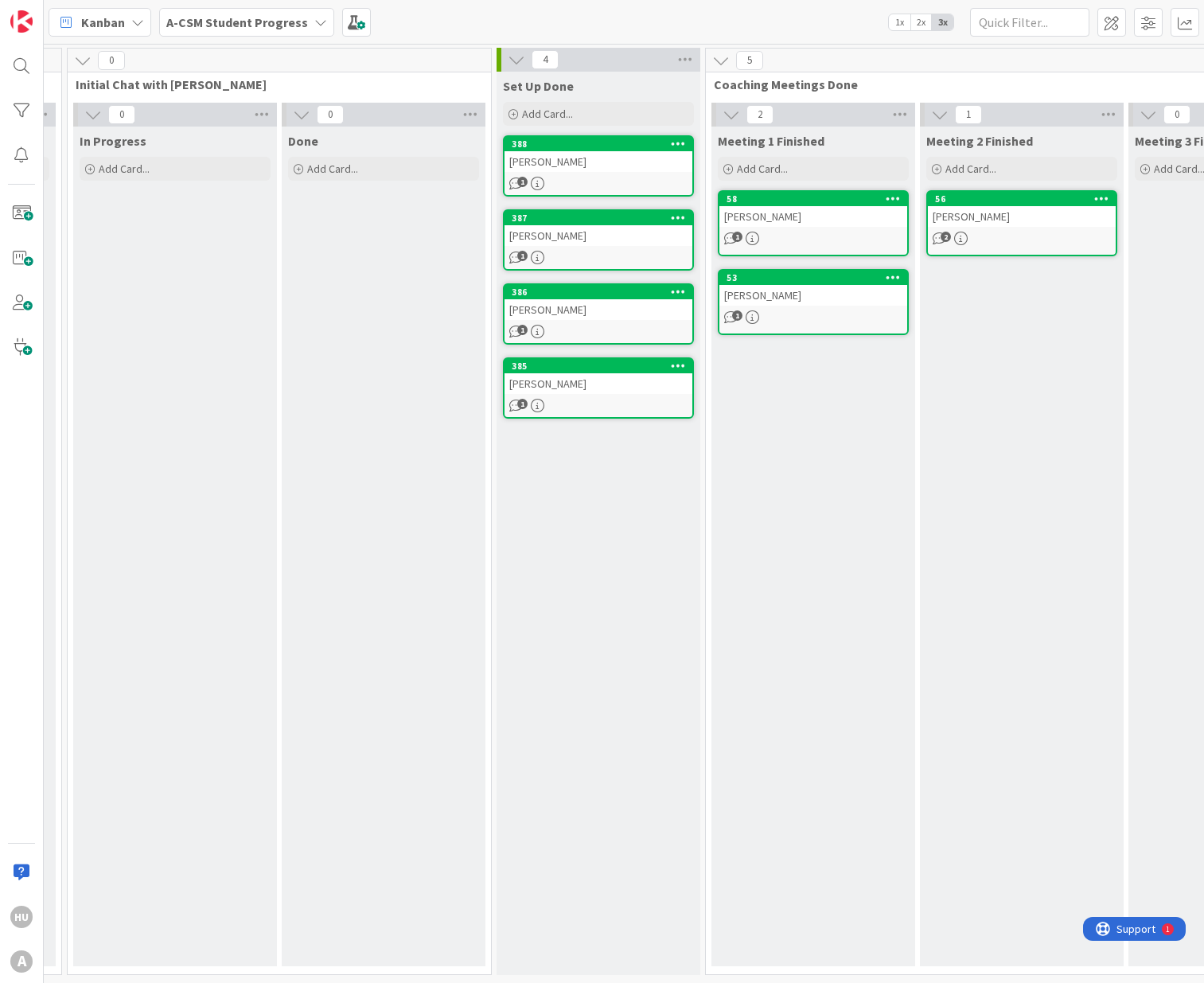
click at [196, 21] on b "A-CSM Student Progress" at bounding box center [236, 22] width 141 height 16
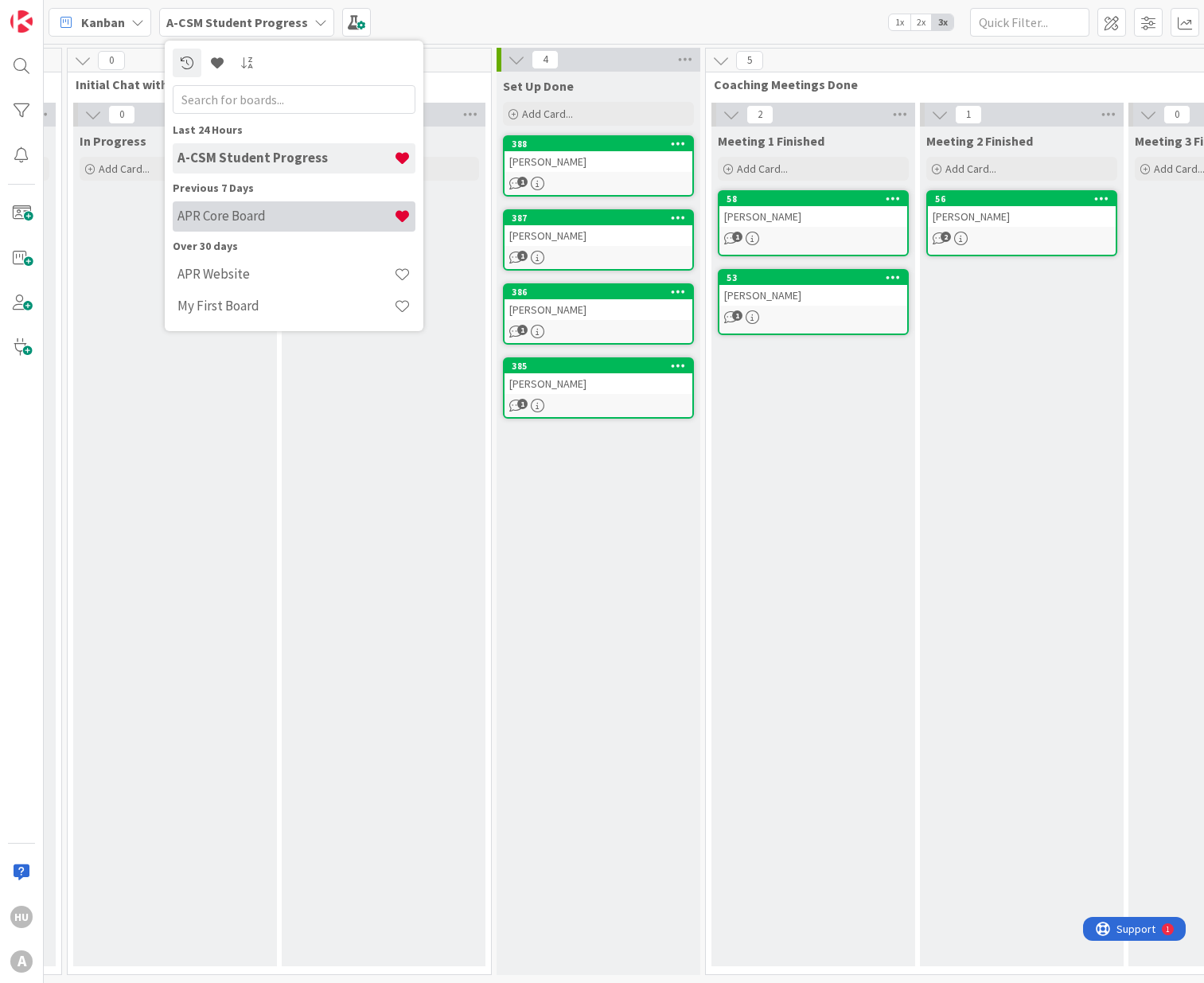
click at [180, 210] on h4 "APR Core Board" at bounding box center [285, 215] width 216 height 16
